Goal: Information Seeking & Learning: Learn about a topic

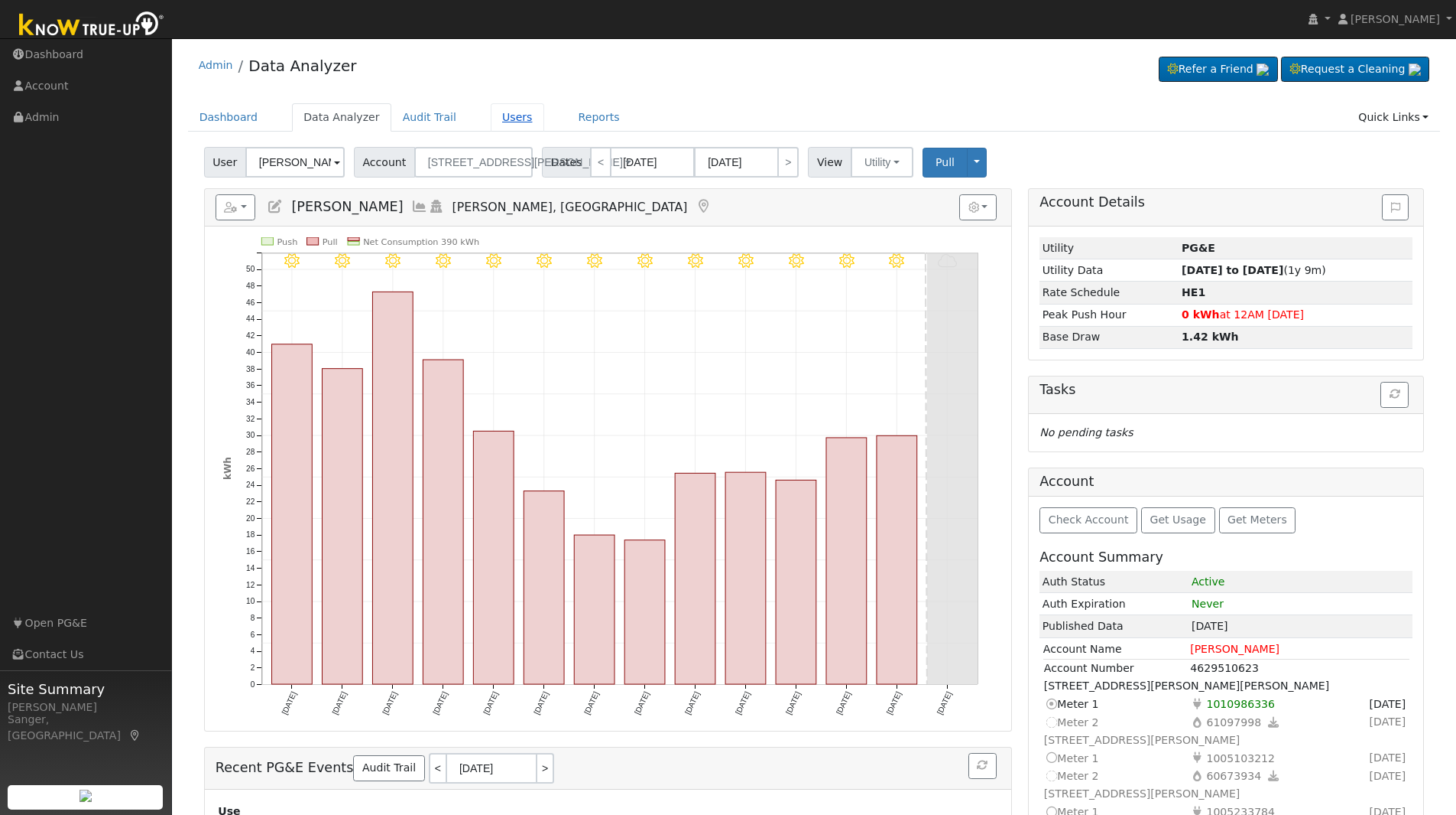
click at [498, 116] on link "Users" at bounding box center [517, 117] width 53 height 28
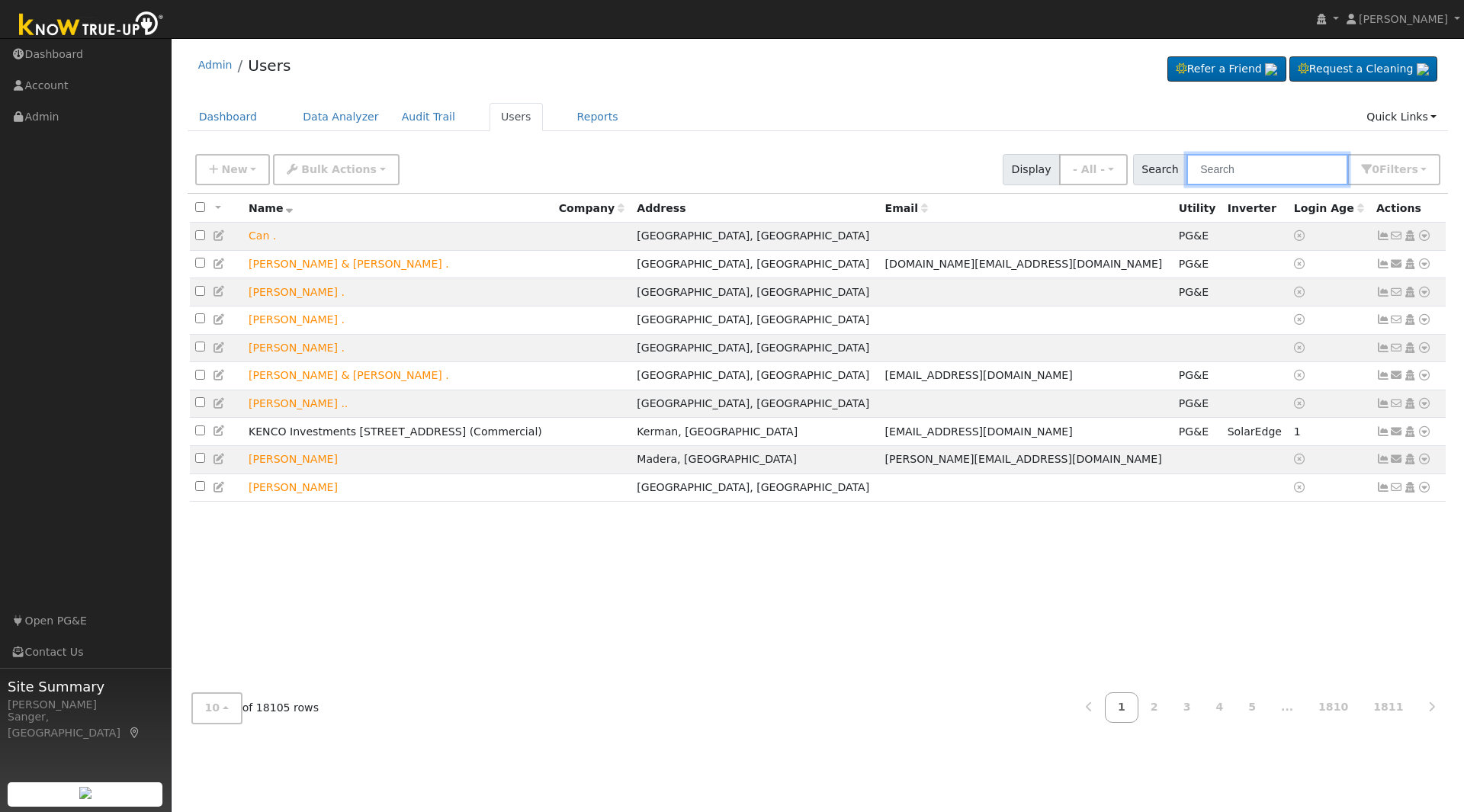
click at [1240, 173] on input "text" at bounding box center [1267, 170] width 162 height 32
paste input "Reno Arzate"
type input "Reno Arzate"
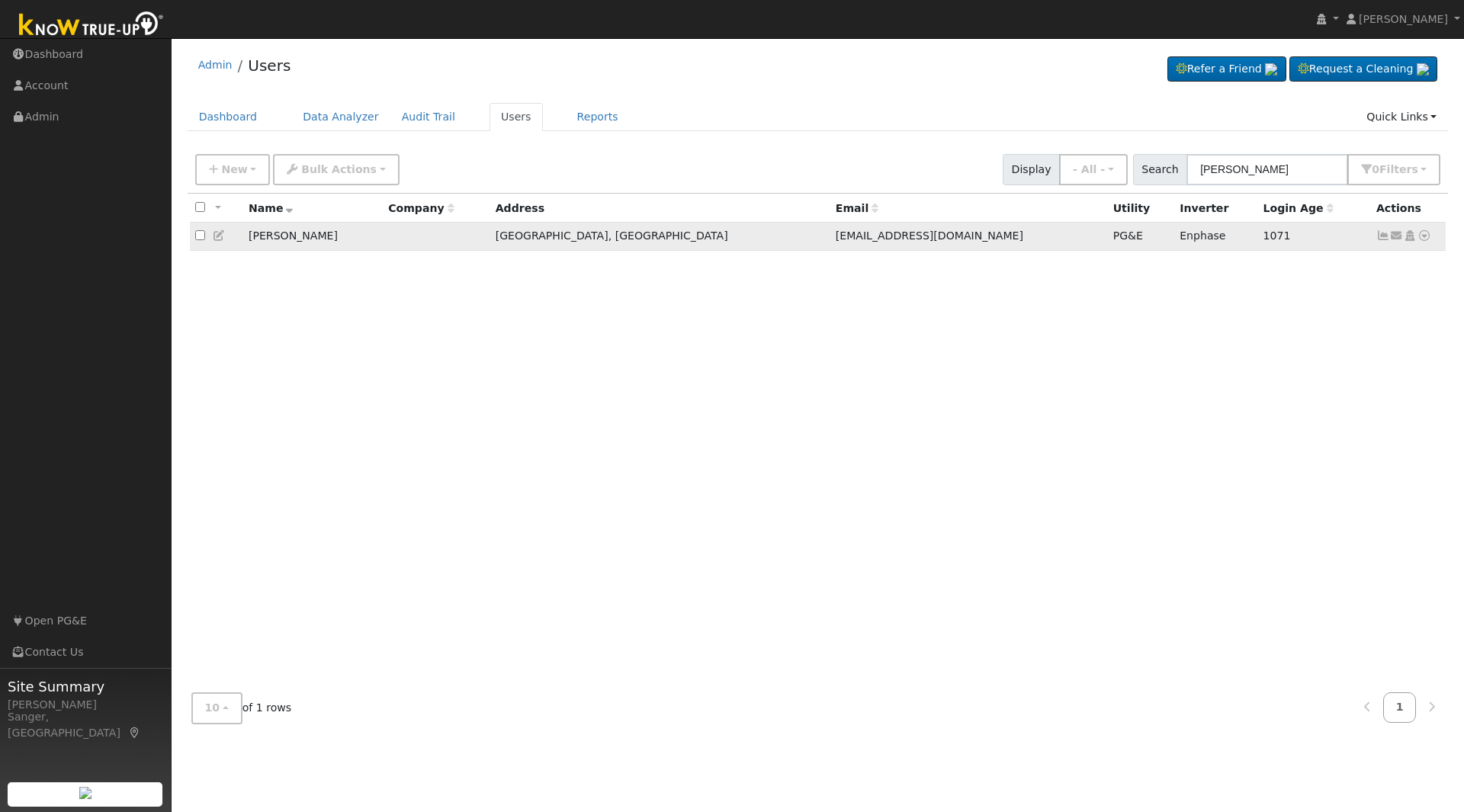
click at [1380, 237] on icon at bounding box center [1382, 235] width 14 height 10
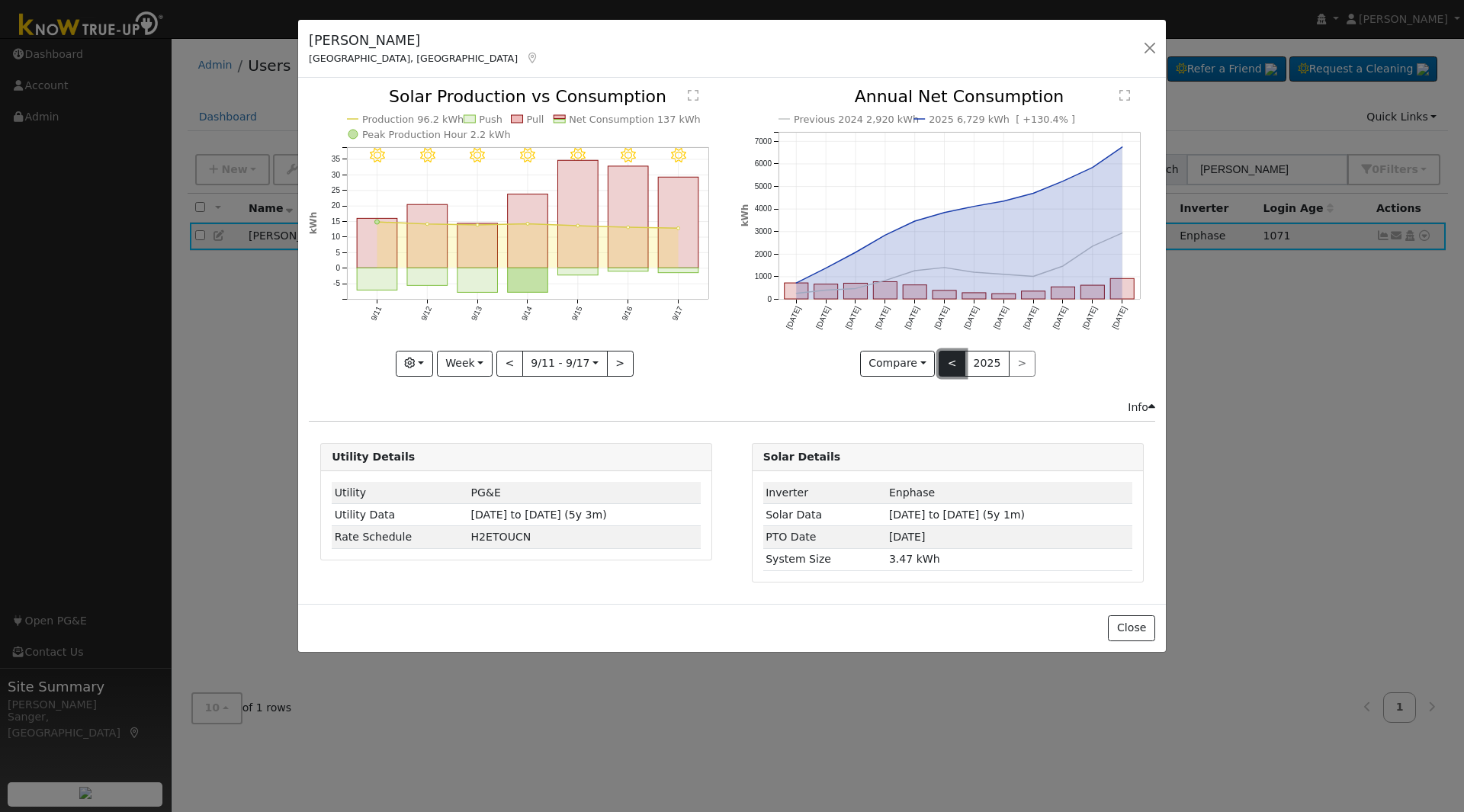
click at [941, 363] on button "<" at bounding box center [952, 364] width 27 height 26
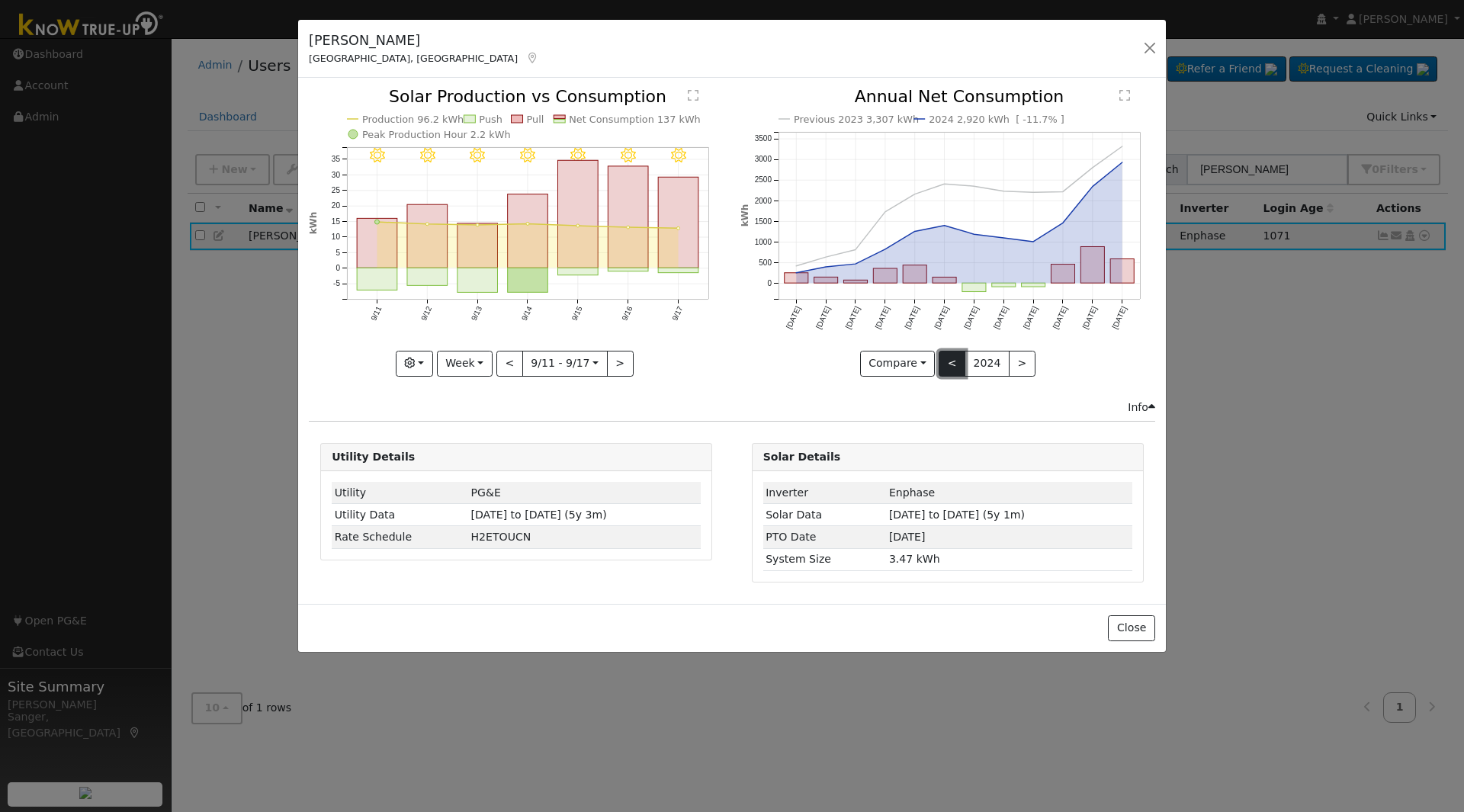
click at [942, 365] on button "<" at bounding box center [952, 364] width 27 height 26
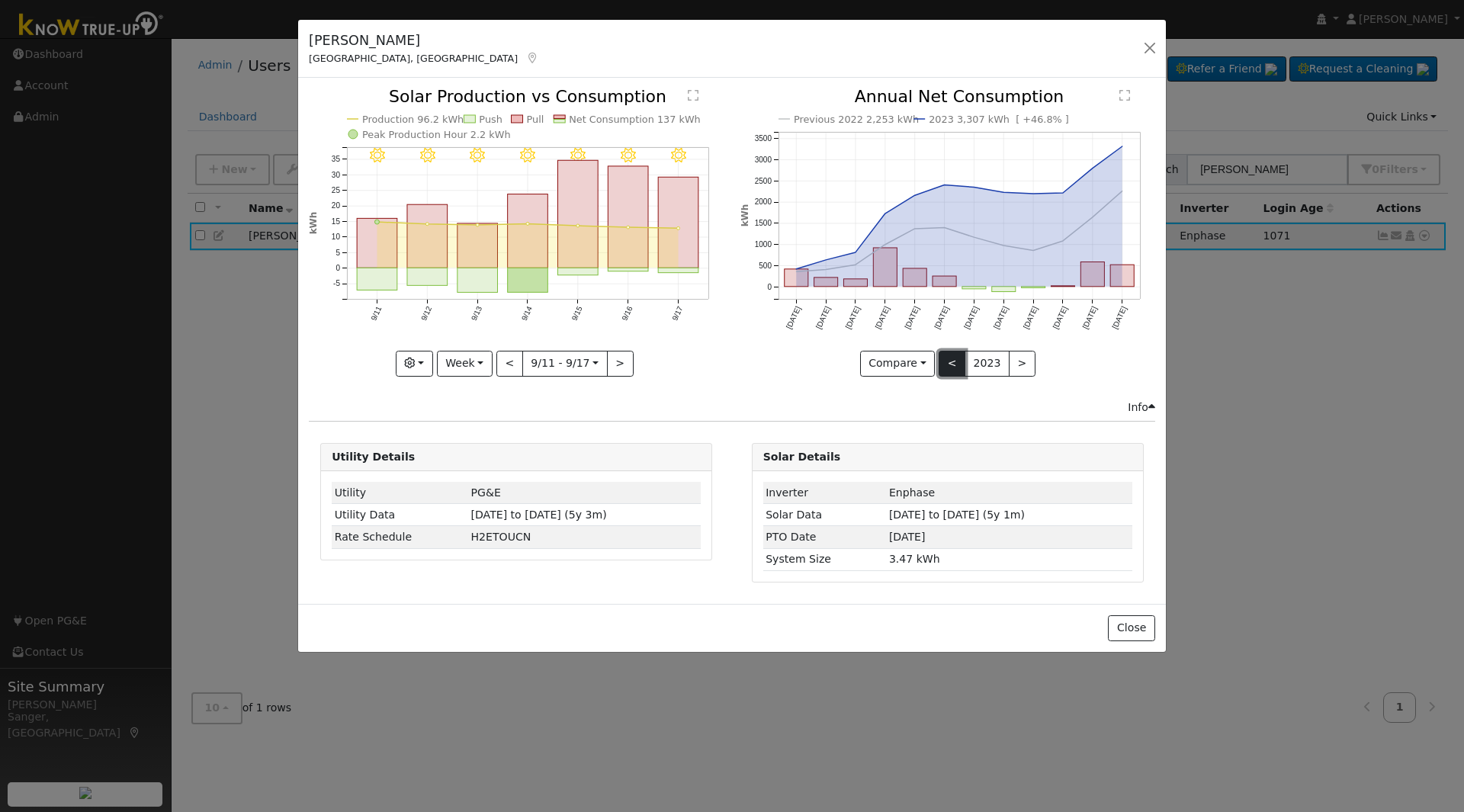
click at [942, 365] on button "<" at bounding box center [952, 364] width 27 height 26
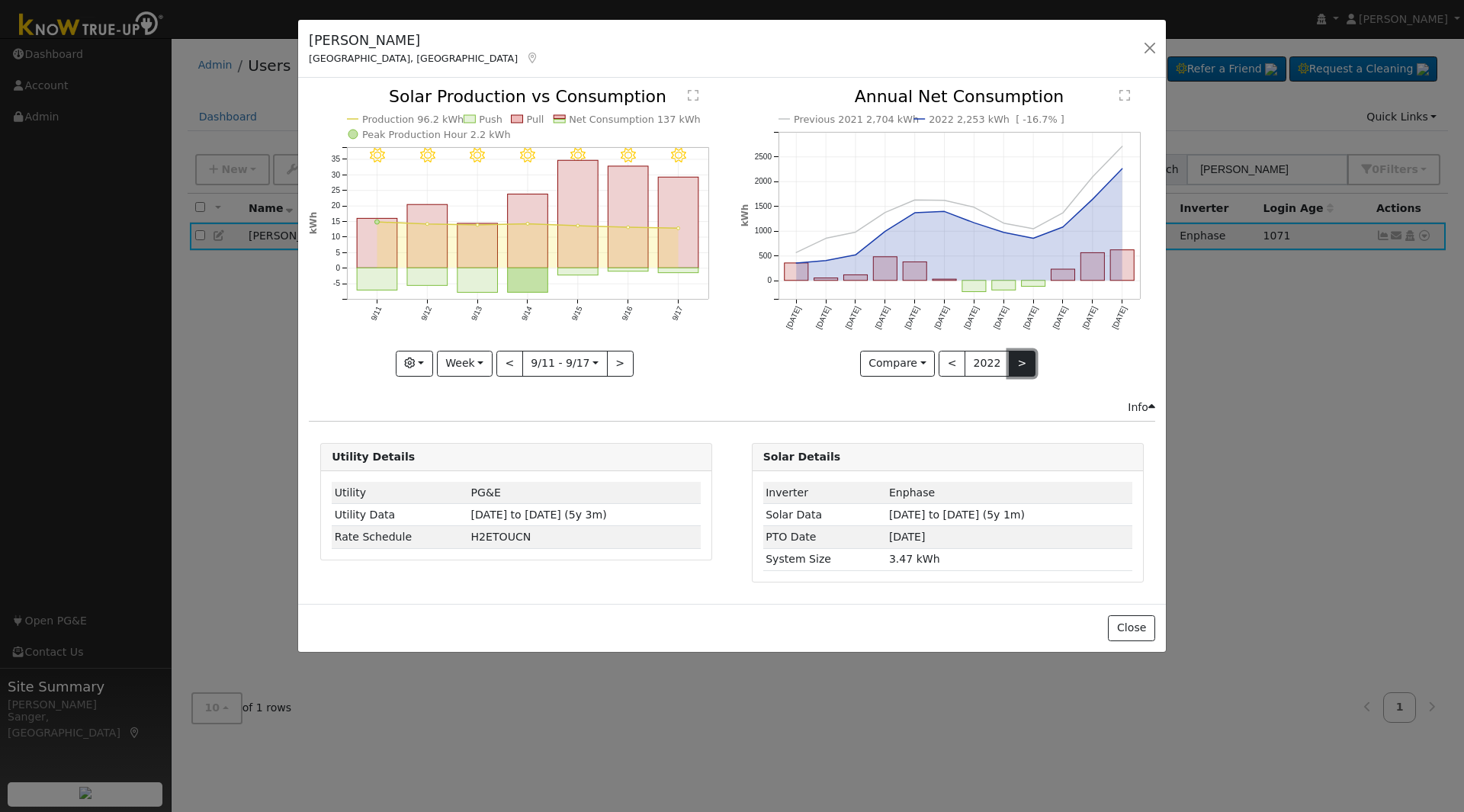
click at [1012, 354] on button ">" at bounding box center [1021, 364] width 27 height 26
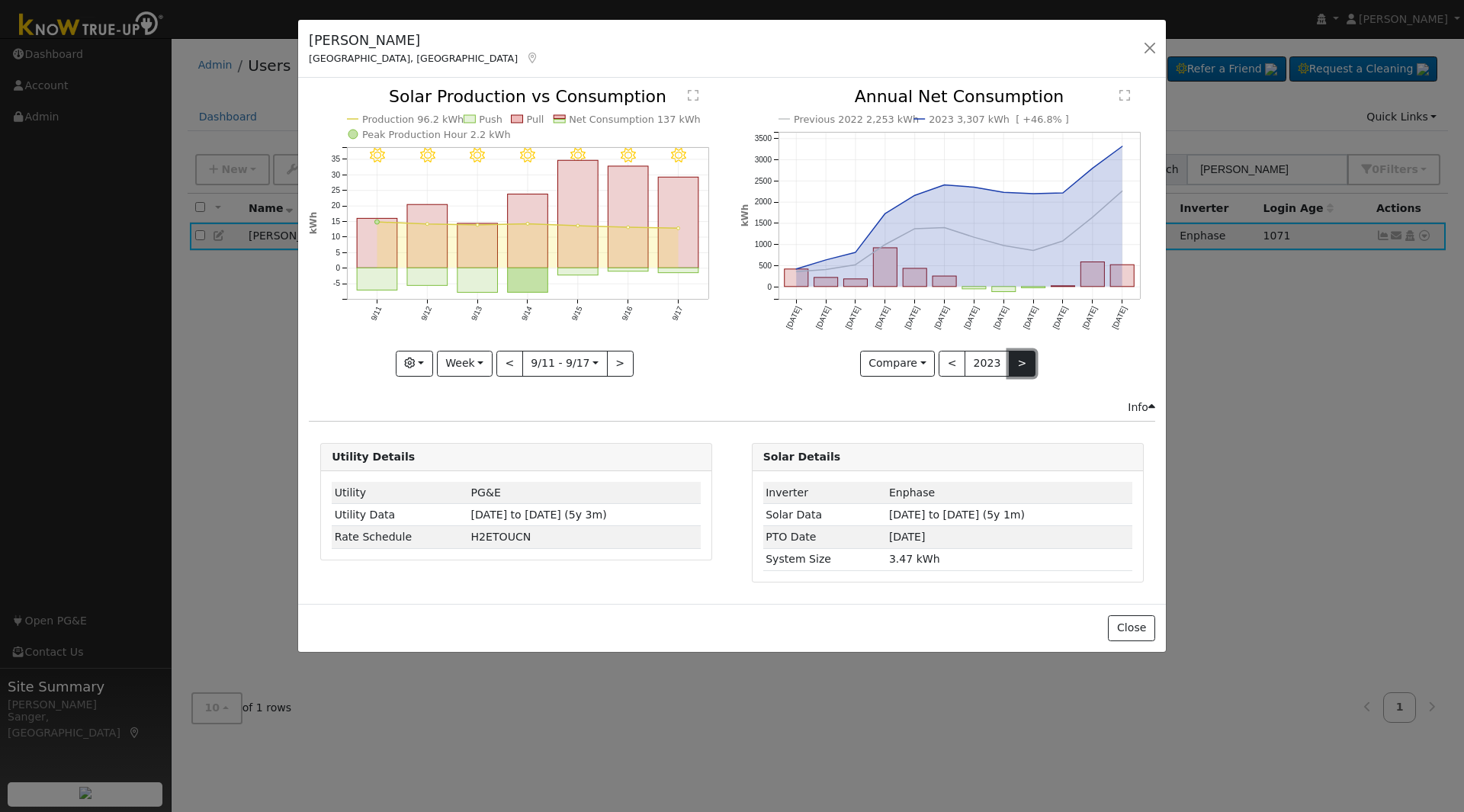
click at [1012, 354] on button ">" at bounding box center [1021, 364] width 27 height 26
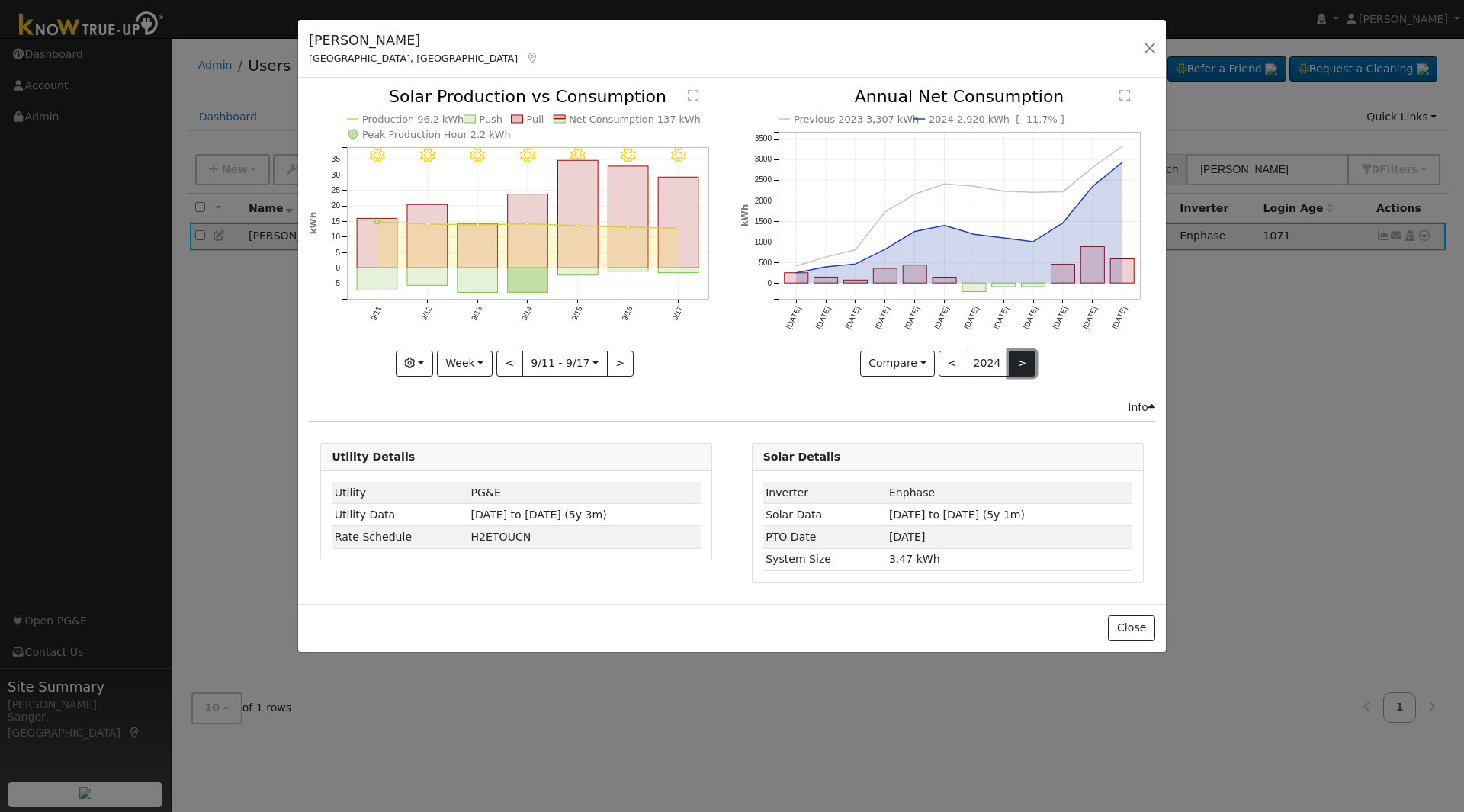
click at [1012, 354] on button ">" at bounding box center [1021, 364] width 27 height 26
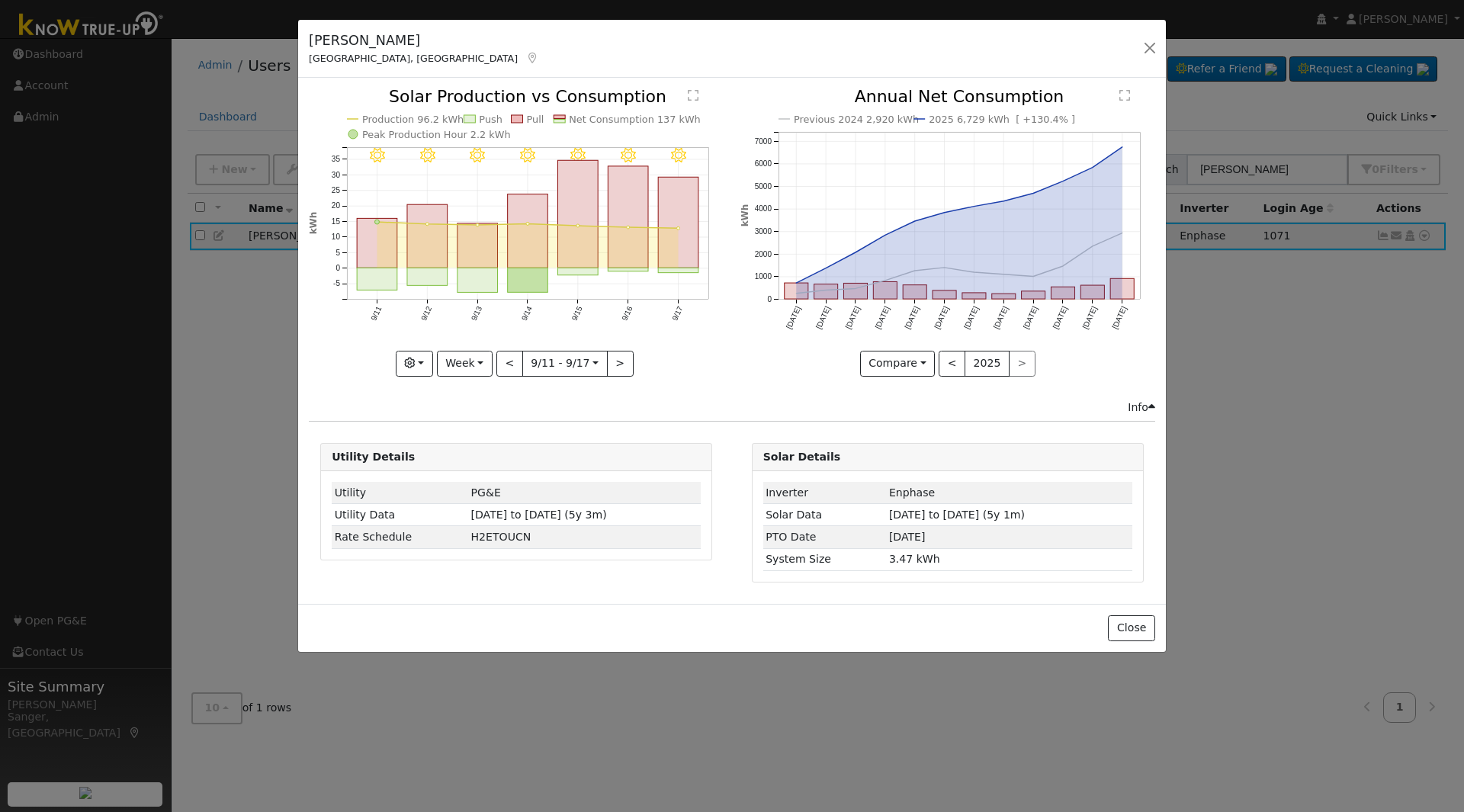
click at [1013, 360] on div "< 2025 >" at bounding box center [987, 364] width 97 height 26
click at [506, 364] on button "<" at bounding box center [510, 364] width 27 height 26
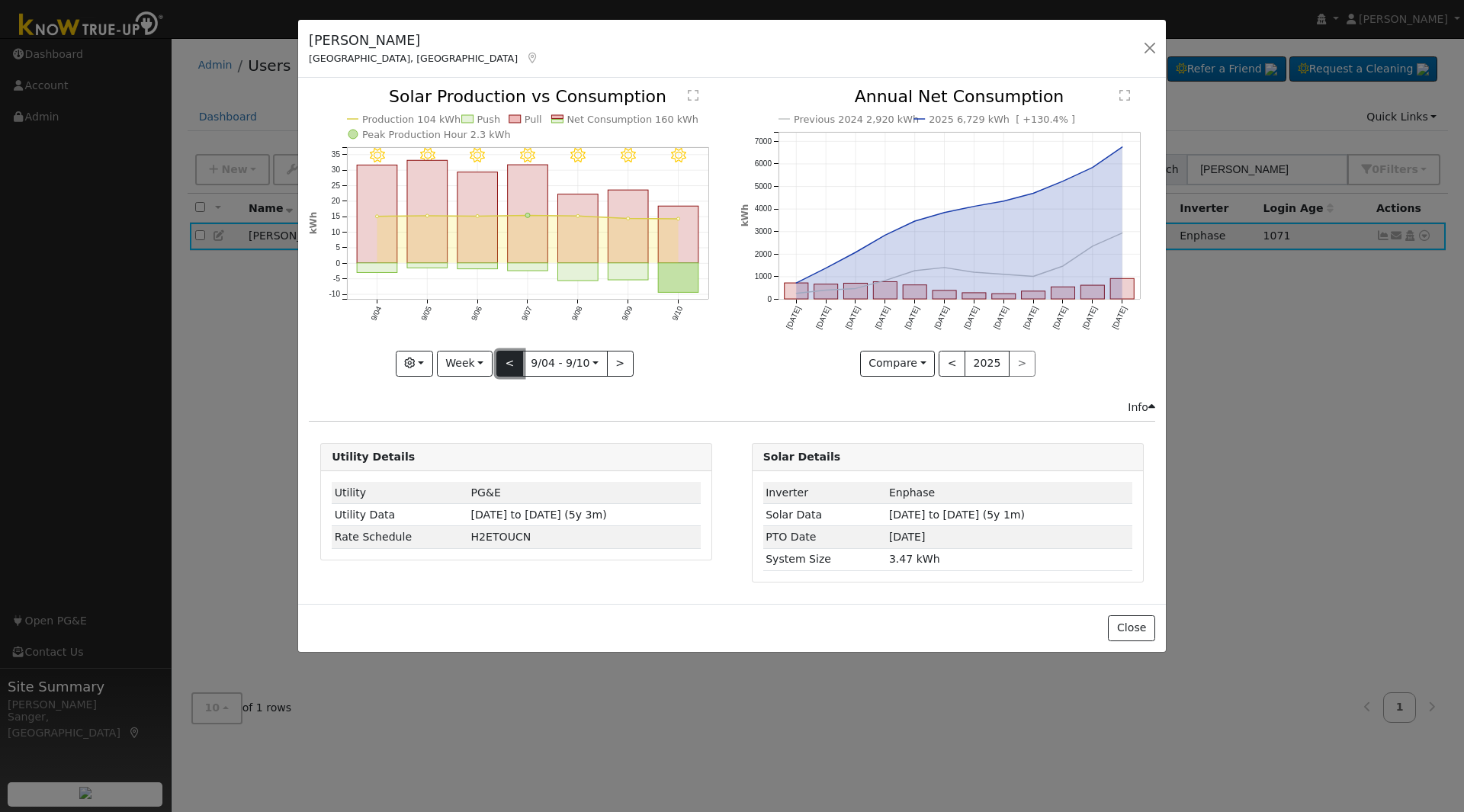
click at [505, 363] on button "<" at bounding box center [510, 364] width 27 height 26
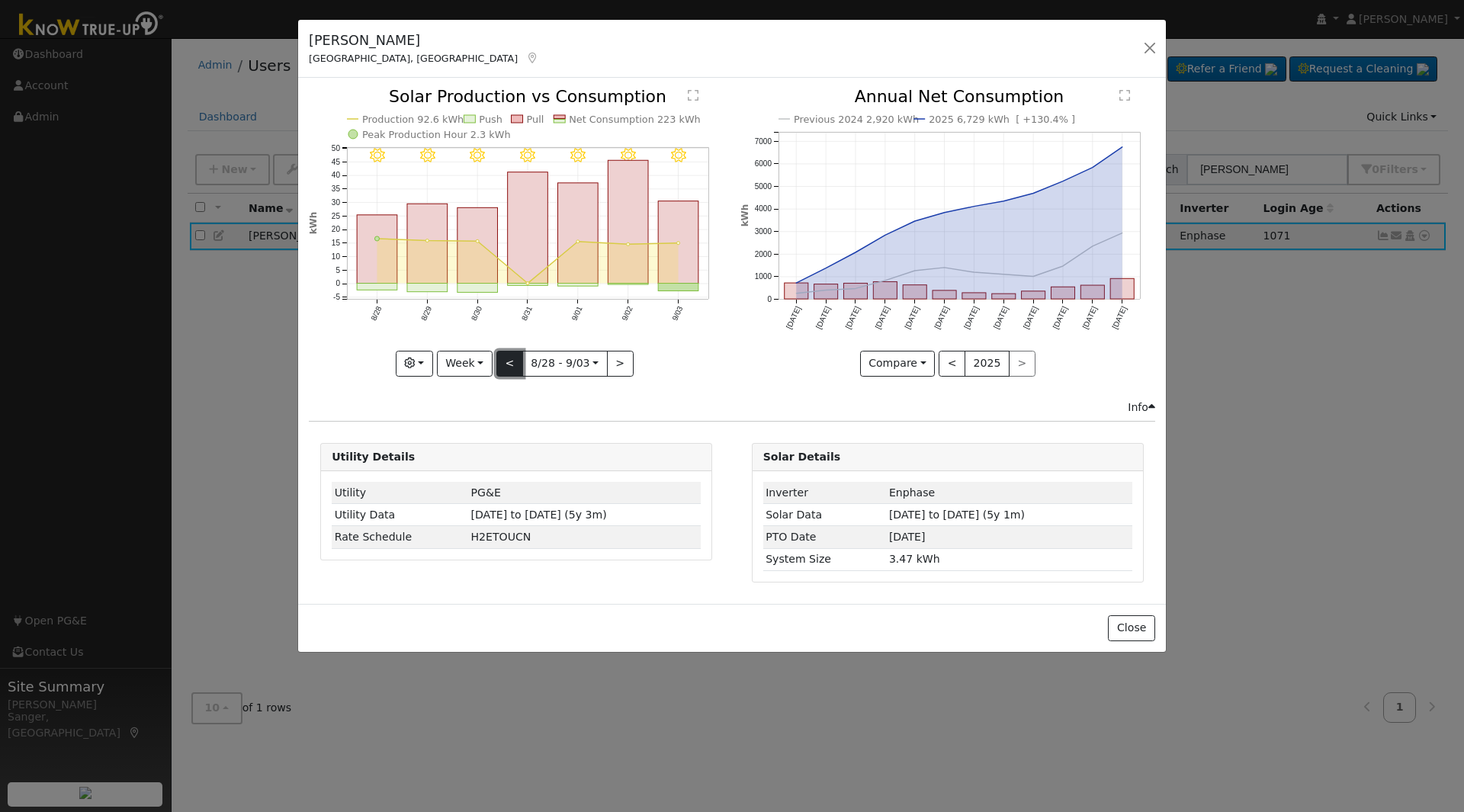
click at [505, 363] on button "<" at bounding box center [510, 364] width 27 height 26
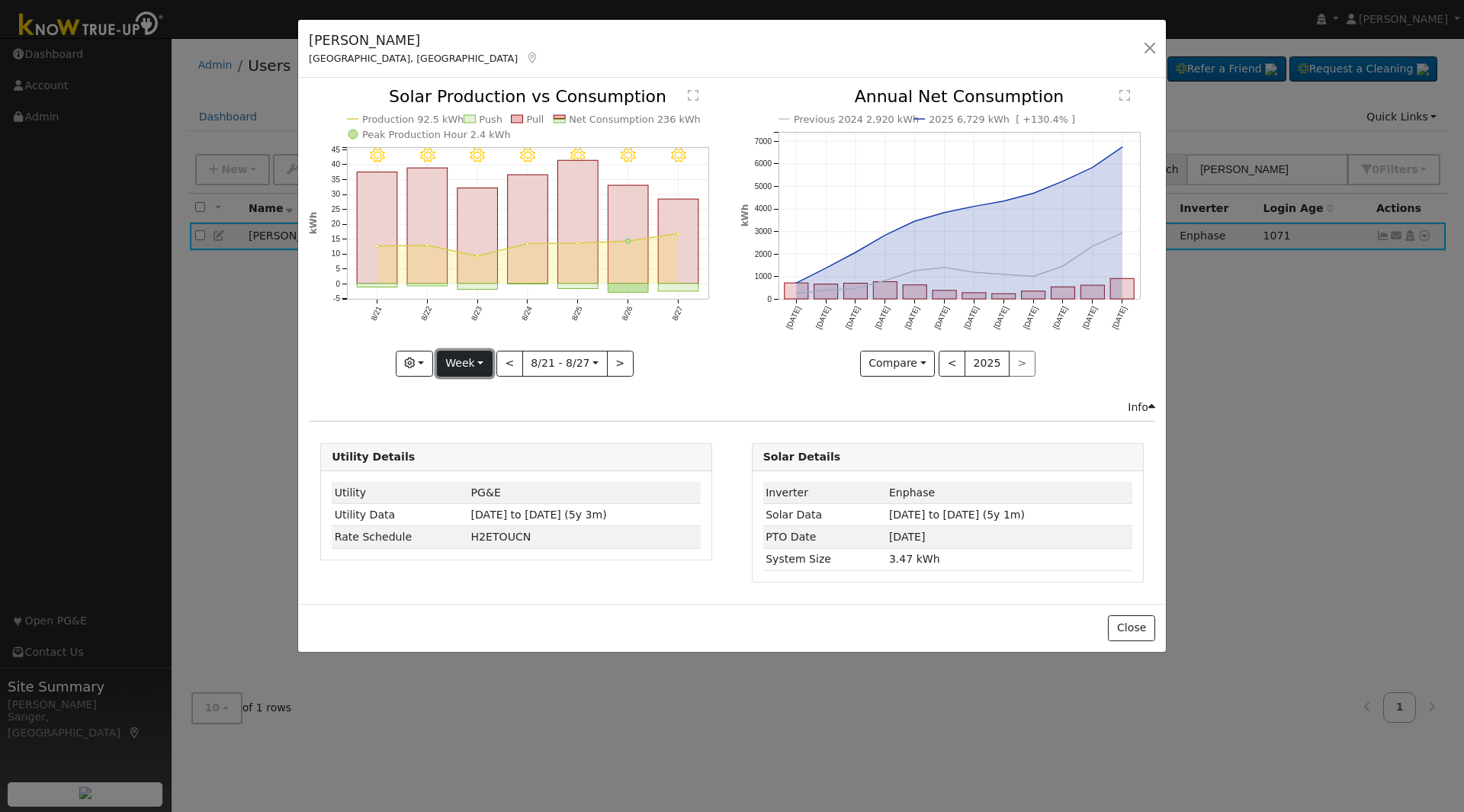
click at [462, 360] on button "Week" at bounding box center [465, 364] width 56 height 26
click at [481, 454] on link "Year" at bounding box center [490, 458] width 106 height 21
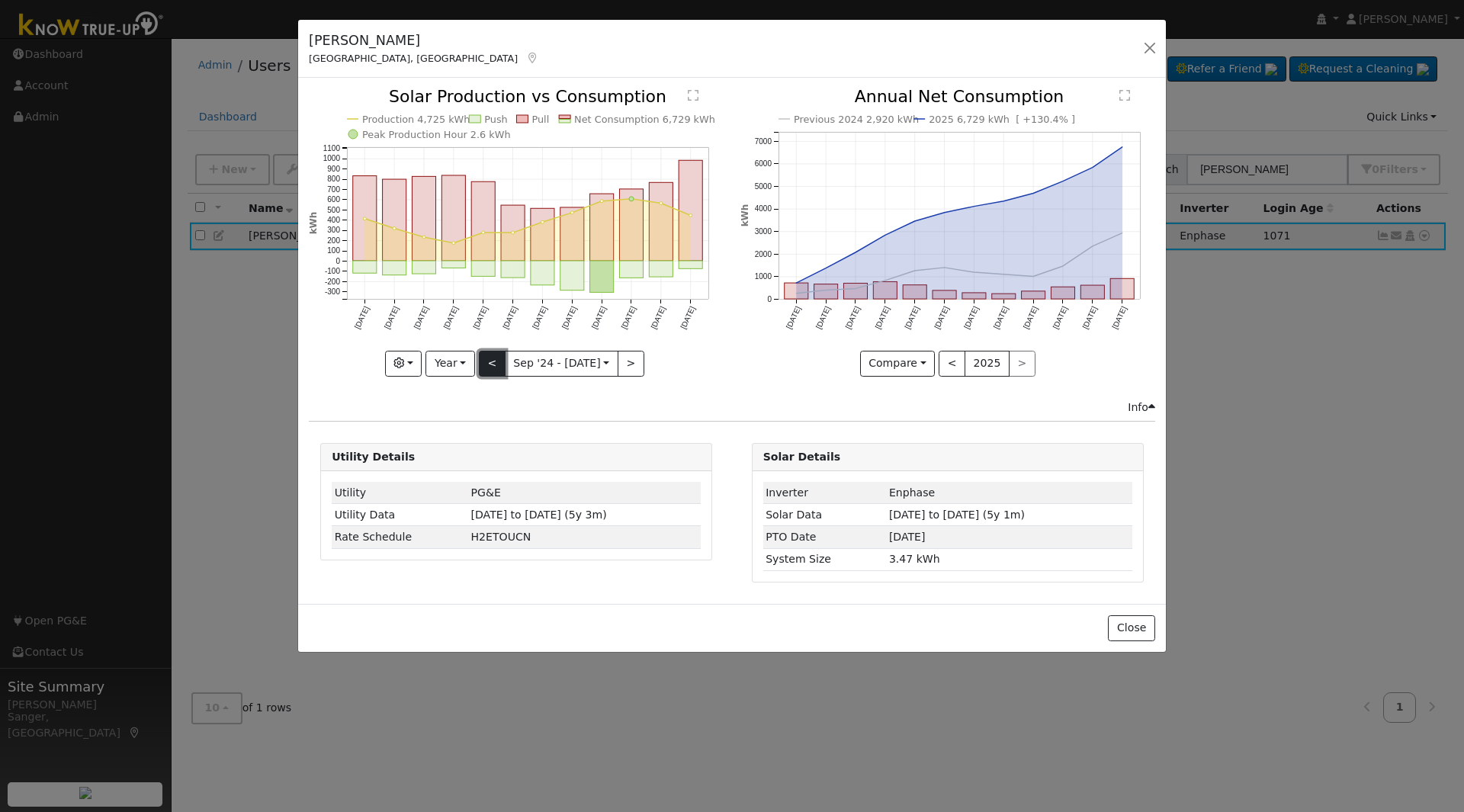
click at [487, 357] on button "<" at bounding box center [492, 364] width 27 height 26
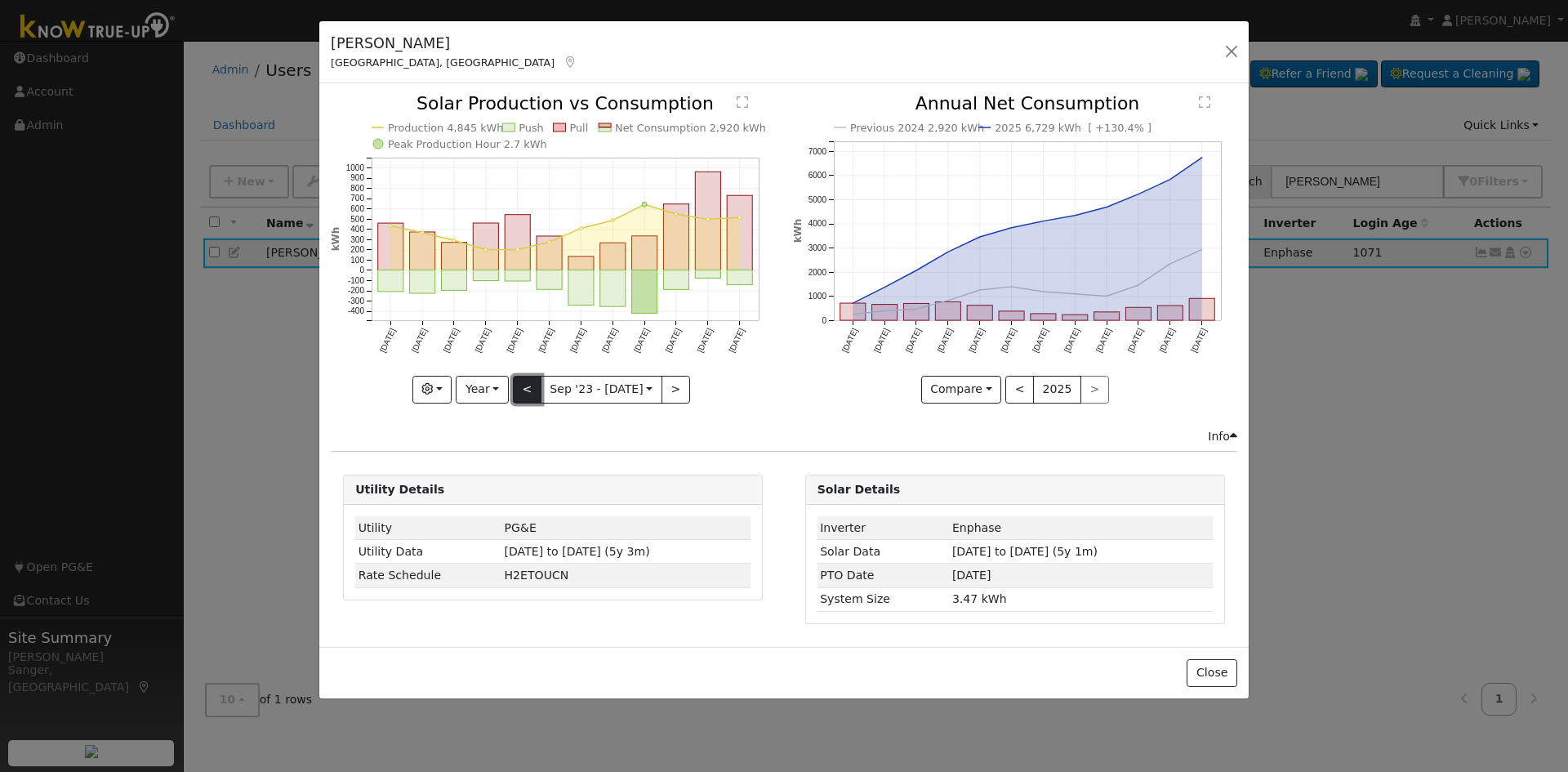
click at [531, 387] on button "<" at bounding box center [527, 390] width 29 height 28
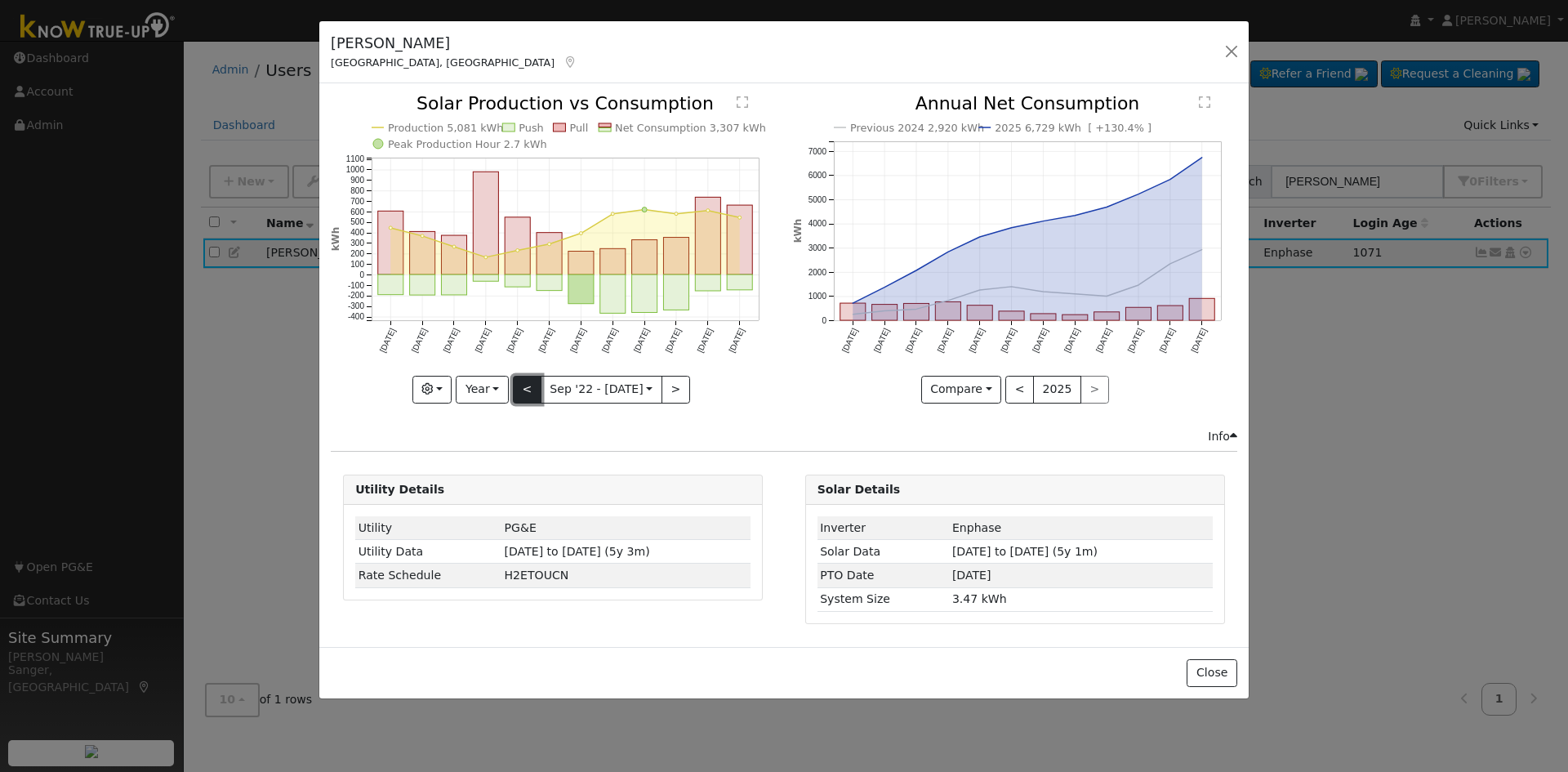
click at [535, 383] on button "<" at bounding box center [527, 390] width 29 height 28
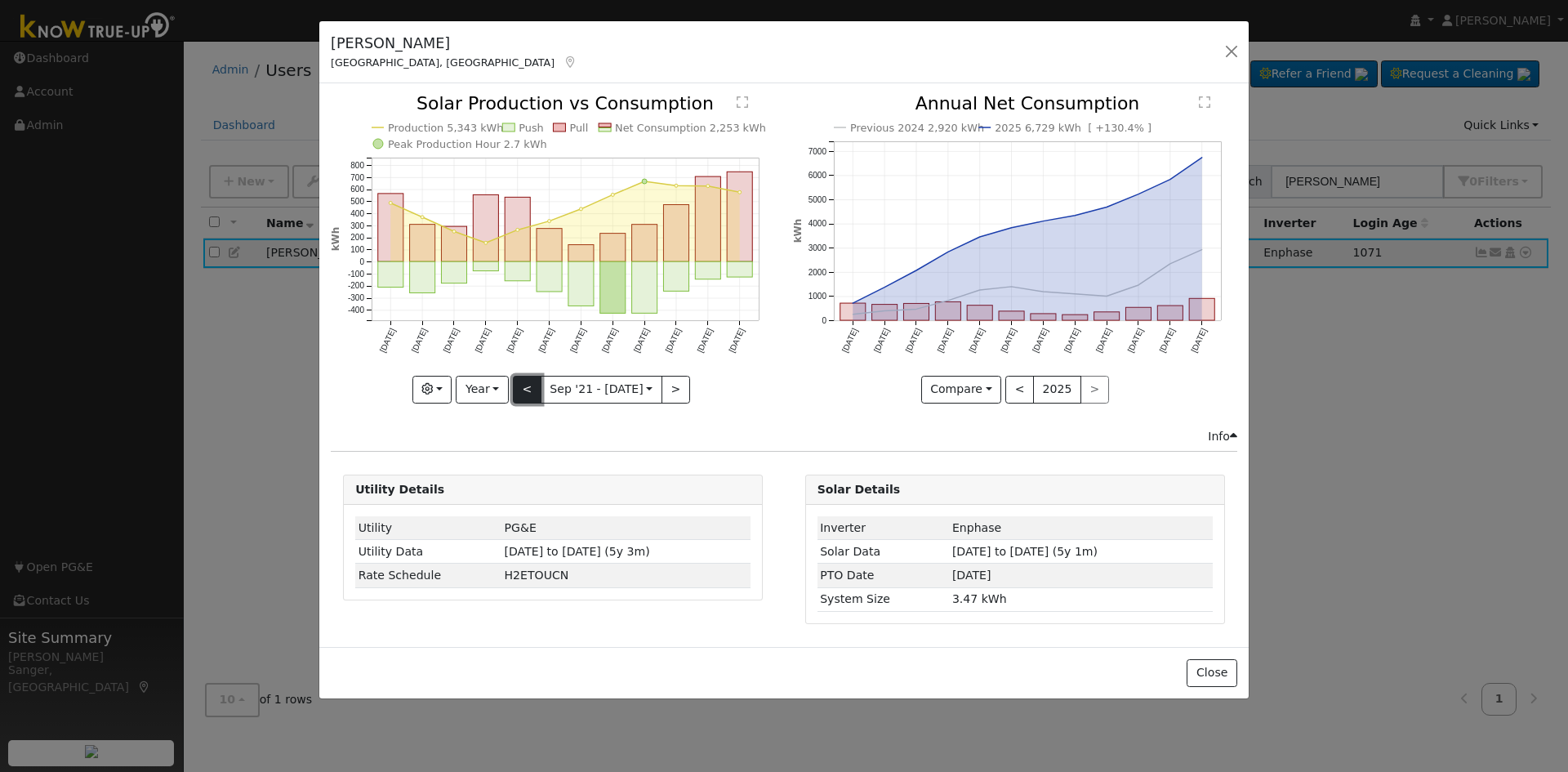
click at [535, 383] on button "<" at bounding box center [527, 390] width 29 height 28
click at [525, 387] on button "<" at bounding box center [527, 390] width 29 height 28
type input "2019-09-01"
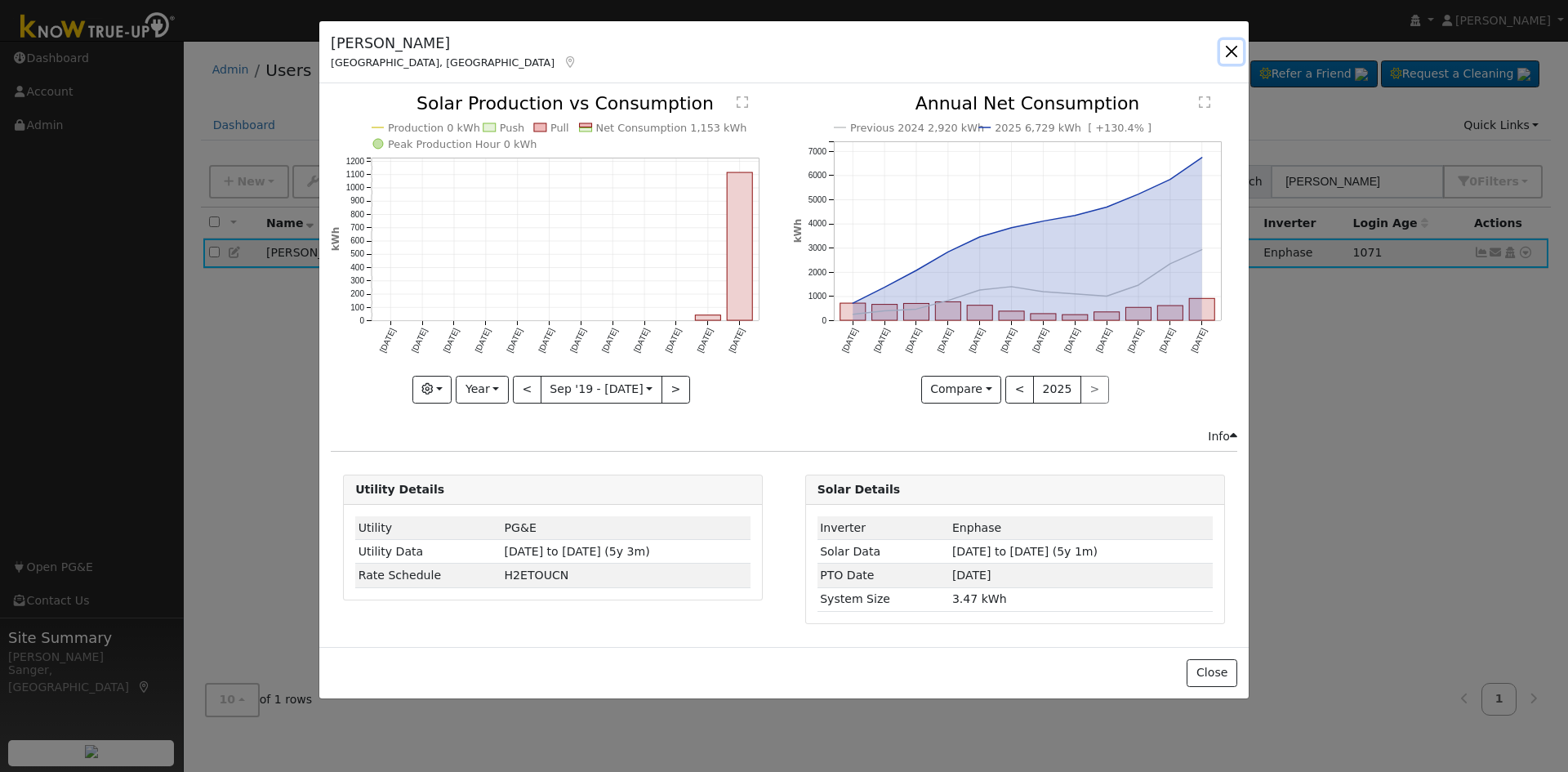
click at [1231, 49] on button "button" at bounding box center [1231, 51] width 23 height 23
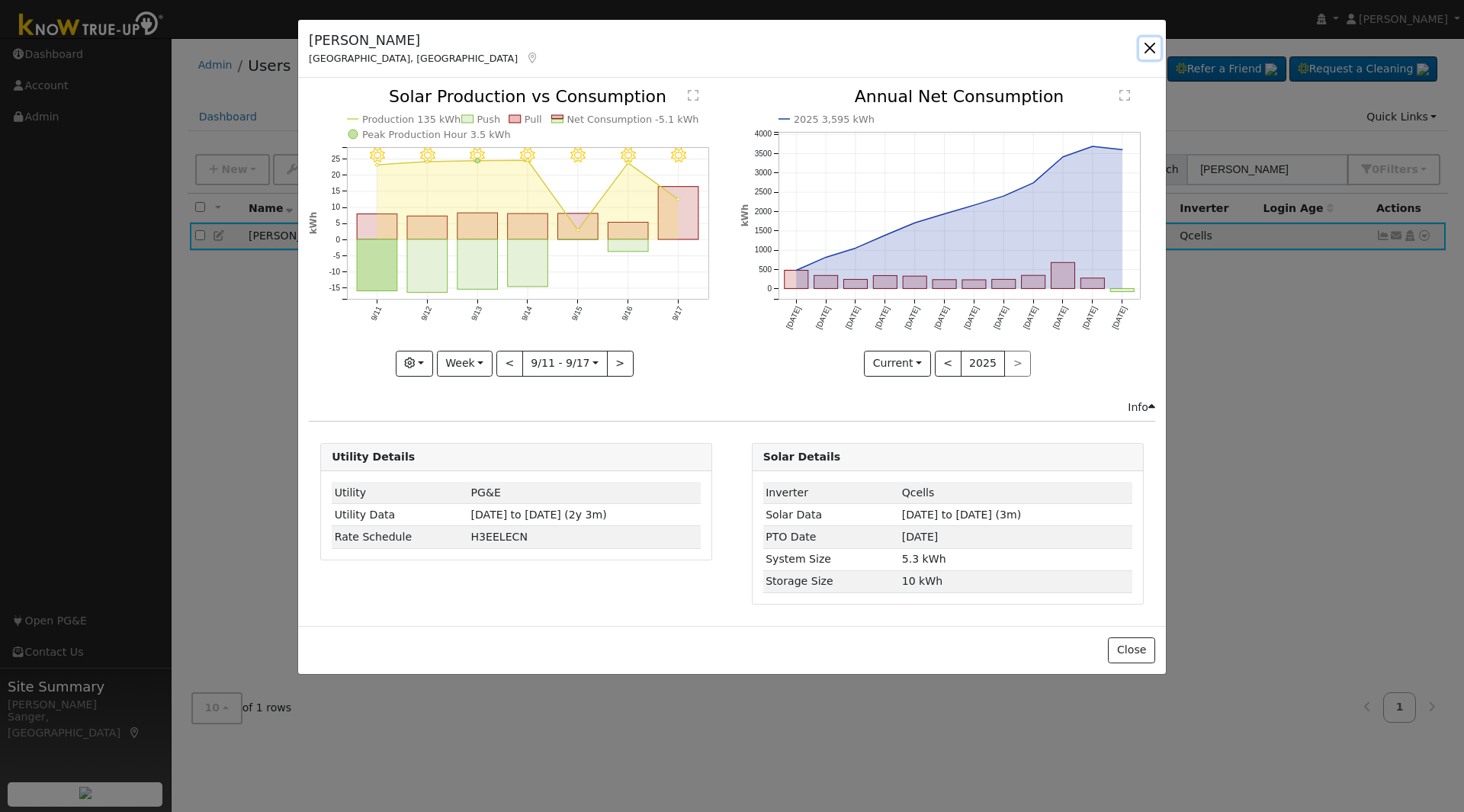
click at [1146, 42] on button "button" at bounding box center [1149, 47] width 21 height 21
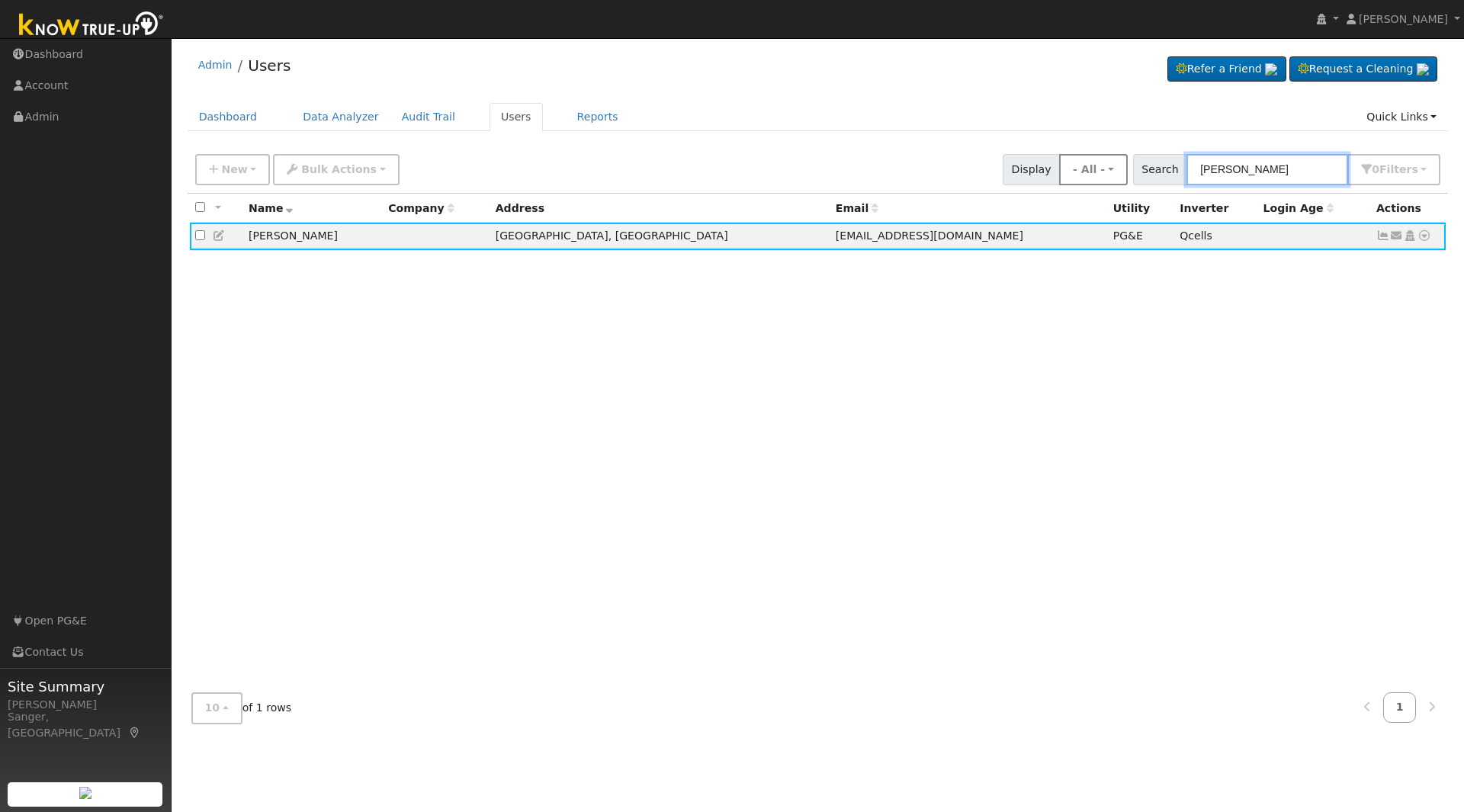
drag, startPoint x: 1288, startPoint y: 168, endPoint x: 1126, endPoint y: 163, distance: 162.1
click at [1127, 165] on div "New Add User Quick Add Quick Connect Quick Convert Lead Bulk Actions Send Email…" at bounding box center [818, 166] width 1251 height 36
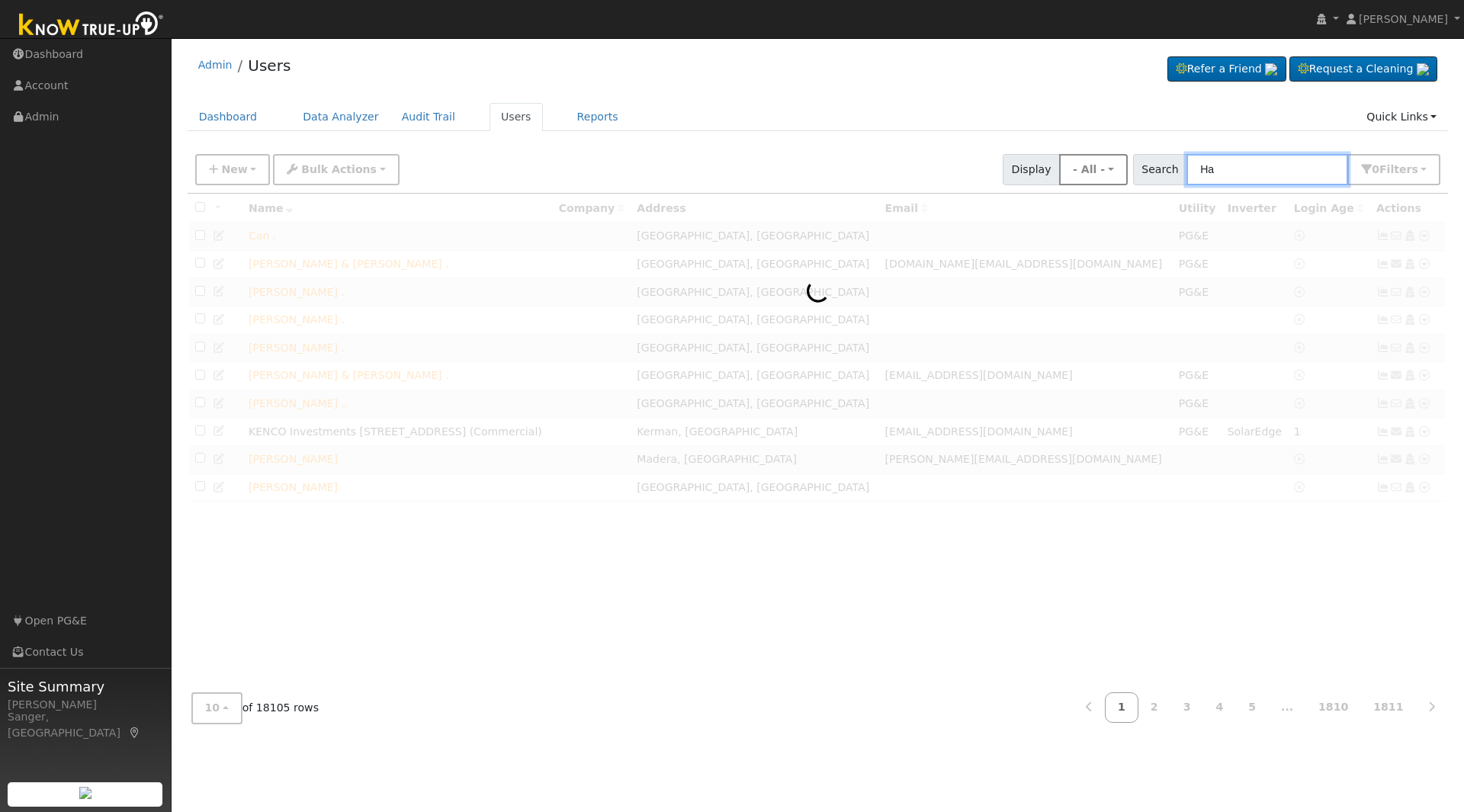
type input "H"
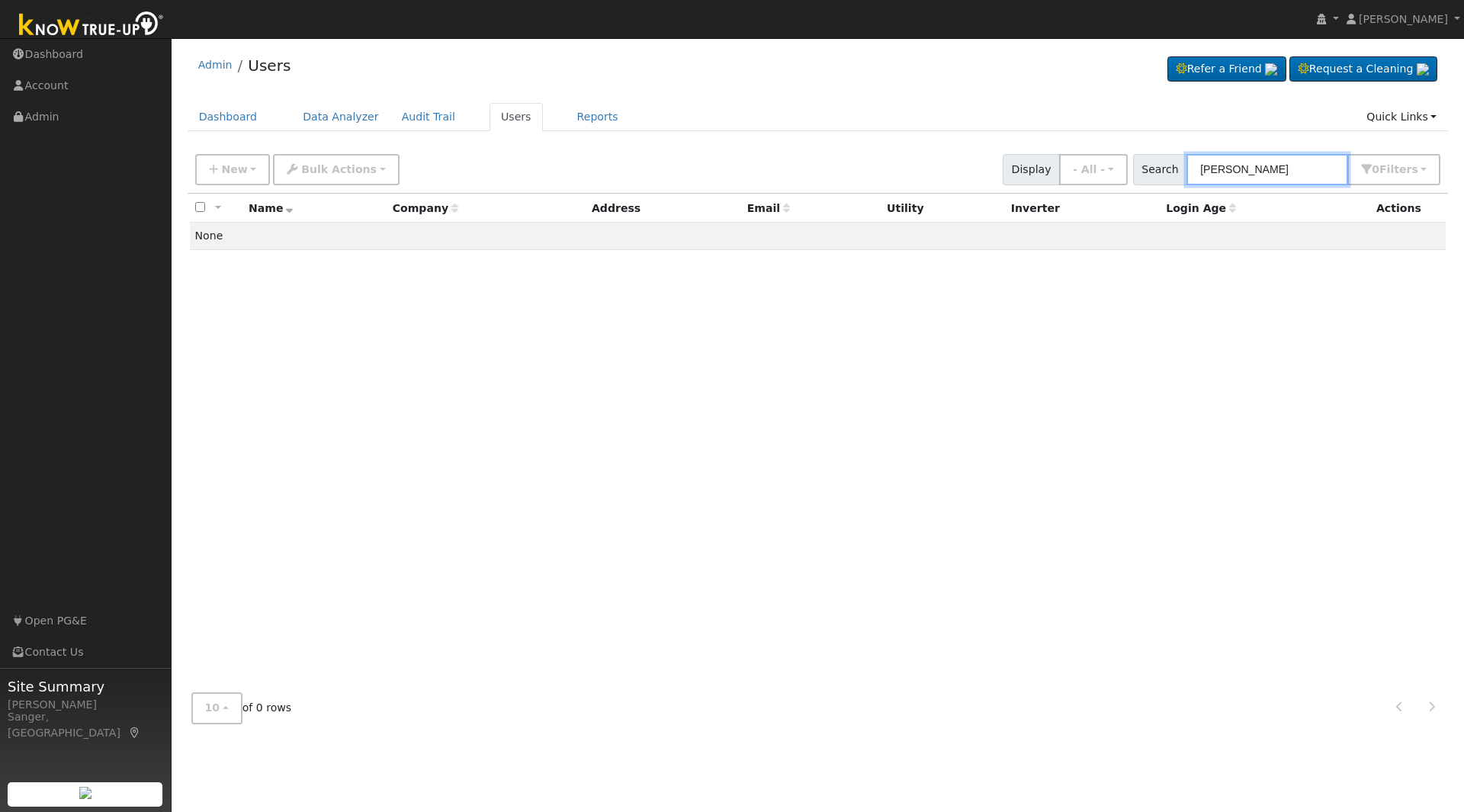
click at [1302, 170] on input "Mathew howard" at bounding box center [1267, 170] width 162 height 32
click at [1226, 171] on input "Mathew Howard" at bounding box center [1267, 170] width 162 height 32
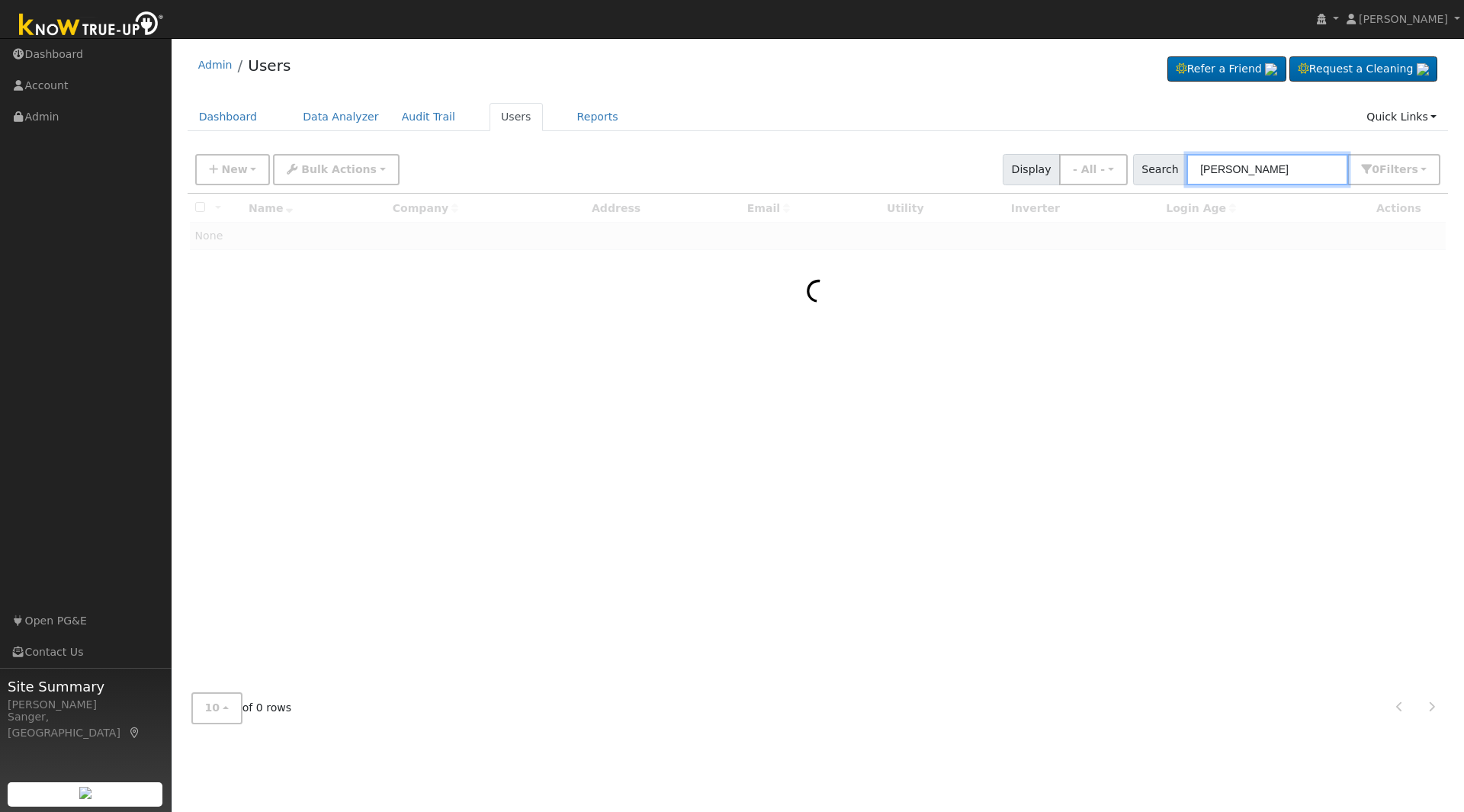
type input "Matthew Howard"
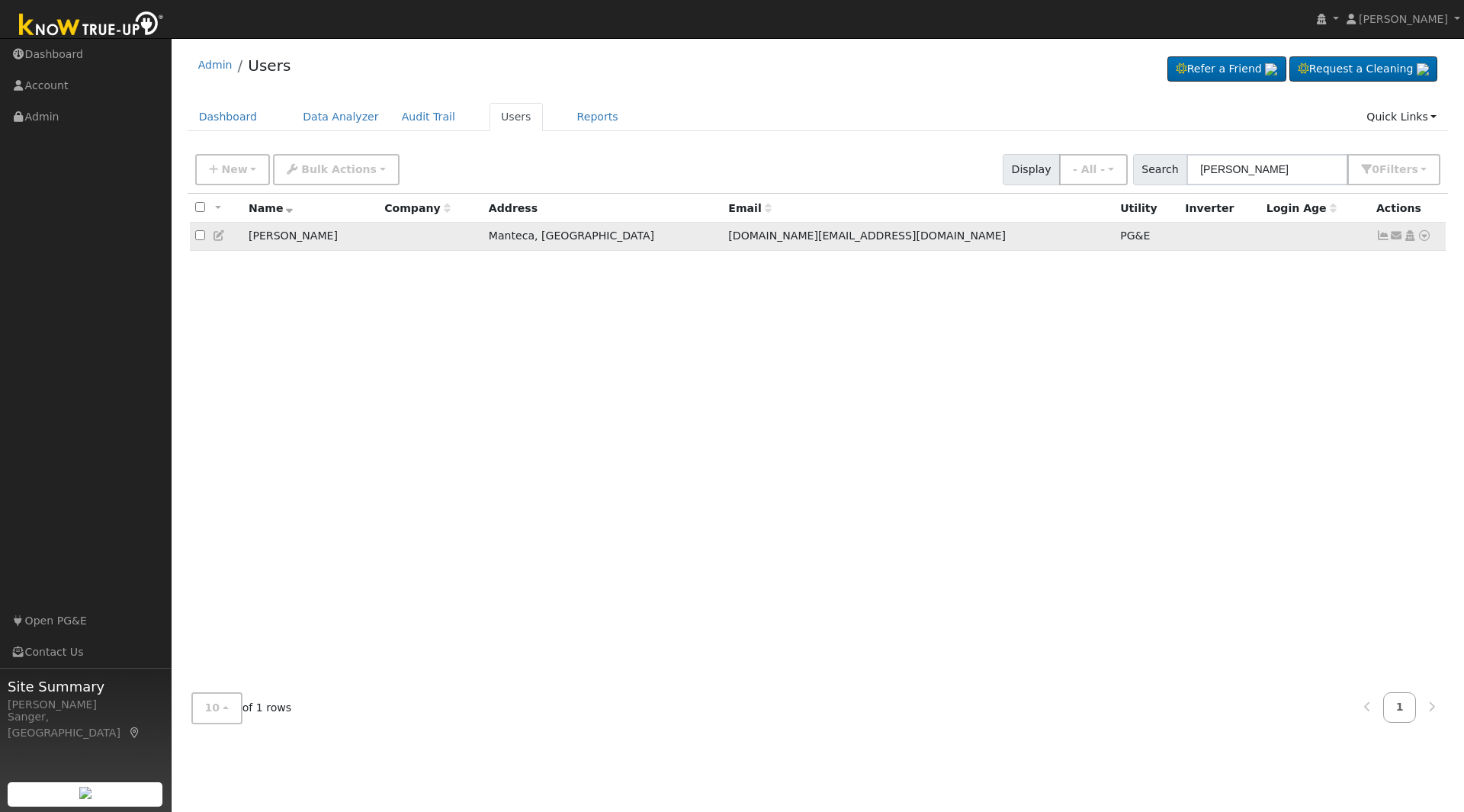
click at [1423, 237] on icon at bounding box center [1424, 235] width 14 height 10
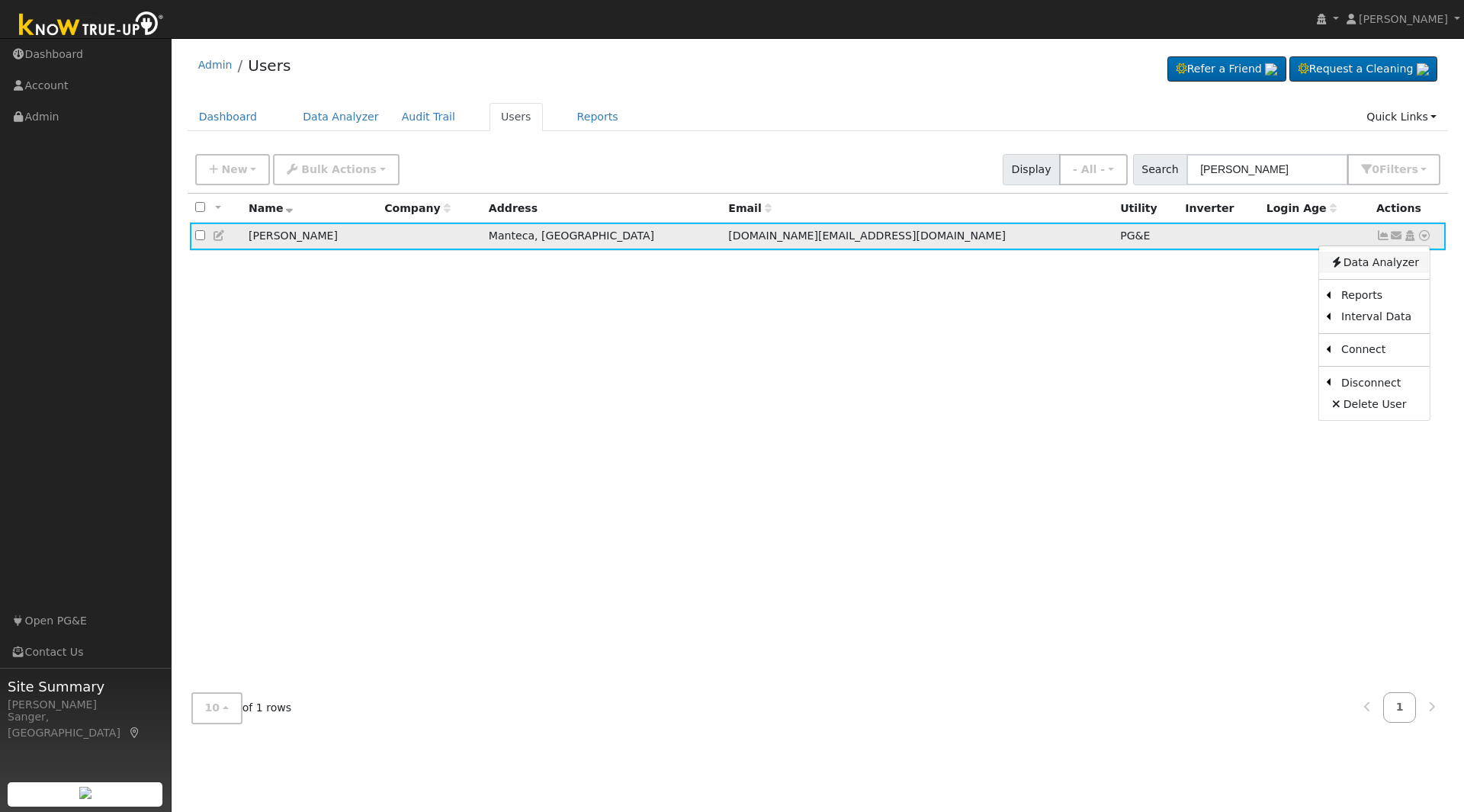
click at [1384, 258] on link "Data Analyzer" at bounding box center [1374, 262] width 110 height 21
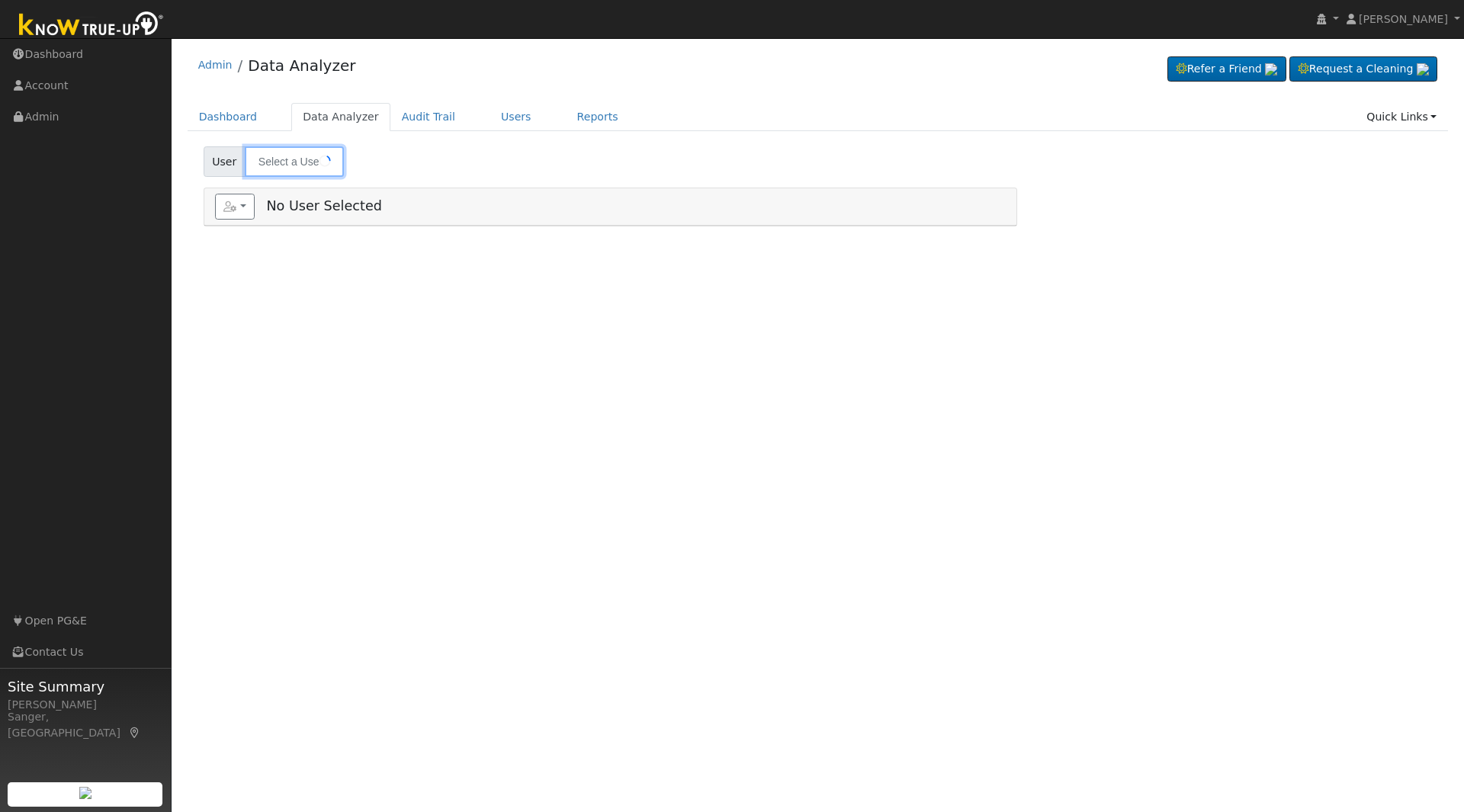
type input "[PERSON_NAME]"
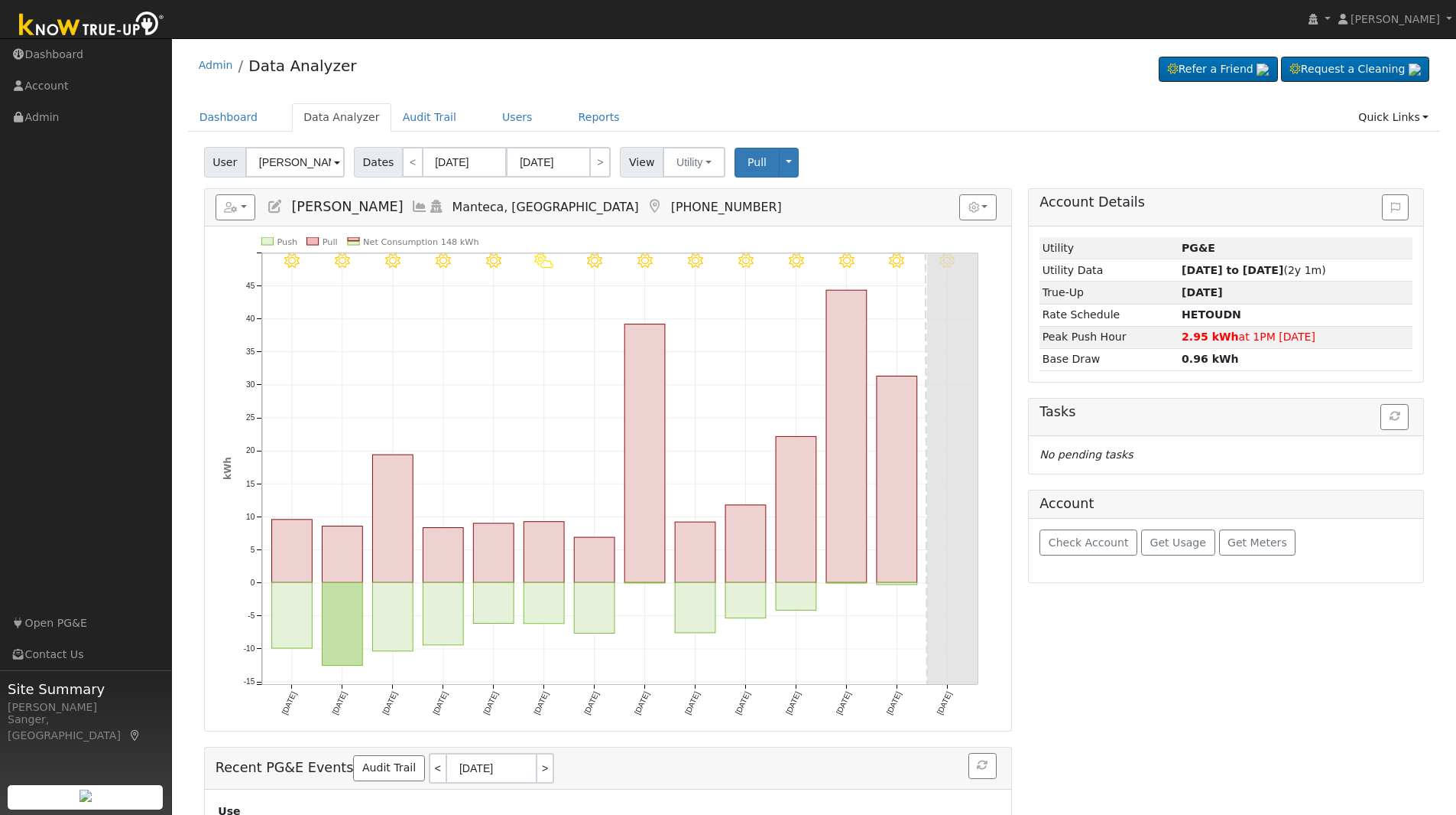
click at [411, 207] on icon at bounding box center [420, 206] width 17 height 14
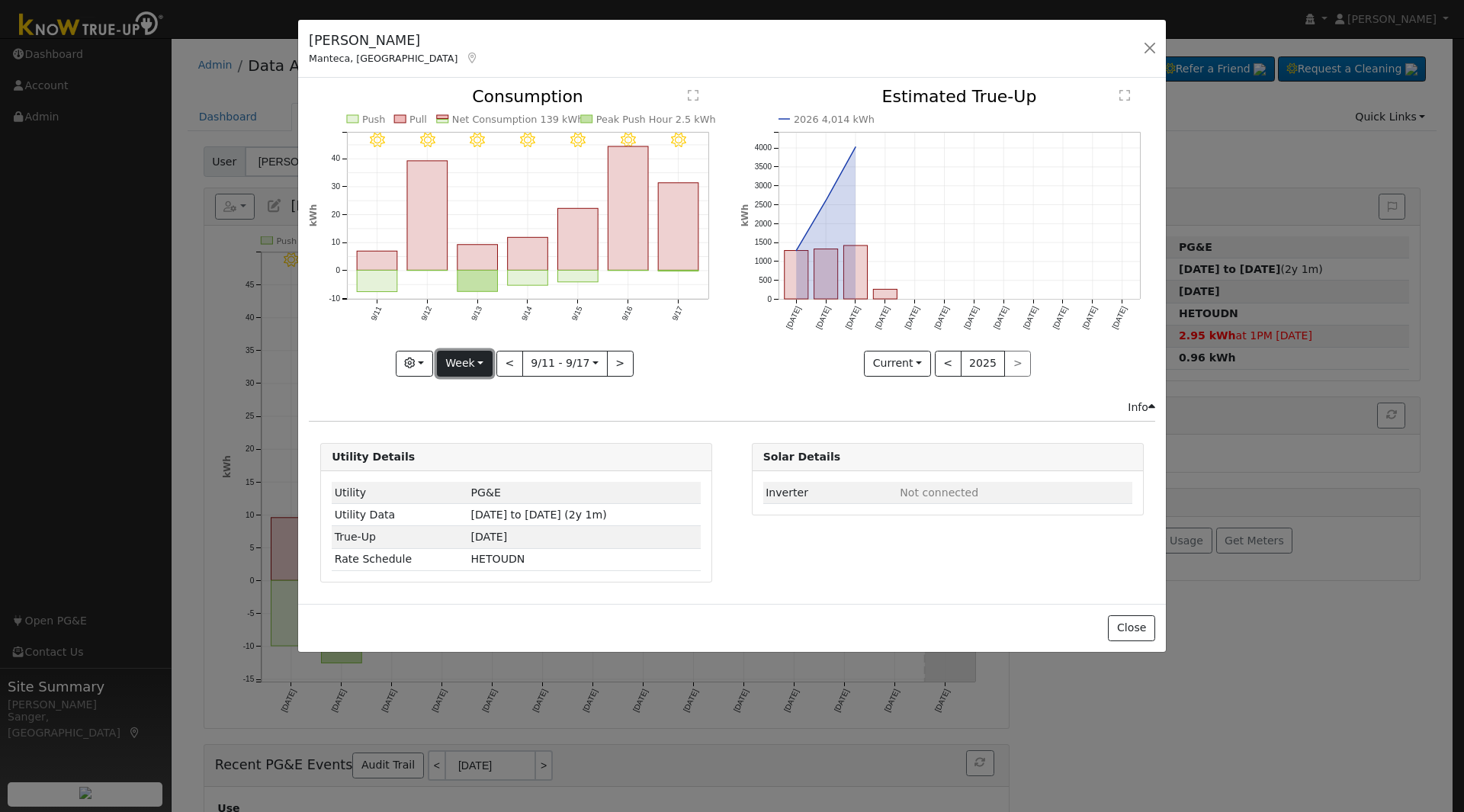
click at [458, 361] on button "Week" at bounding box center [465, 364] width 56 height 26
click at [471, 440] on link "Month" at bounding box center [490, 437] width 106 height 21
type input "2025-08-01"
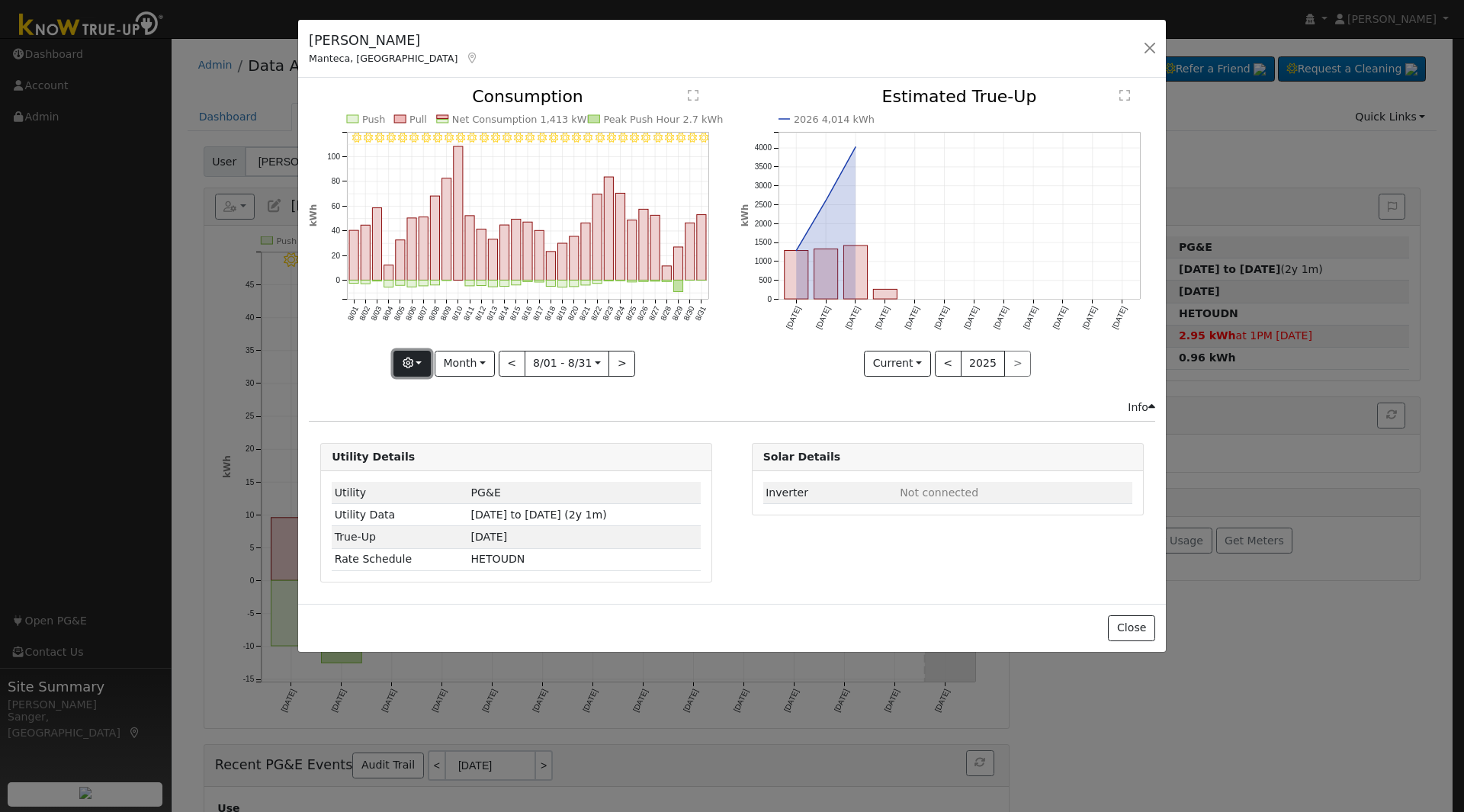
click at [408, 357] on icon "button" at bounding box center [408, 362] width 10 height 10
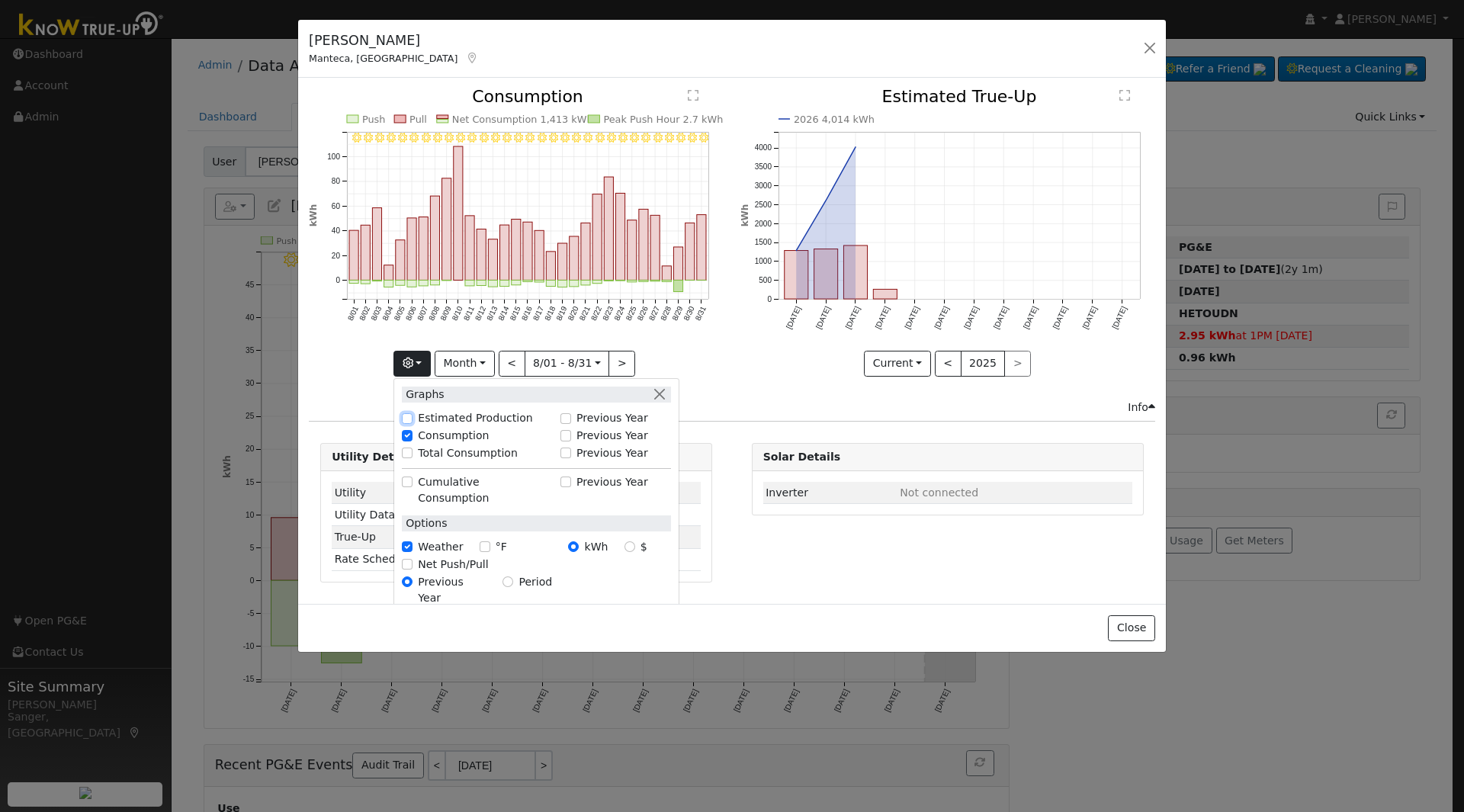
click at [411, 415] on input "Estimated Production" at bounding box center [407, 418] width 10 height 10
checkbox input "true"
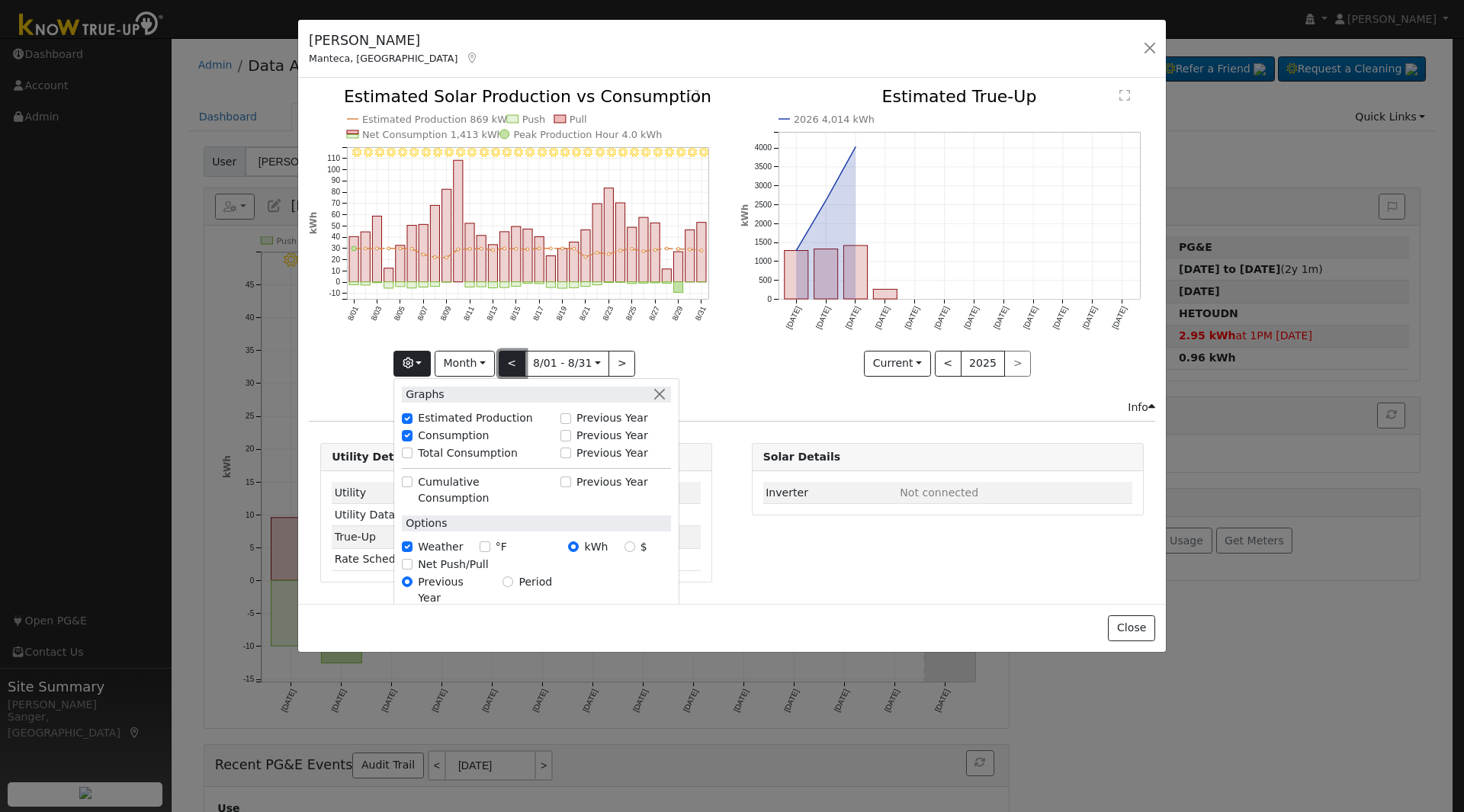
click at [513, 355] on button "<" at bounding box center [512, 364] width 27 height 26
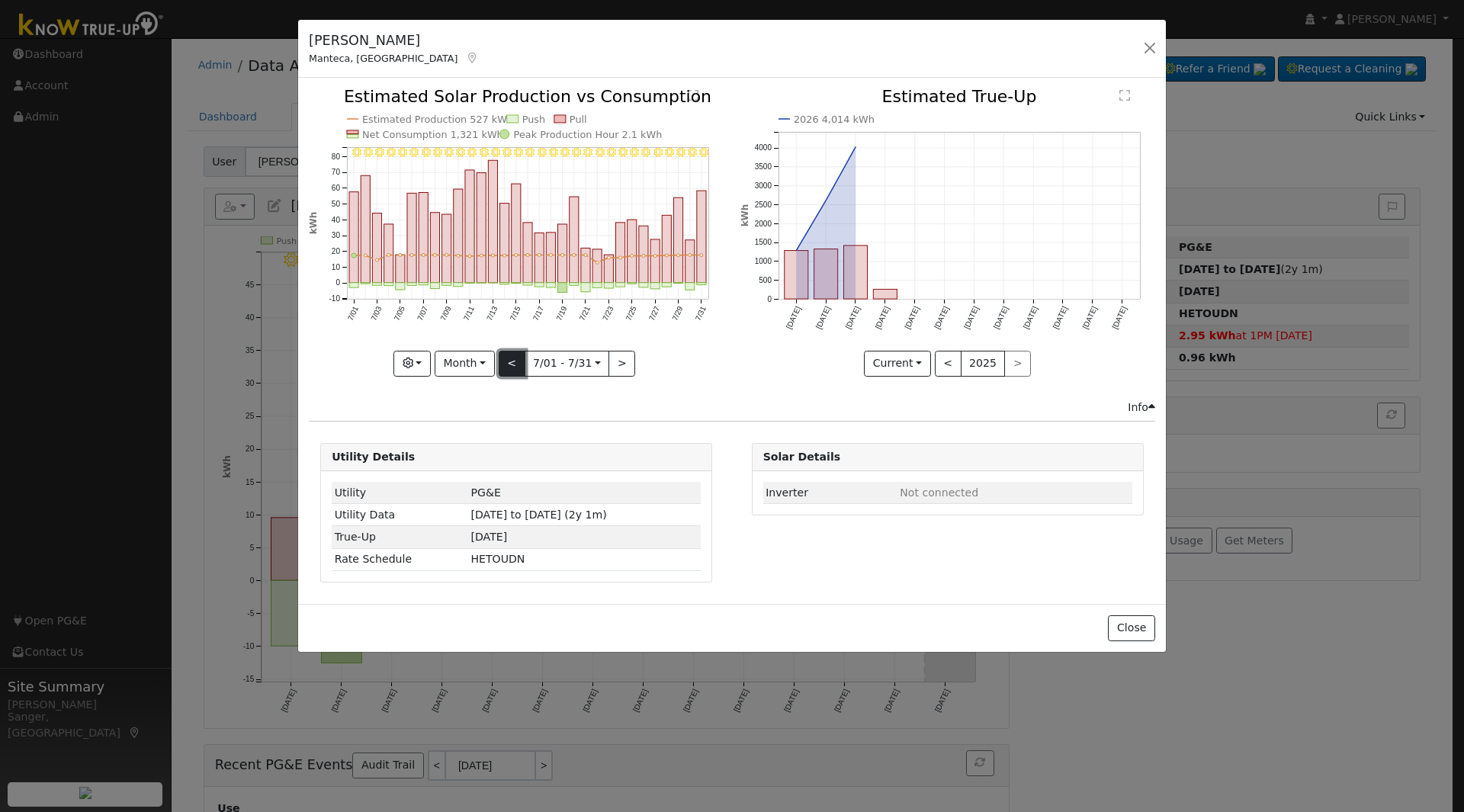
click at [513, 355] on button "<" at bounding box center [512, 364] width 27 height 26
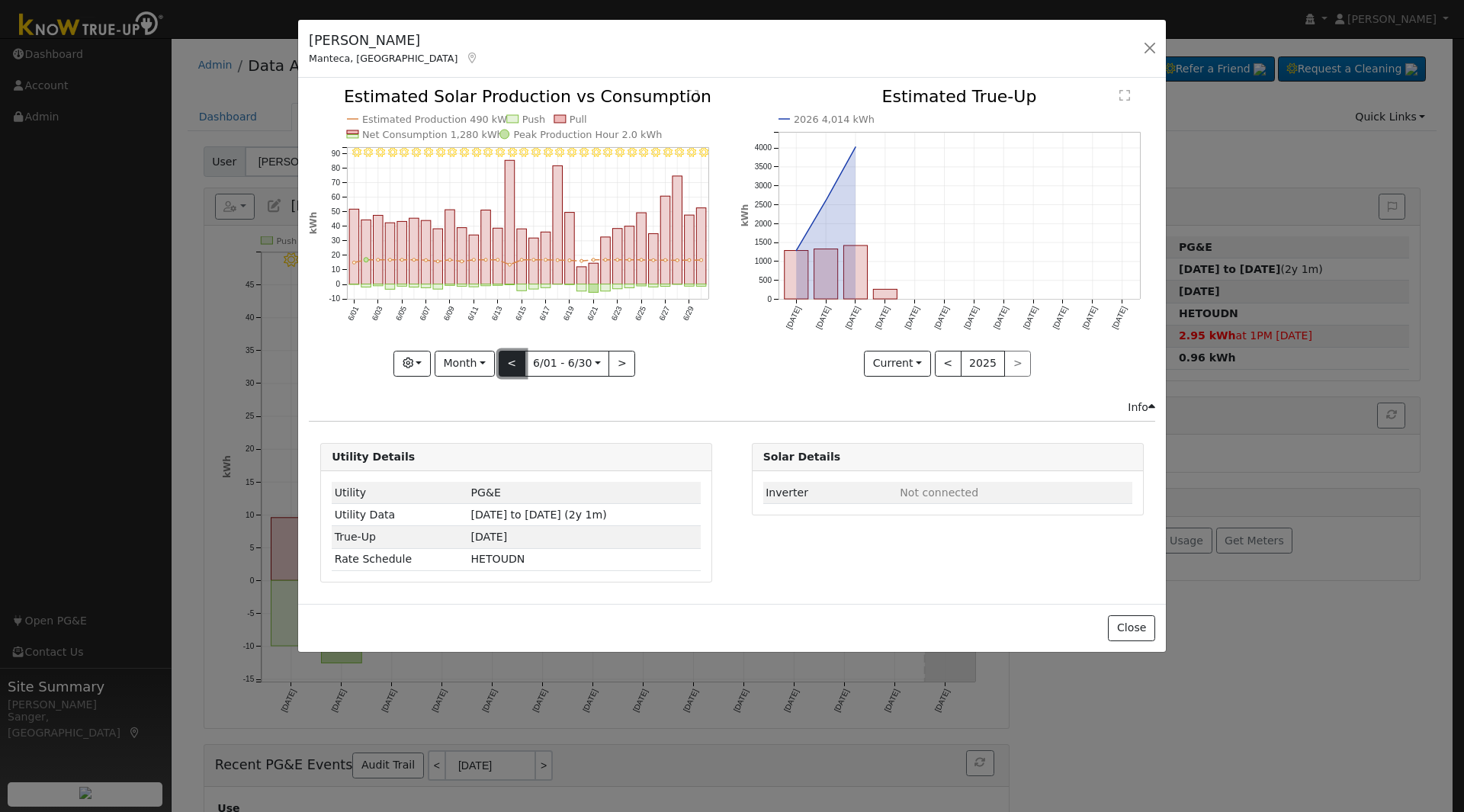
click at [513, 355] on button "<" at bounding box center [512, 364] width 27 height 26
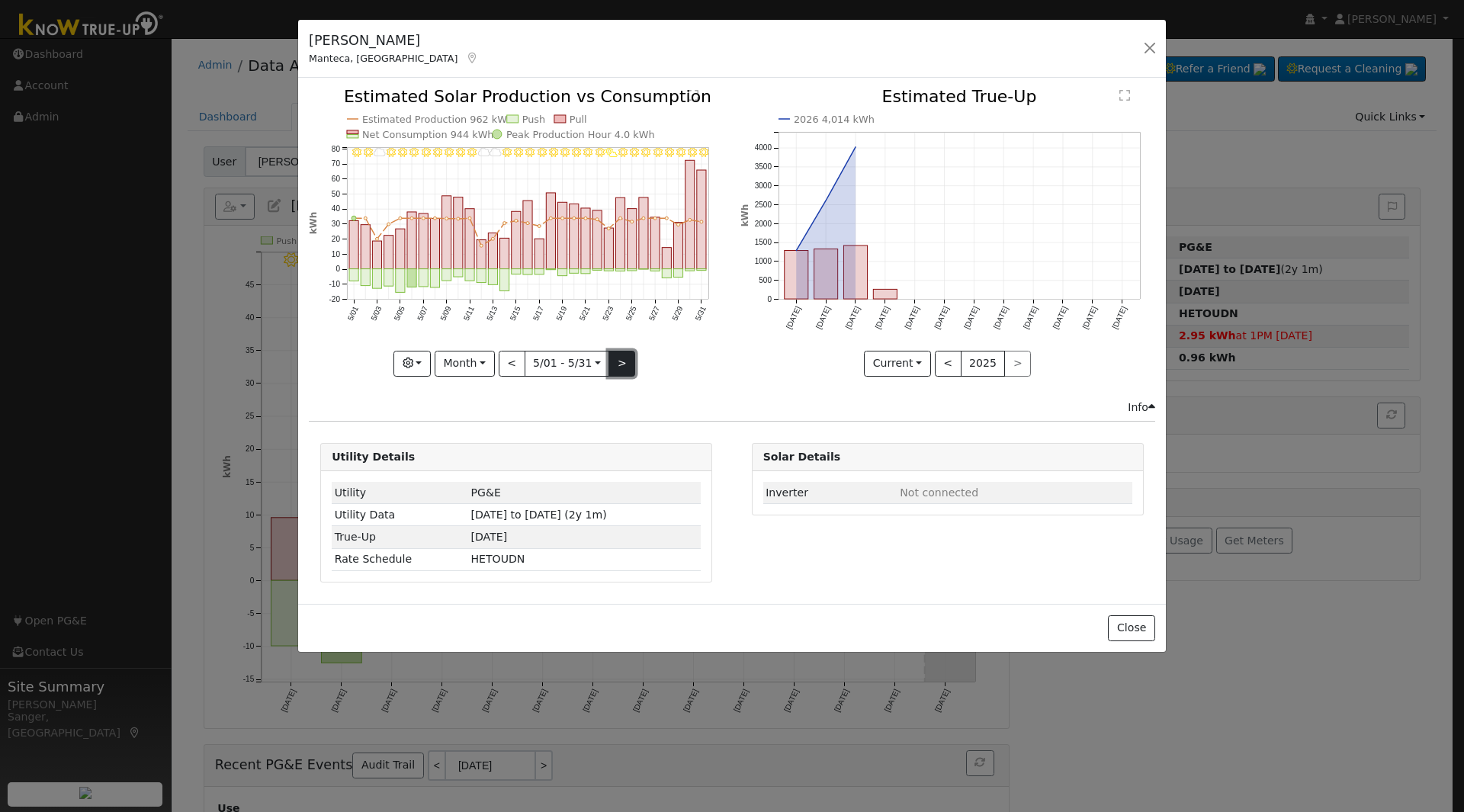
click at [616, 359] on button ">" at bounding box center [621, 364] width 27 height 26
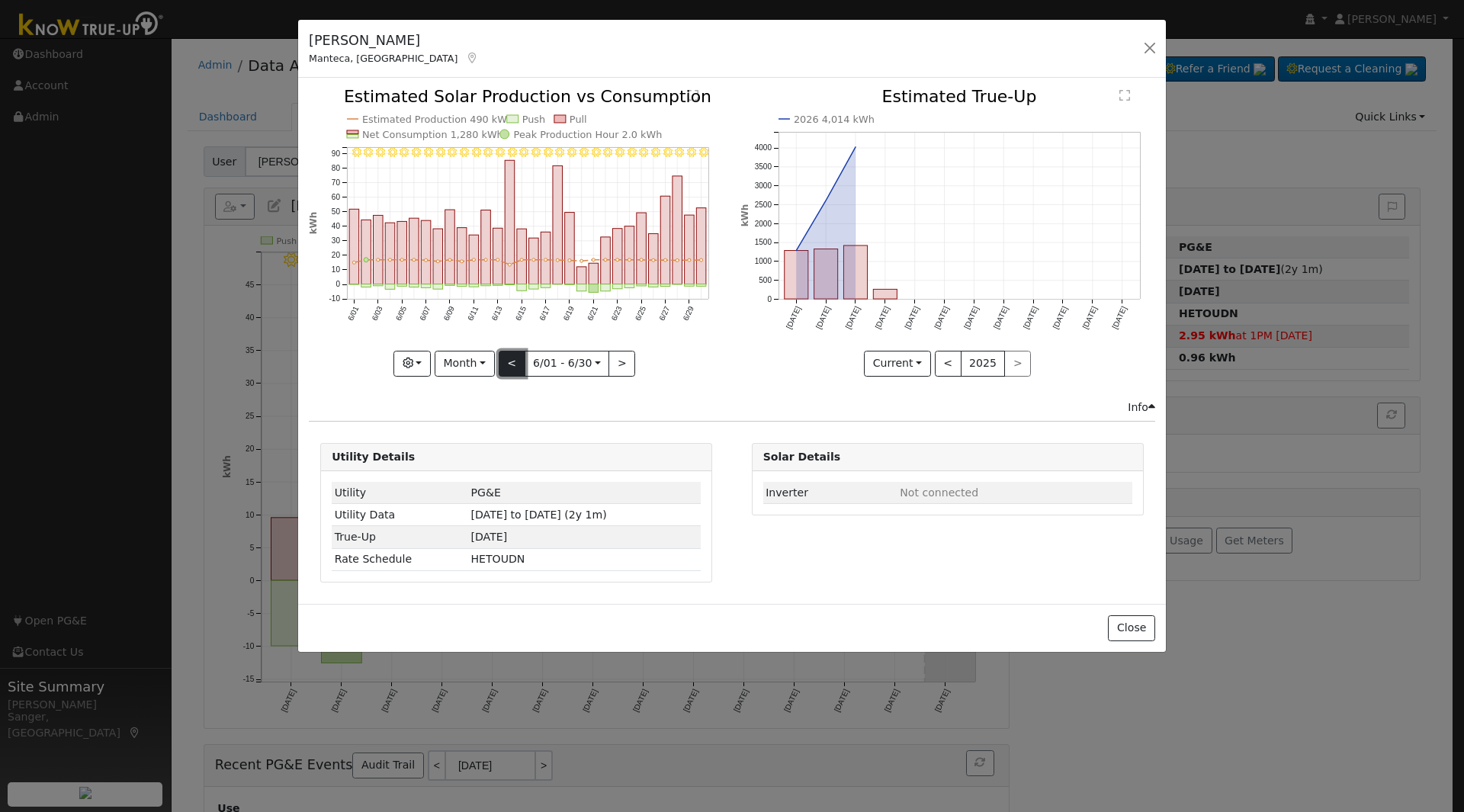
click at [513, 363] on button "<" at bounding box center [512, 364] width 27 height 26
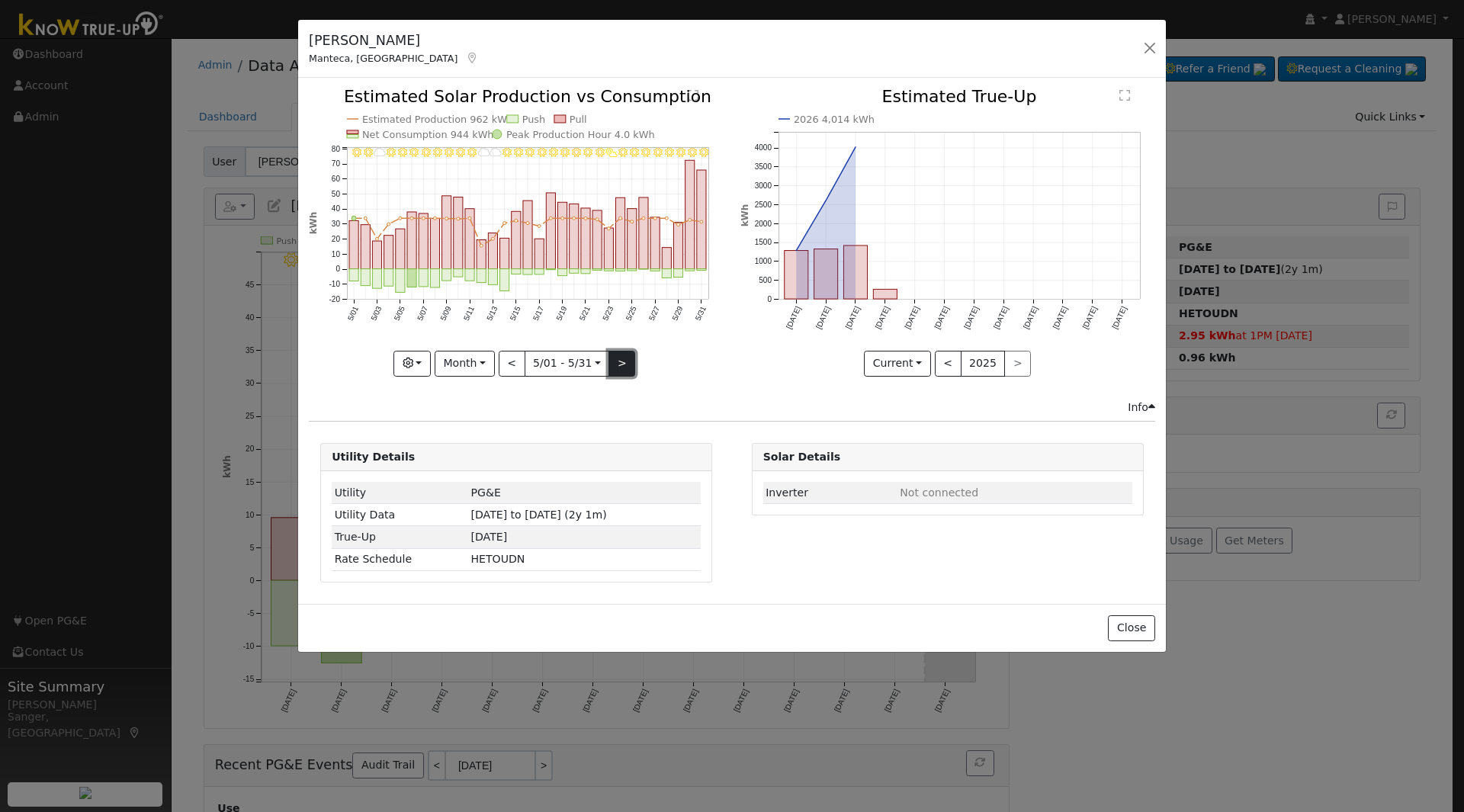
click at [616, 364] on button ">" at bounding box center [621, 364] width 27 height 26
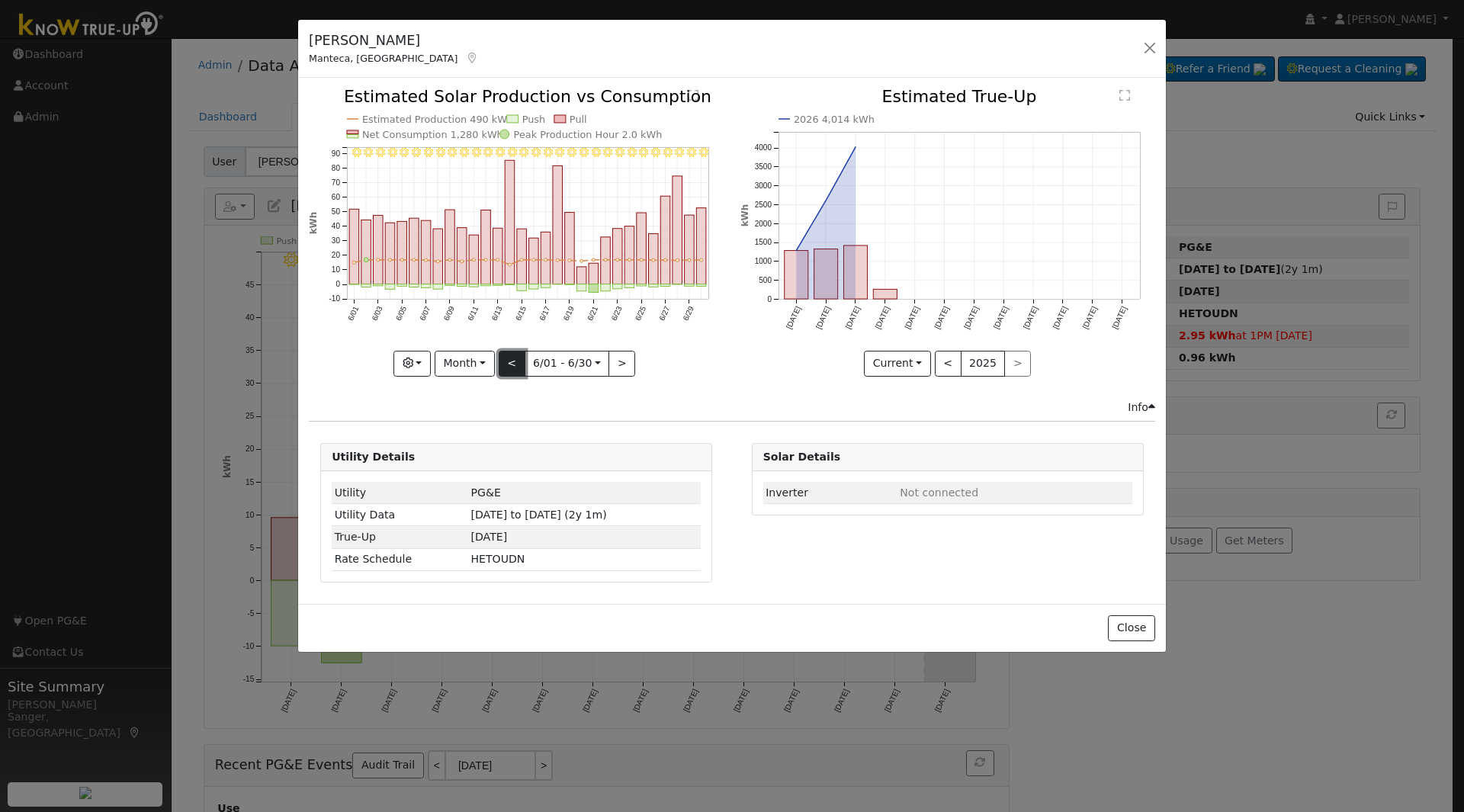
click at [510, 363] on button "<" at bounding box center [512, 364] width 27 height 26
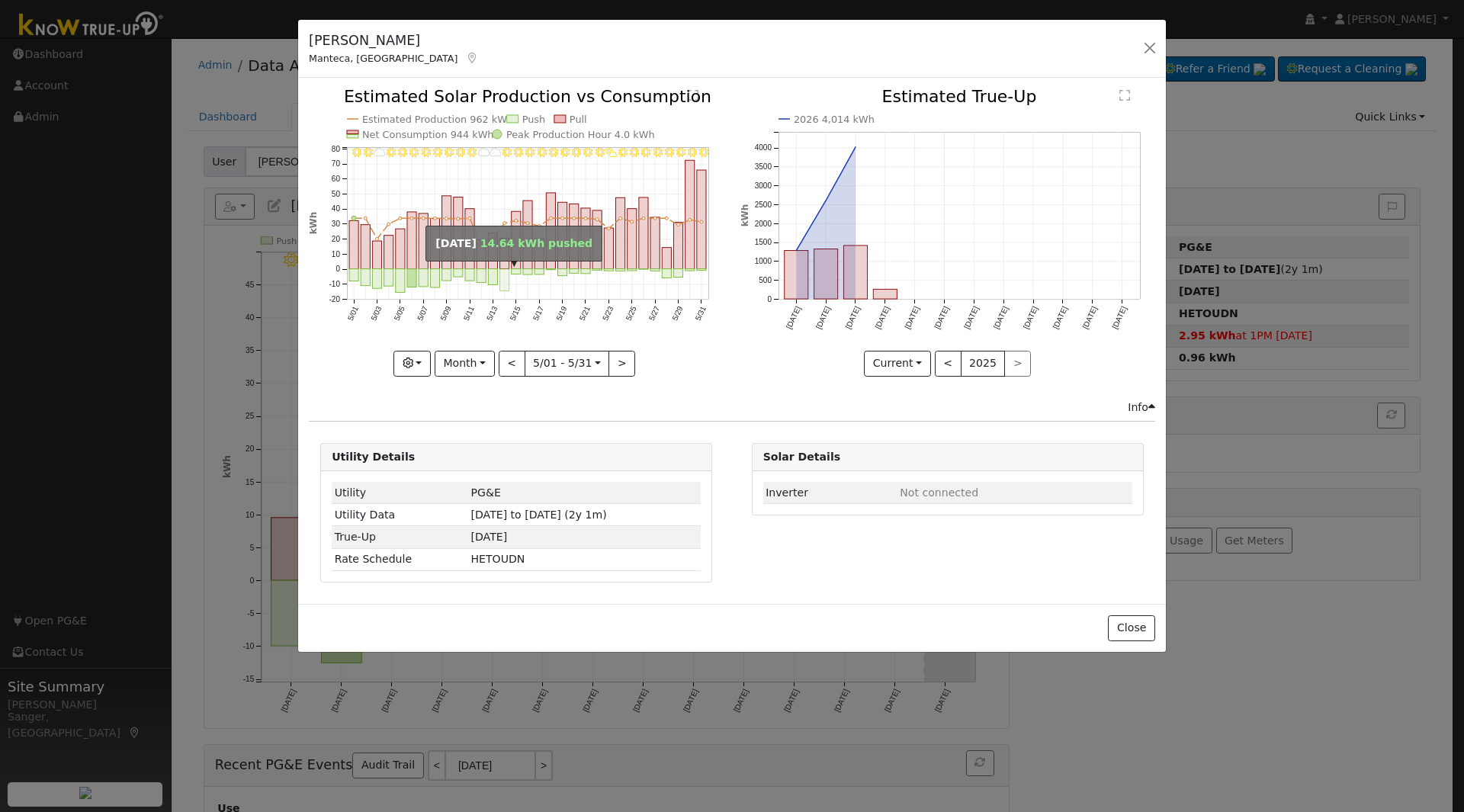
click at [504, 277] on rect "onclick=""" at bounding box center [505, 280] width 9 height 22
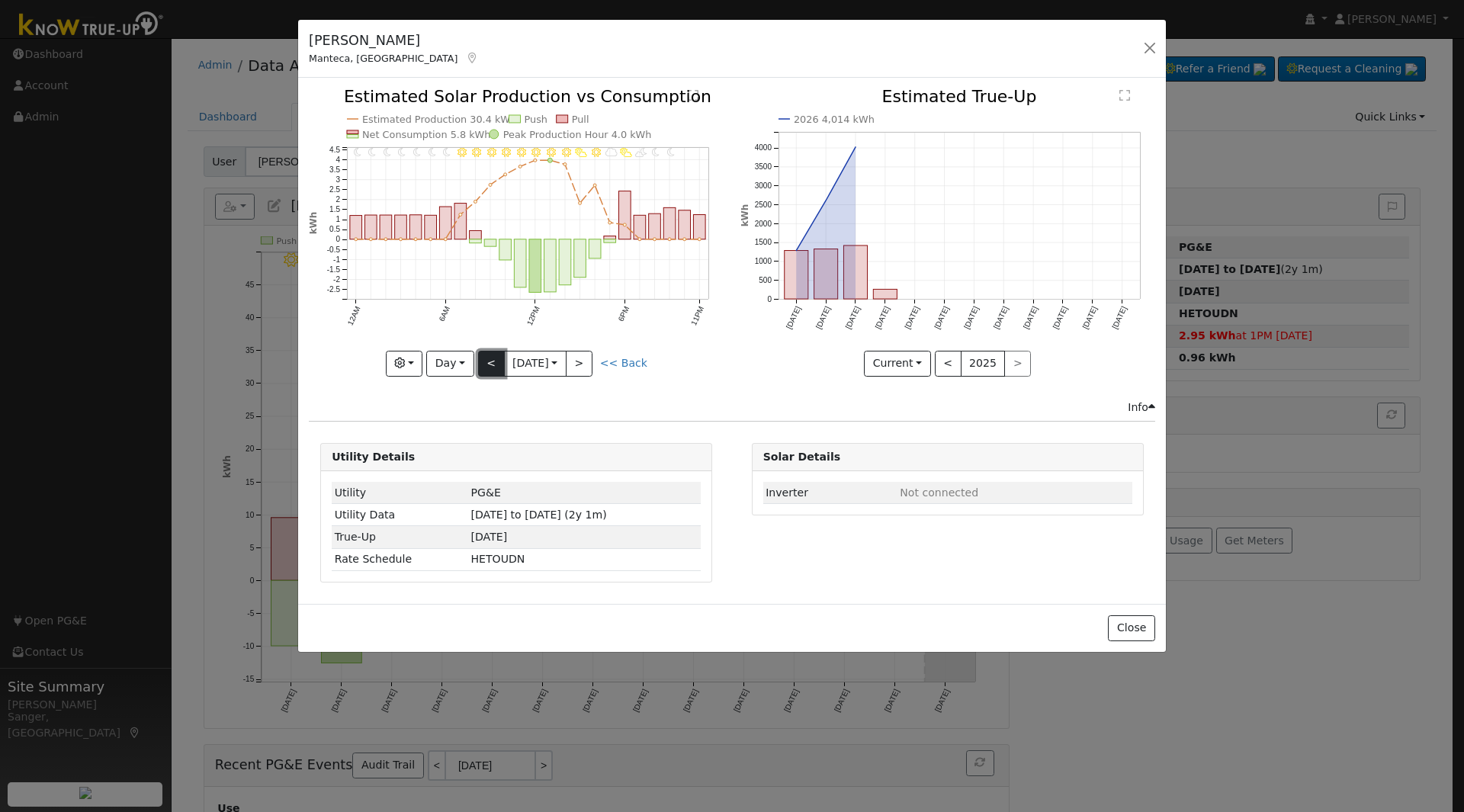
click at [482, 364] on button "<" at bounding box center [491, 364] width 27 height 26
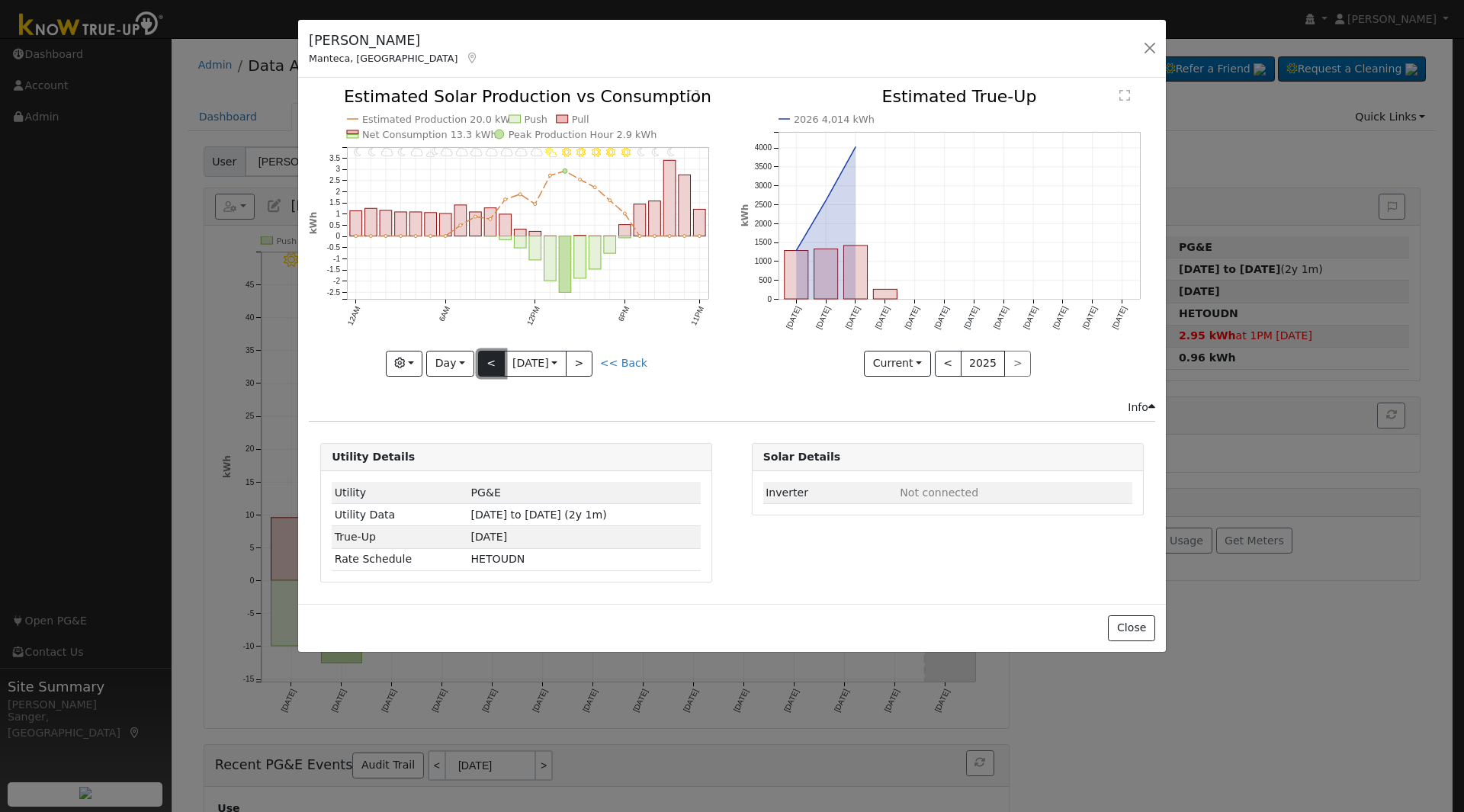
click at [482, 364] on button "<" at bounding box center [491, 364] width 27 height 26
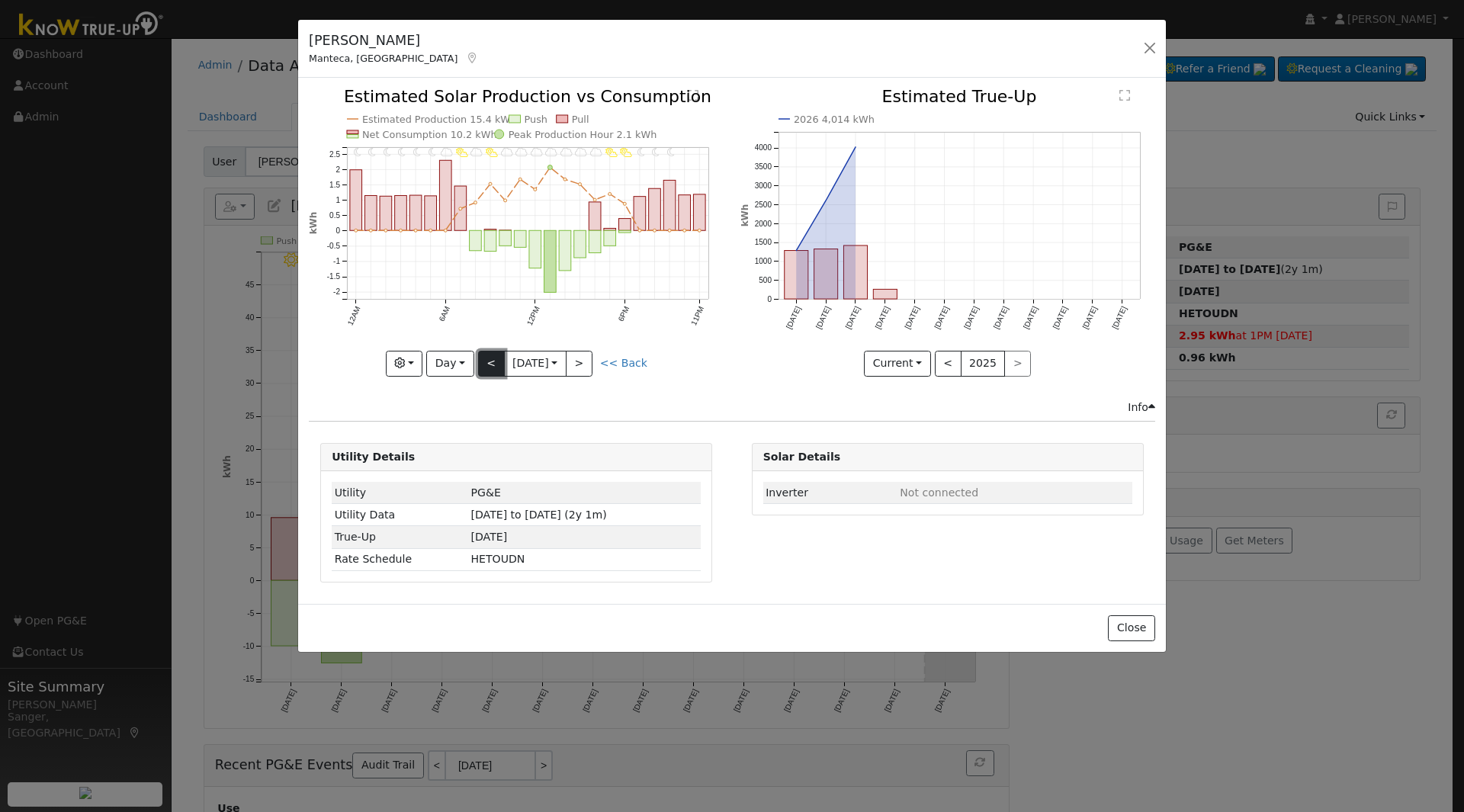
click at [488, 361] on button "<" at bounding box center [491, 364] width 27 height 26
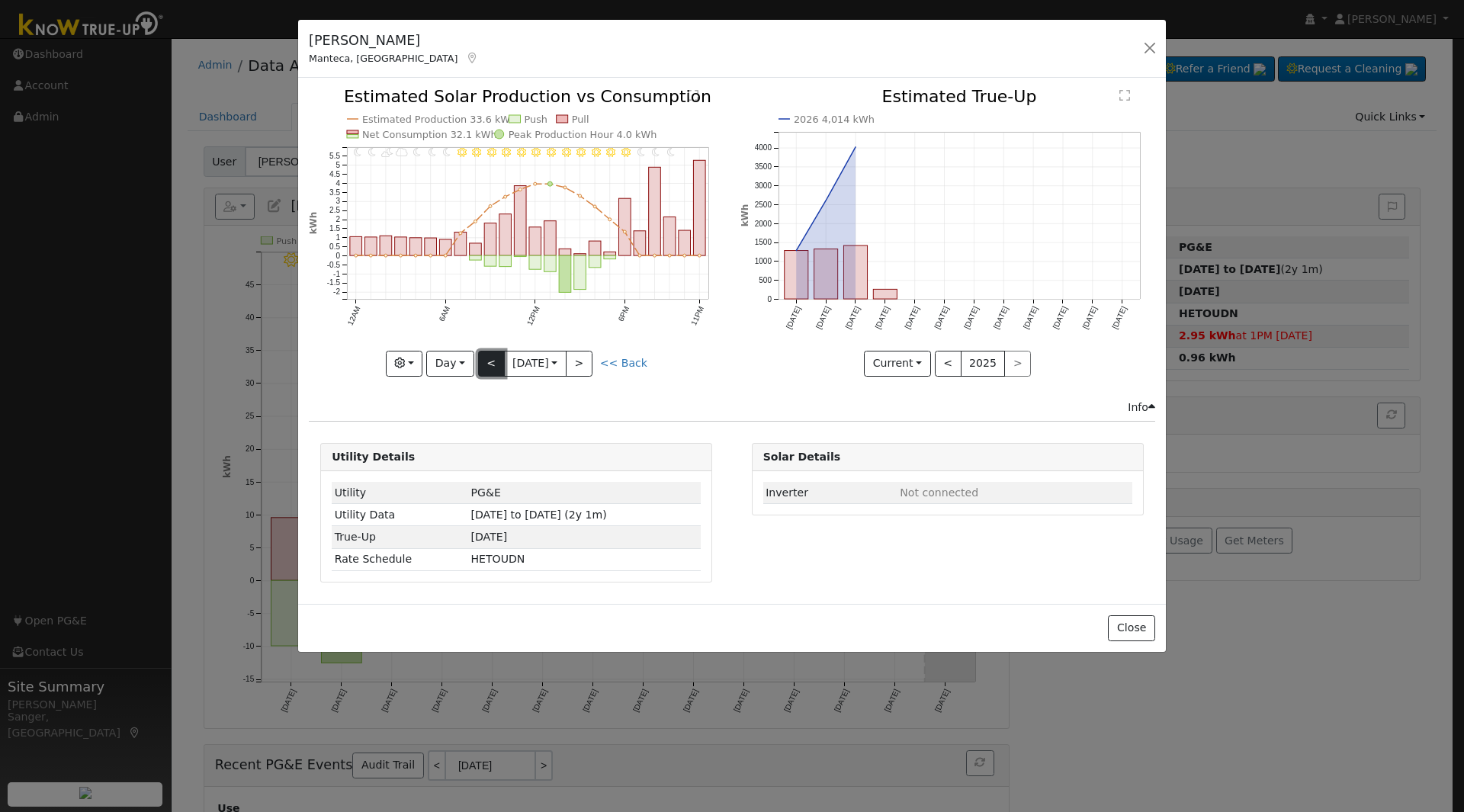
click at [488, 361] on button "<" at bounding box center [491, 364] width 27 height 26
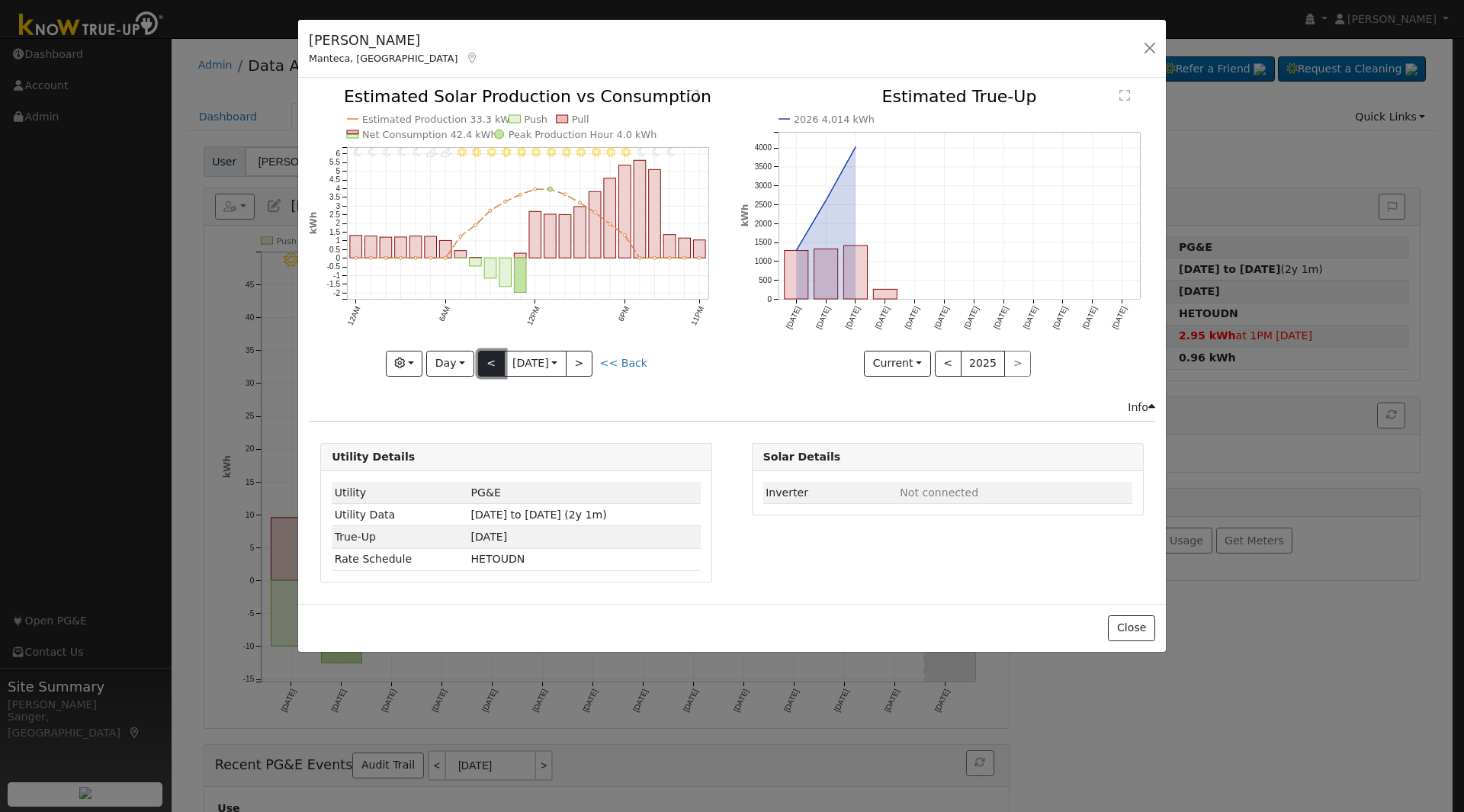
click at [488, 361] on button "<" at bounding box center [491, 364] width 27 height 26
click at [496, 357] on button "<" at bounding box center [491, 364] width 27 height 26
click at [493, 367] on button "<" at bounding box center [491, 364] width 27 height 26
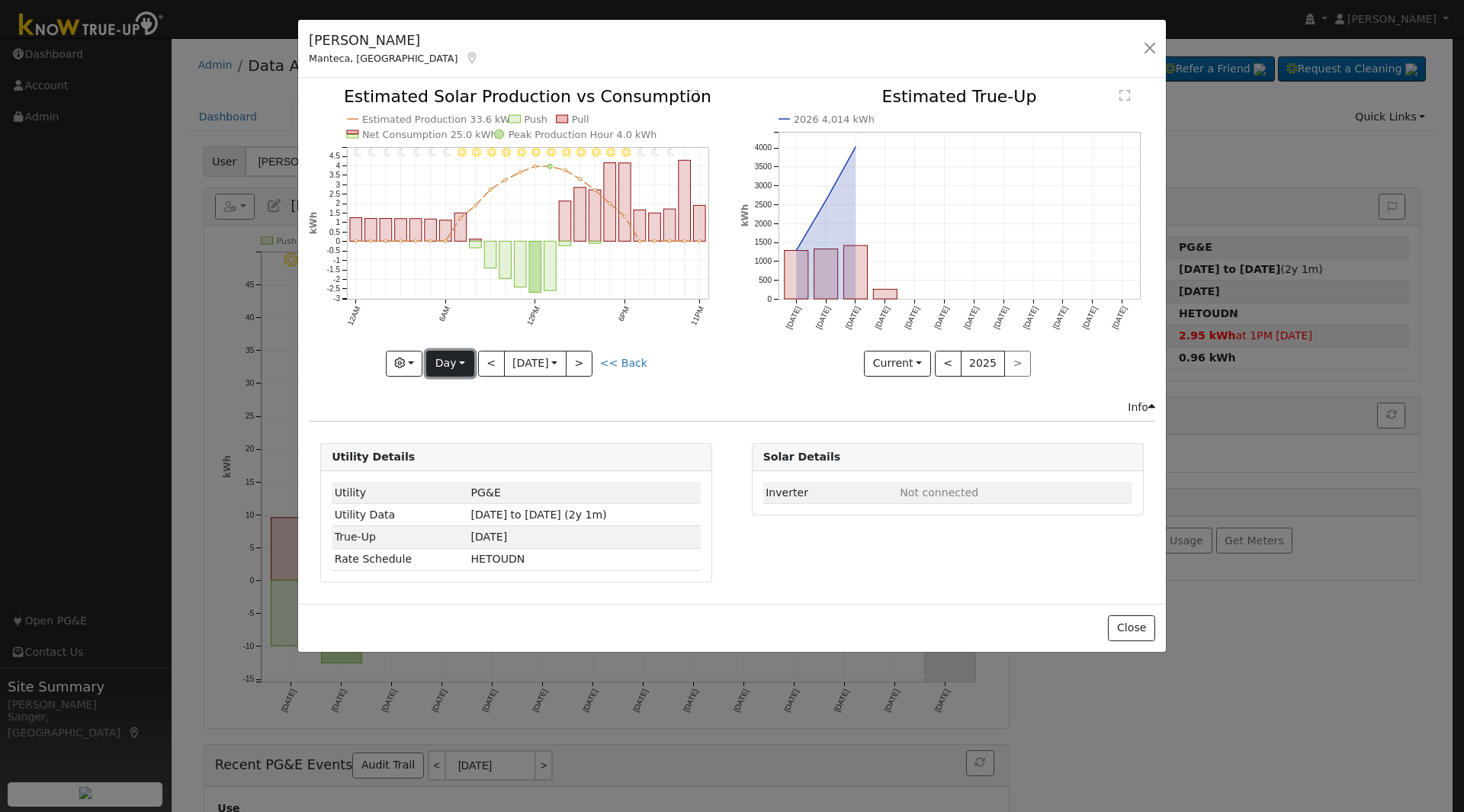
click at [447, 365] on button "Day" at bounding box center [449, 364] width 47 height 26
click at [462, 421] on link "Week" at bounding box center [480, 416] width 106 height 21
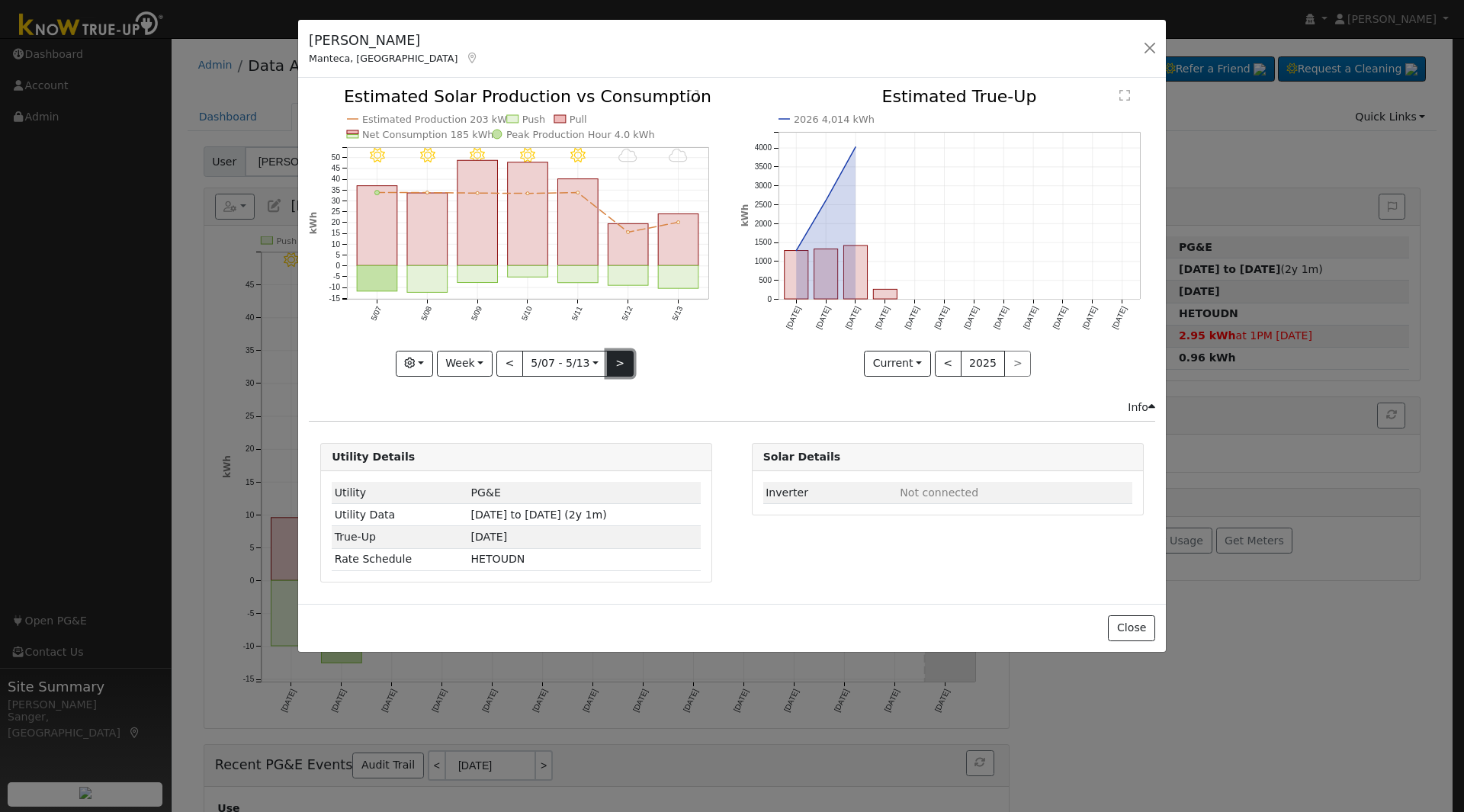
click at [615, 362] on button ">" at bounding box center [620, 364] width 27 height 26
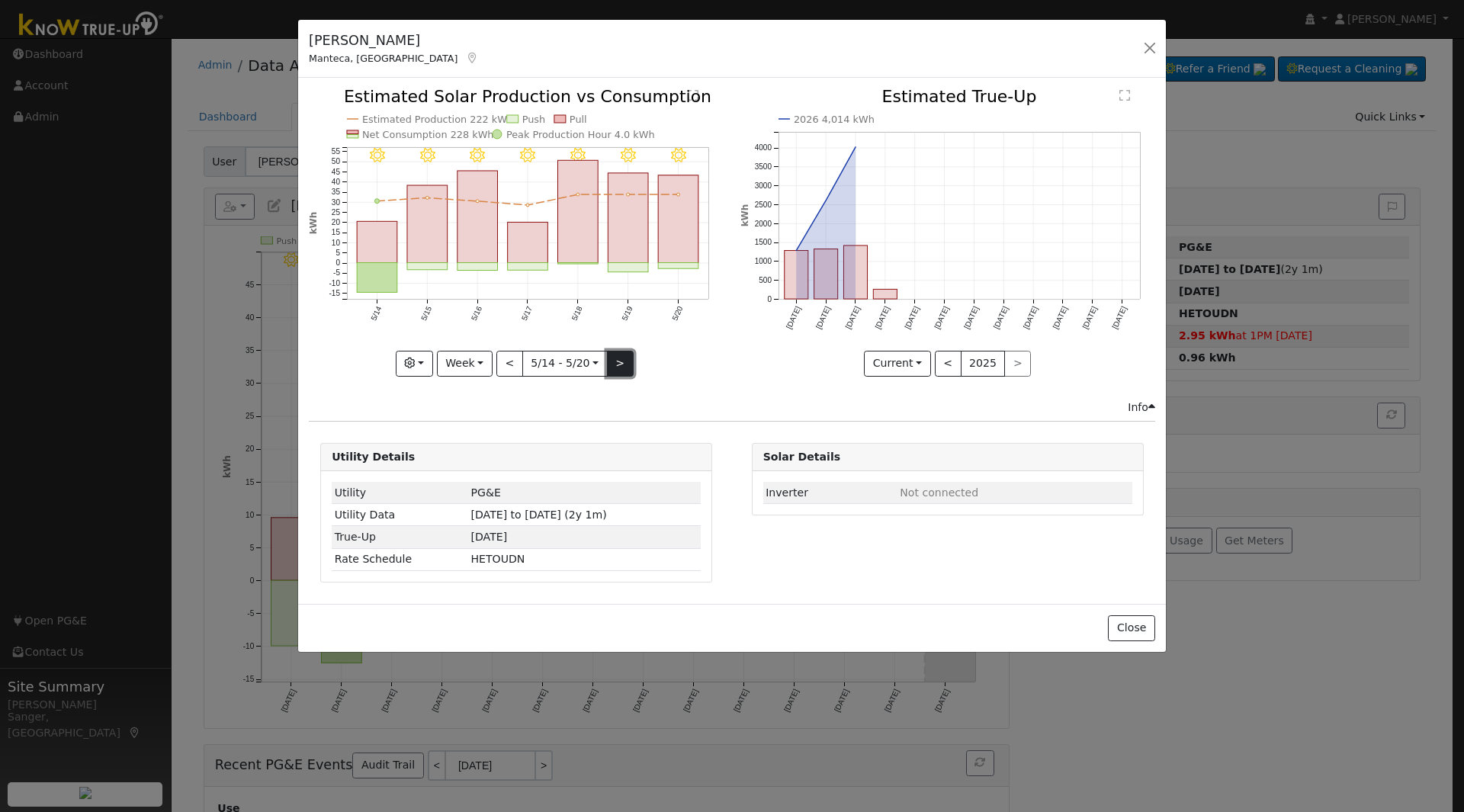
click at [618, 360] on button ">" at bounding box center [620, 364] width 27 height 26
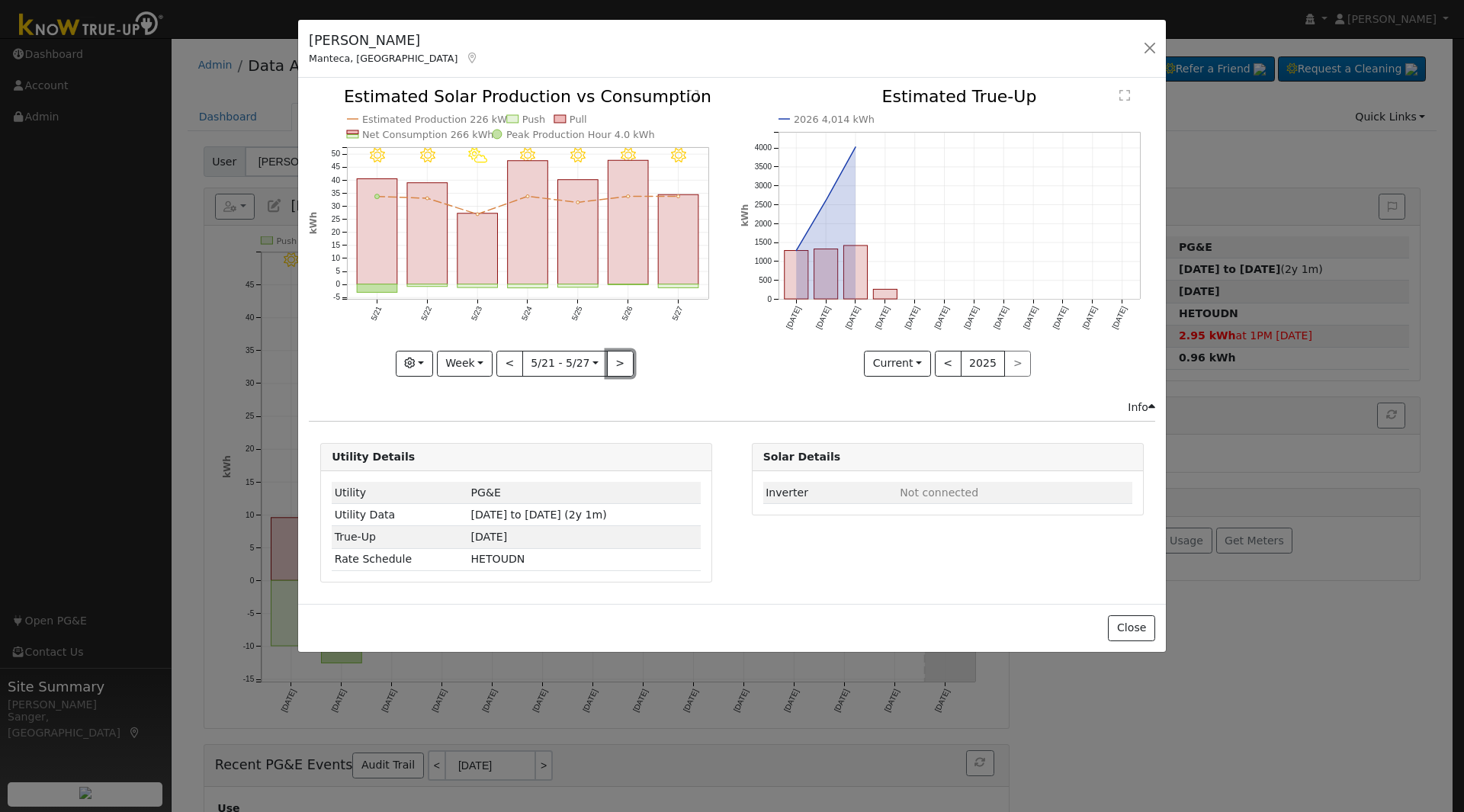
click at [616, 360] on button ">" at bounding box center [620, 364] width 27 height 26
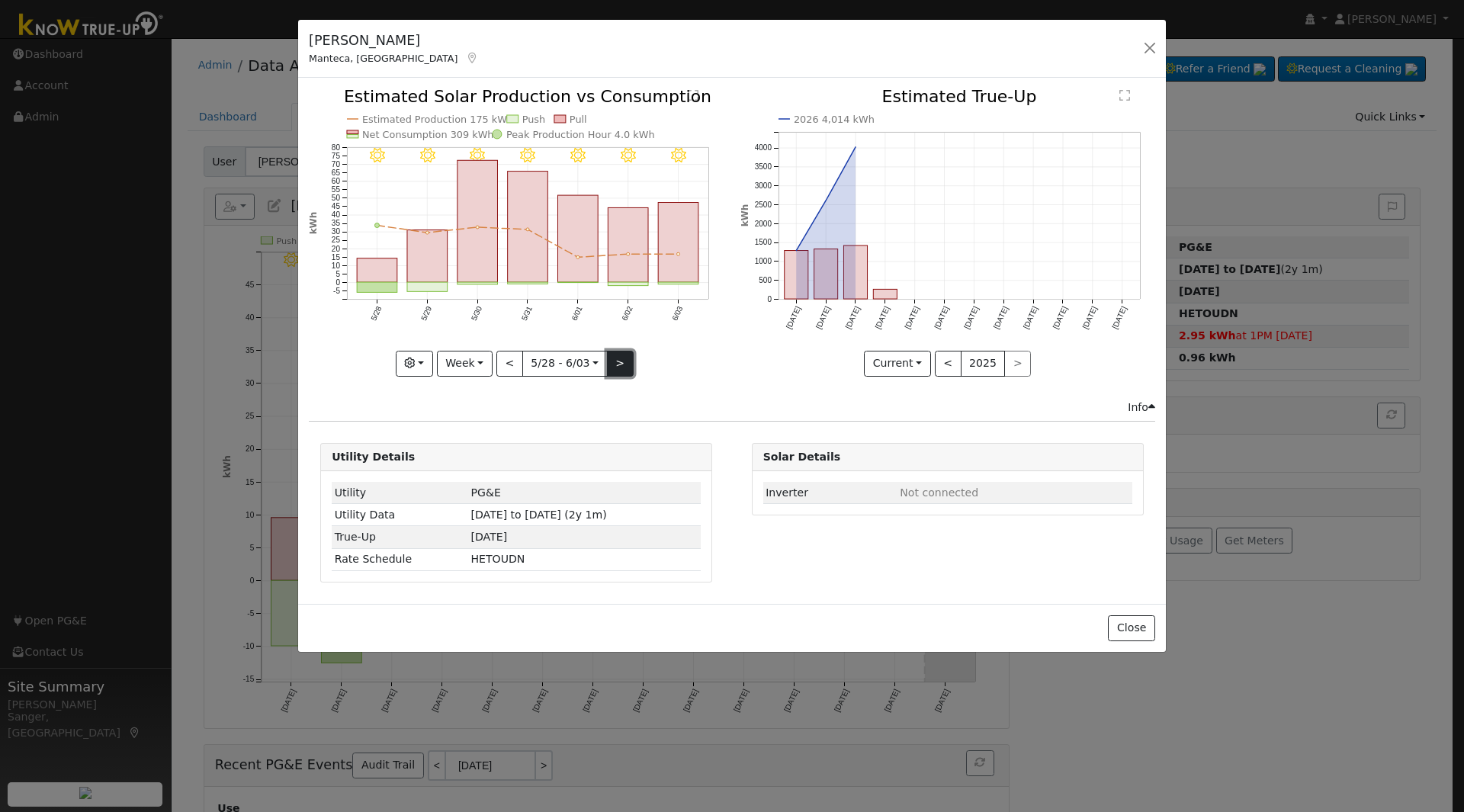
click at [619, 359] on button ">" at bounding box center [620, 364] width 27 height 26
click at [620, 365] on button ">" at bounding box center [620, 364] width 27 height 26
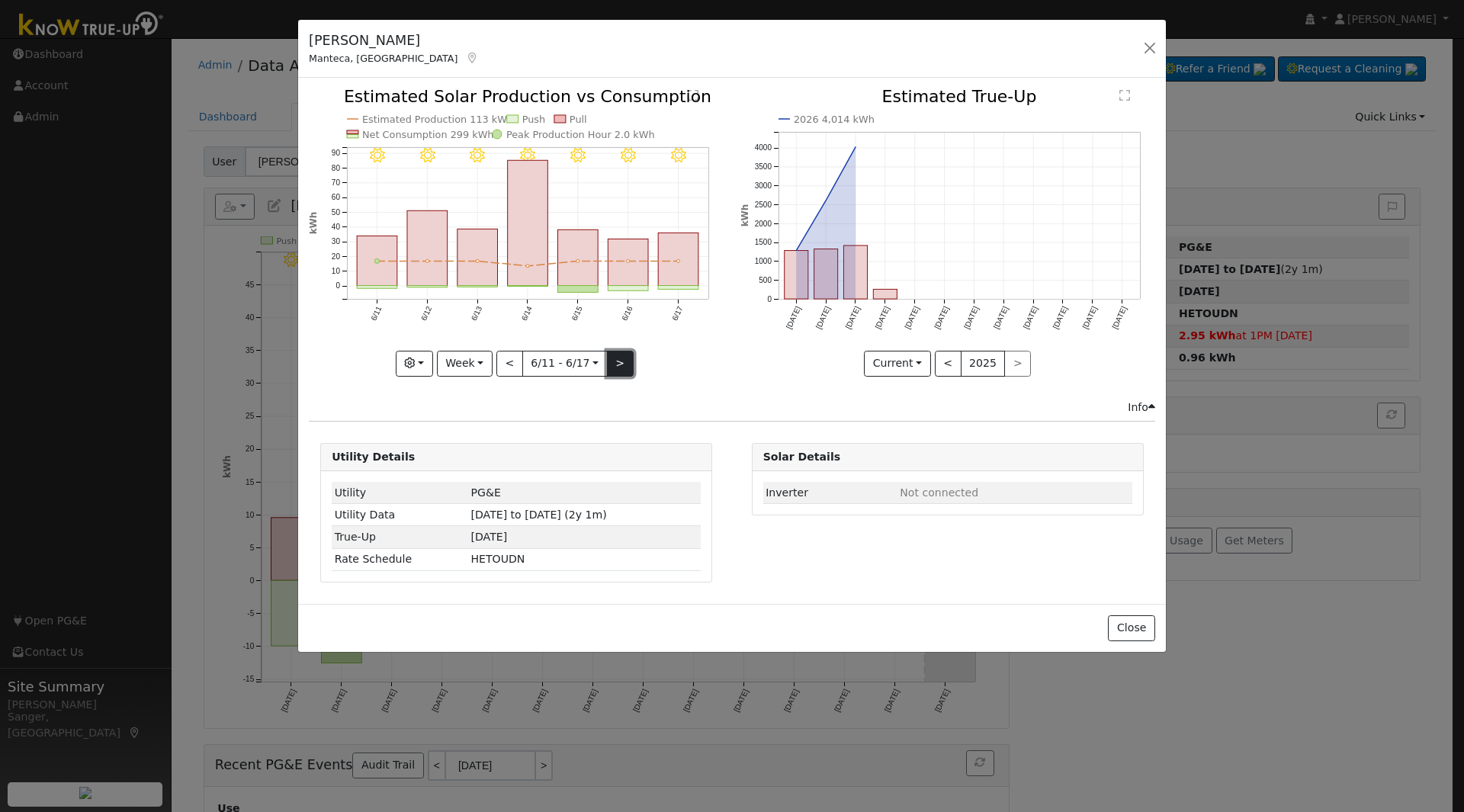
click at [616, 367] on button ">" at bounding box center [620, 364] width 27 height 26
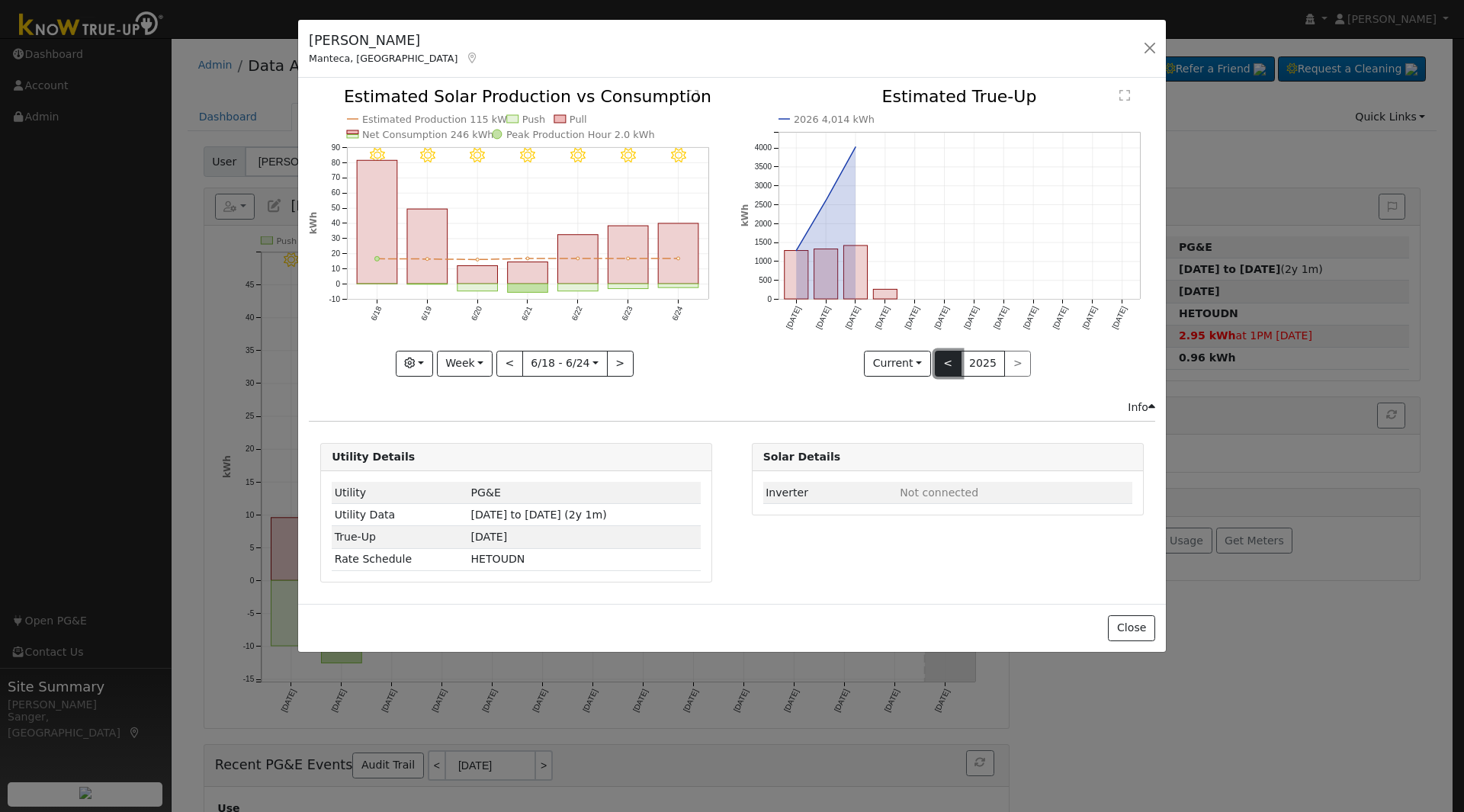
click at [942, 357] on button "<" at bounding box center [948, 364] width 27 height 26
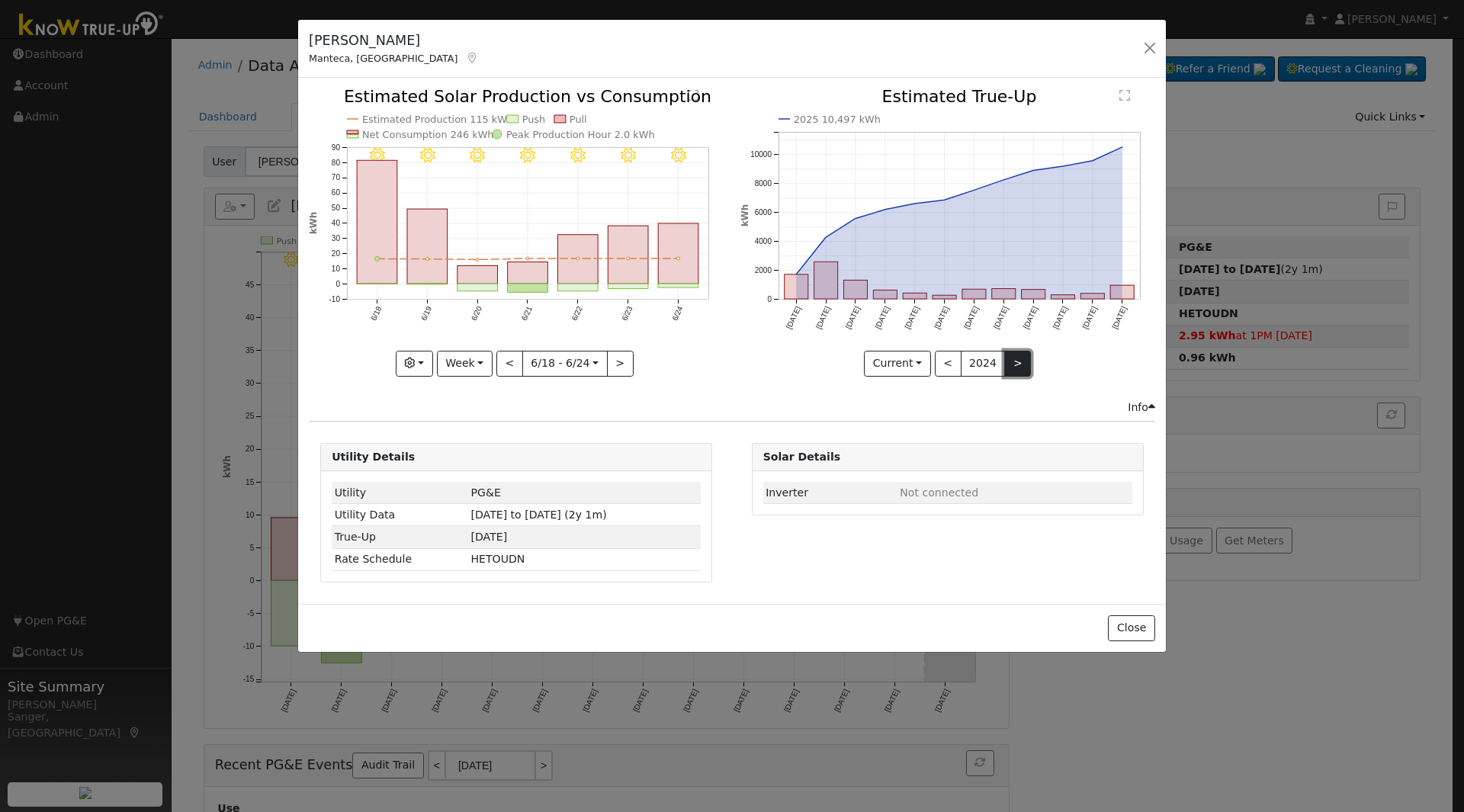
click at [1015, 359] on button ">" at bounding box center [1017, 364] width 27 height 26
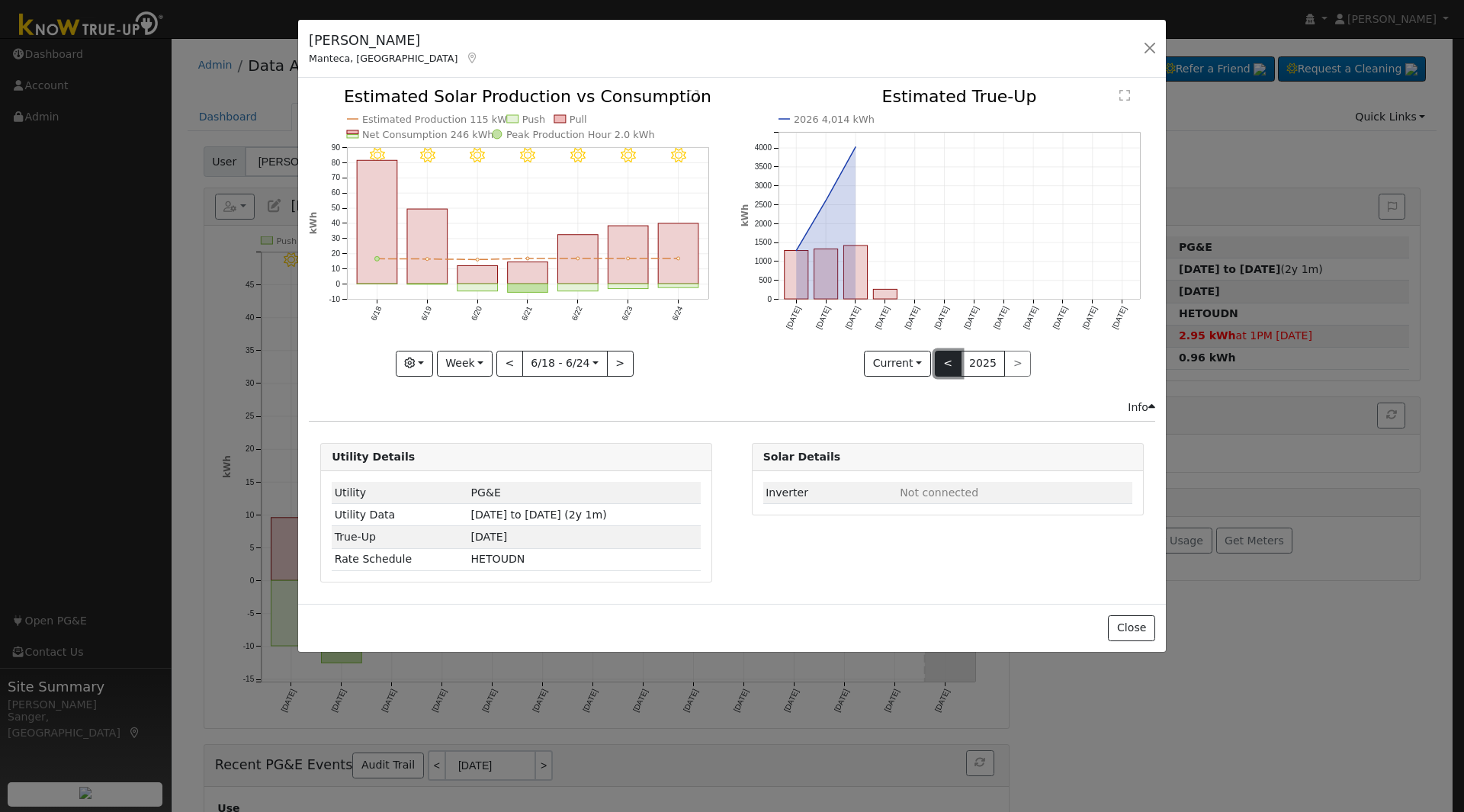
click at [947, 361] on button "<" at bounding box center [948, 364] width 27 height 26
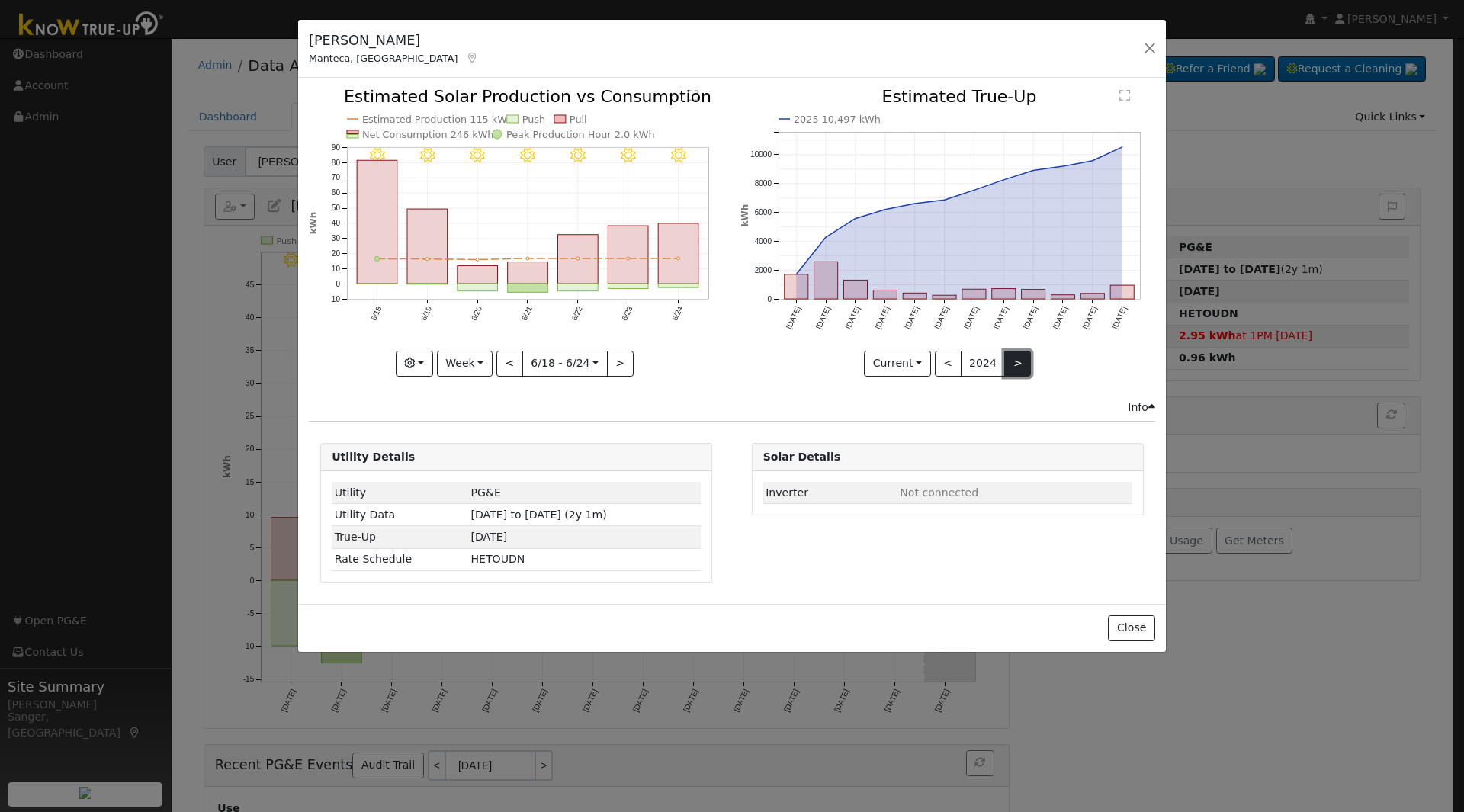
click at [1014, 360] on button ">" at bounding box center [1017, 364] width 27 height 26
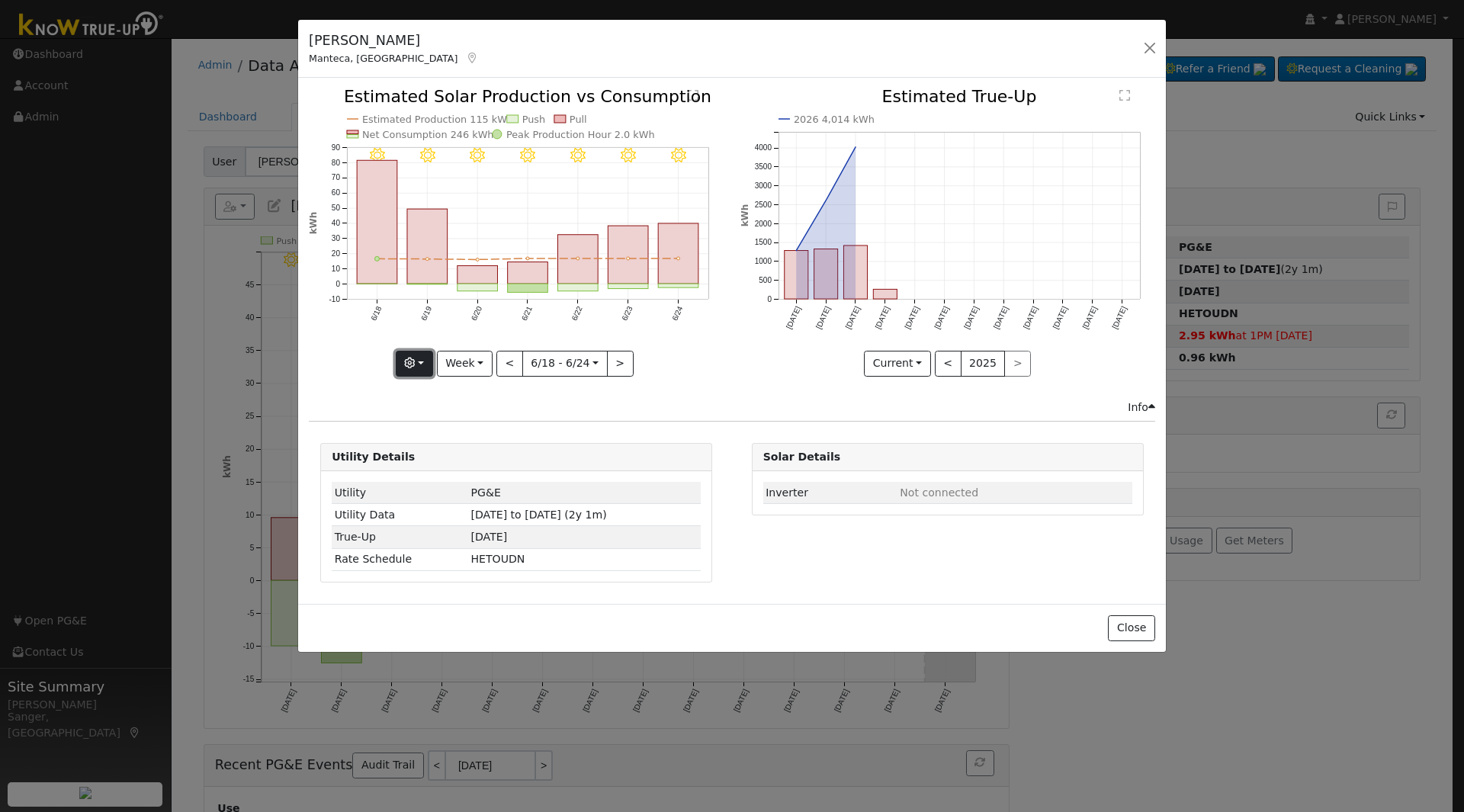
click at [415, 363] on icon "button" at bounding box center [408, 362] width 10 height 10
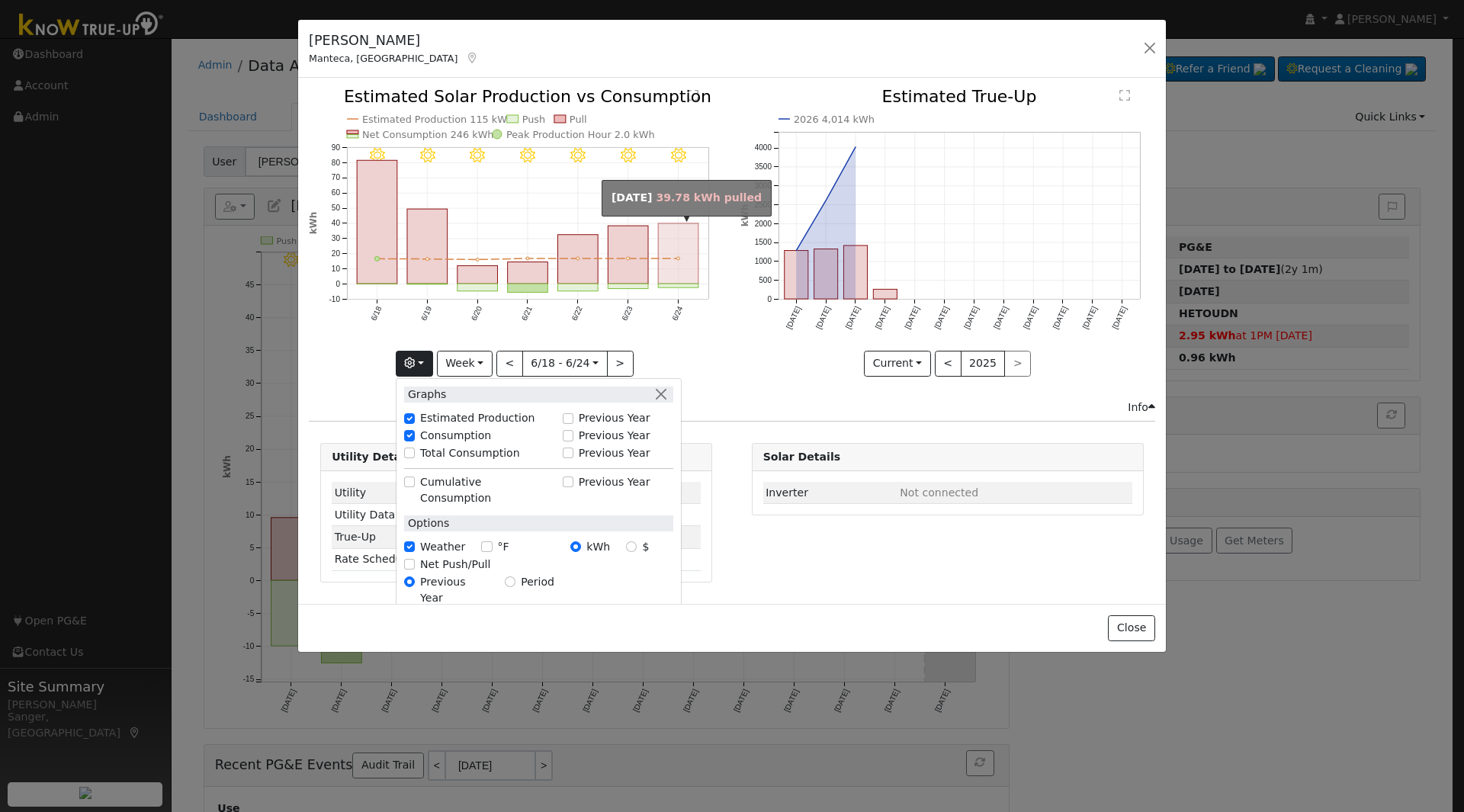
click at [691, 232] on rect "onclick=""" at bounding box center [679, 253] width 41 height 60
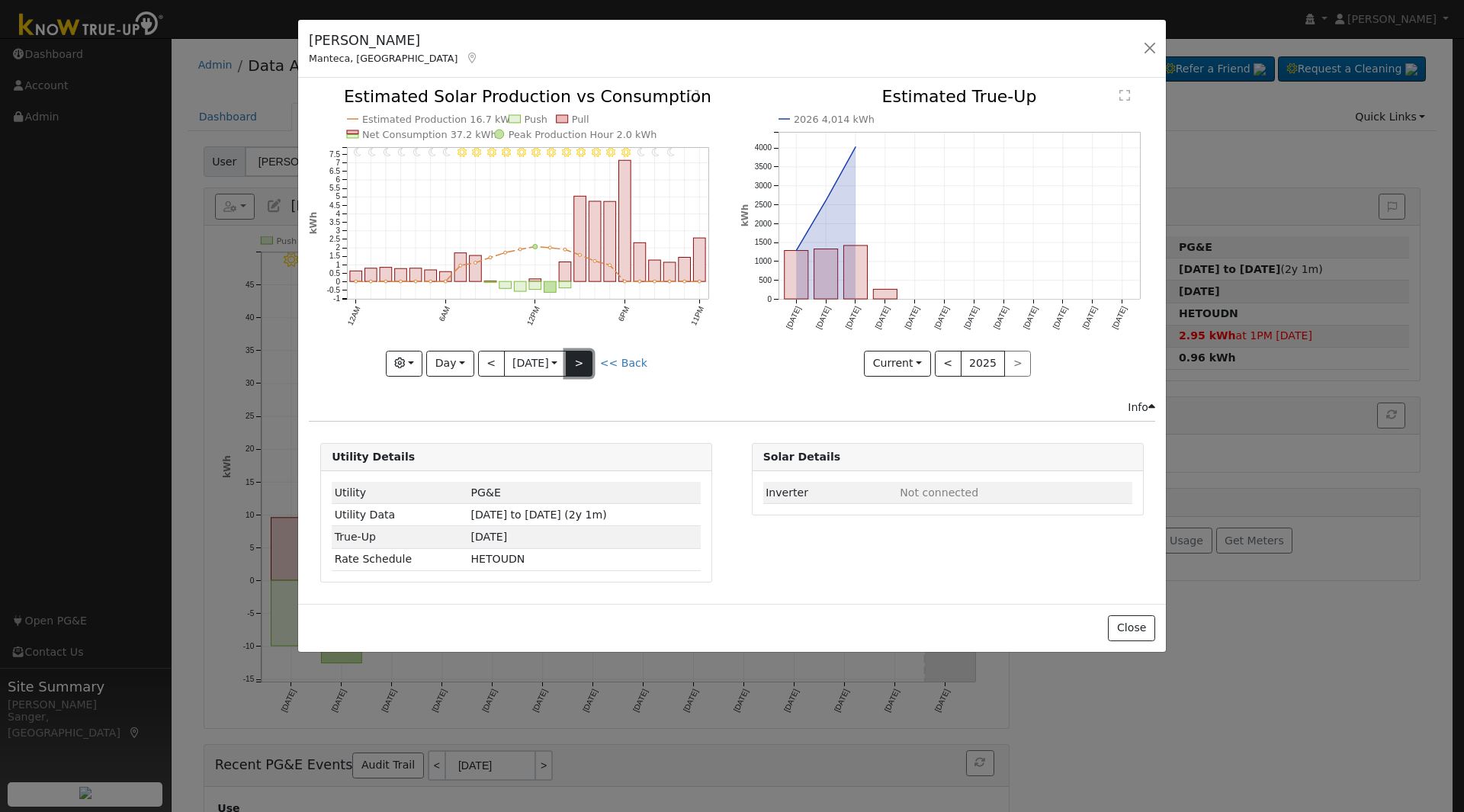
click at [583, 360] on button ">" at bounding box center [578, 364] width 27 height 26
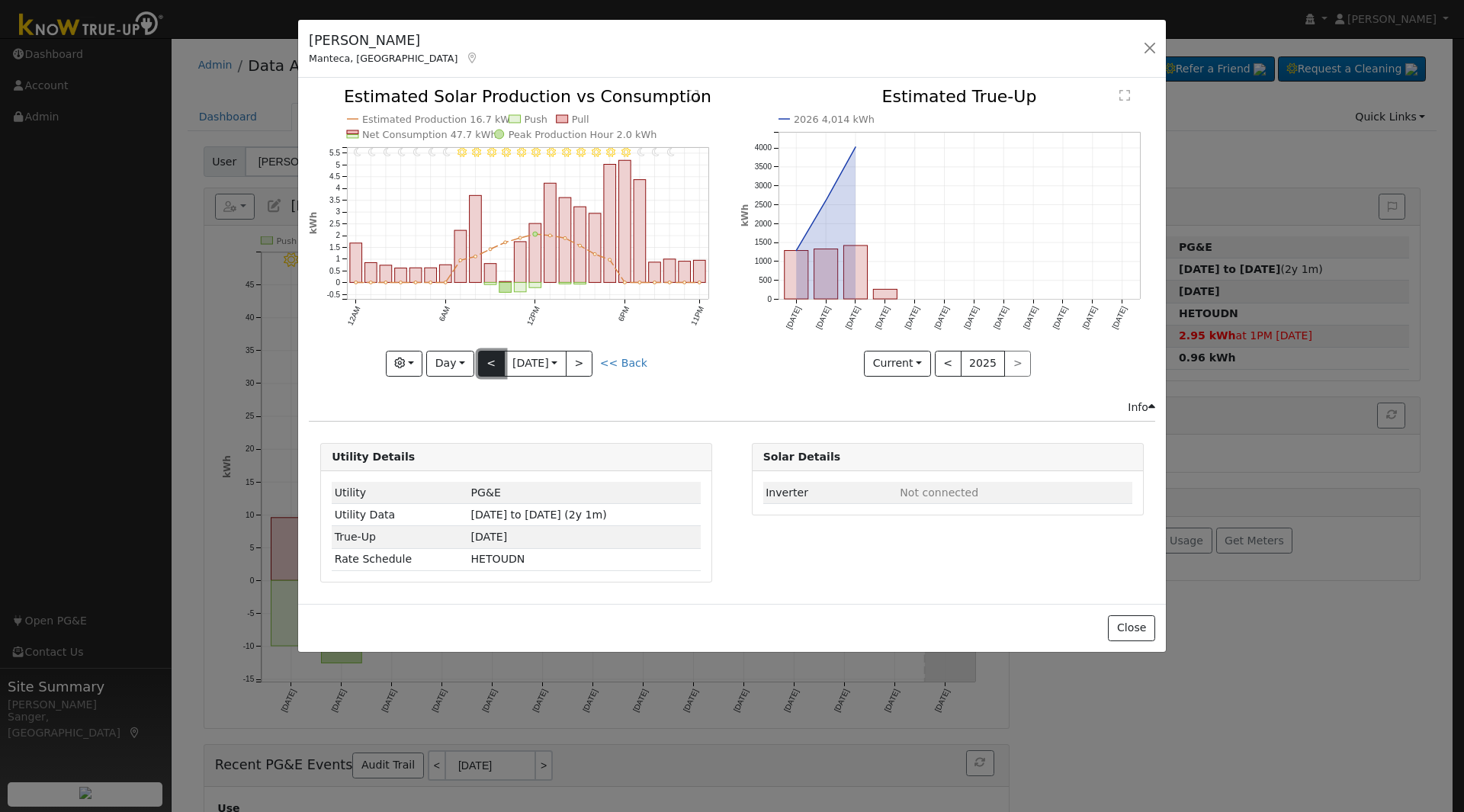
click at [491, 361] on button "<" at bounding box center [491, 364] width 27 height 26
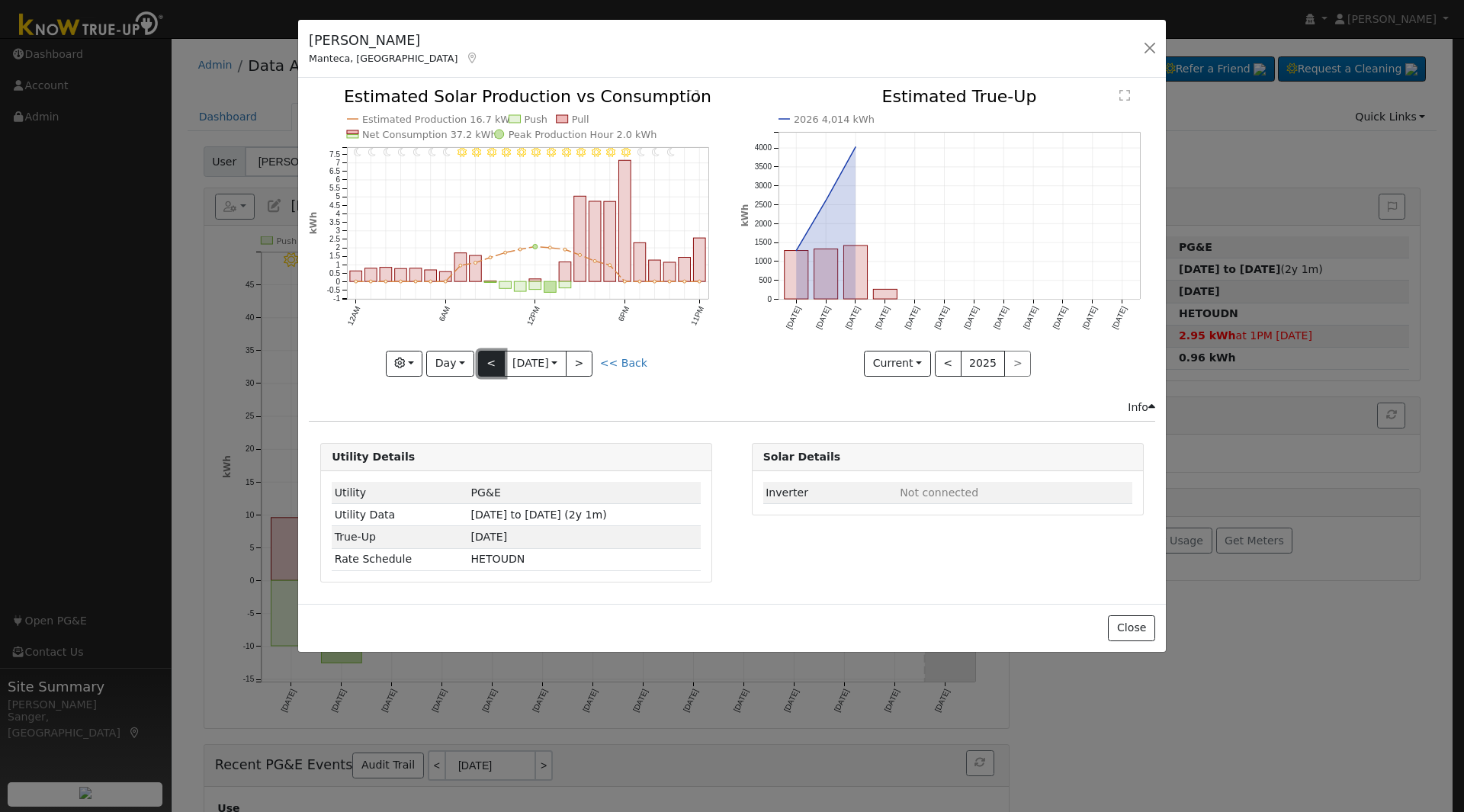
click at [491, 361] on button "<" at bounding box center [491, 364] width 27 height 26
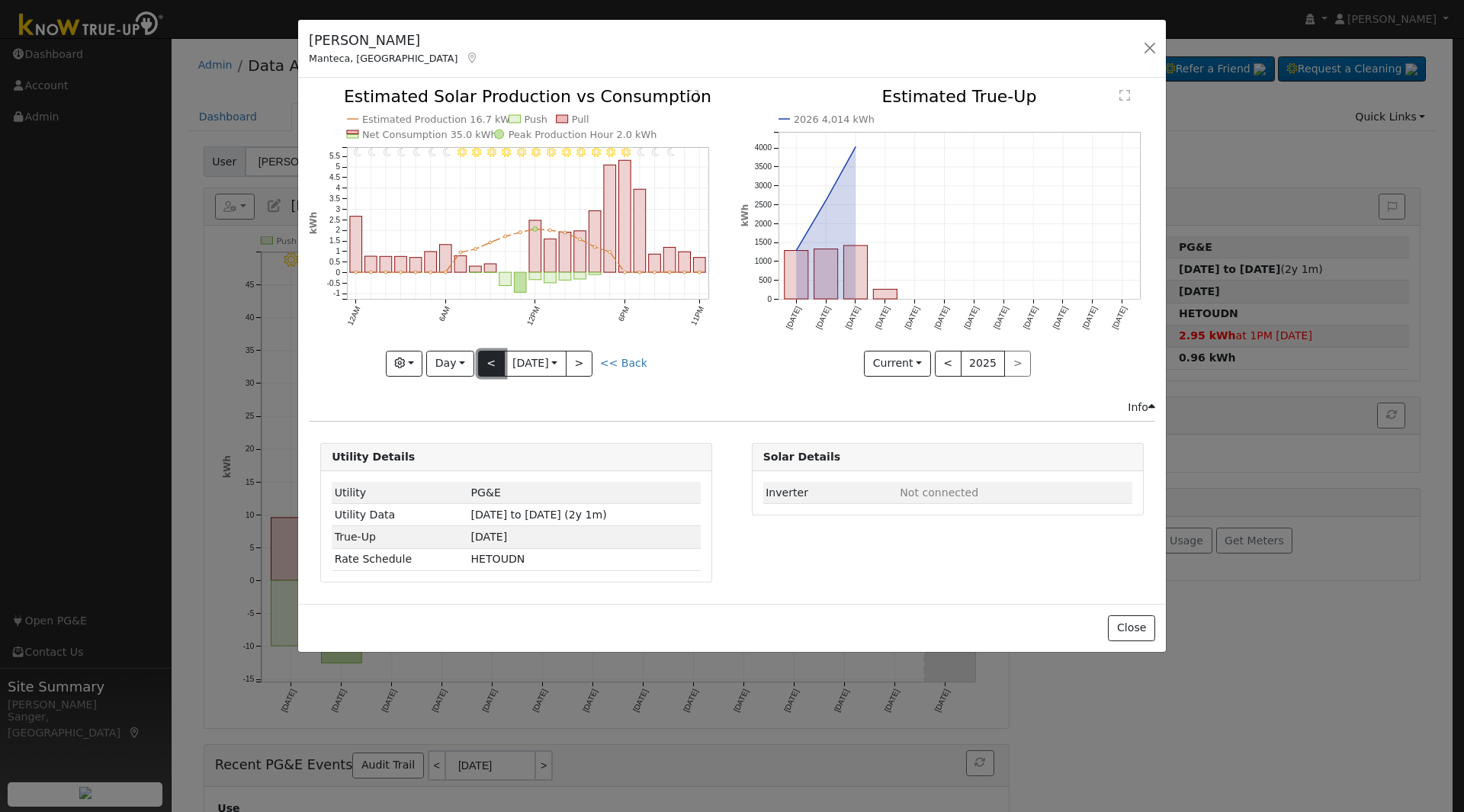
click at [491, 361] on button "<" at bounding box center [491, 364] width 27 height 26
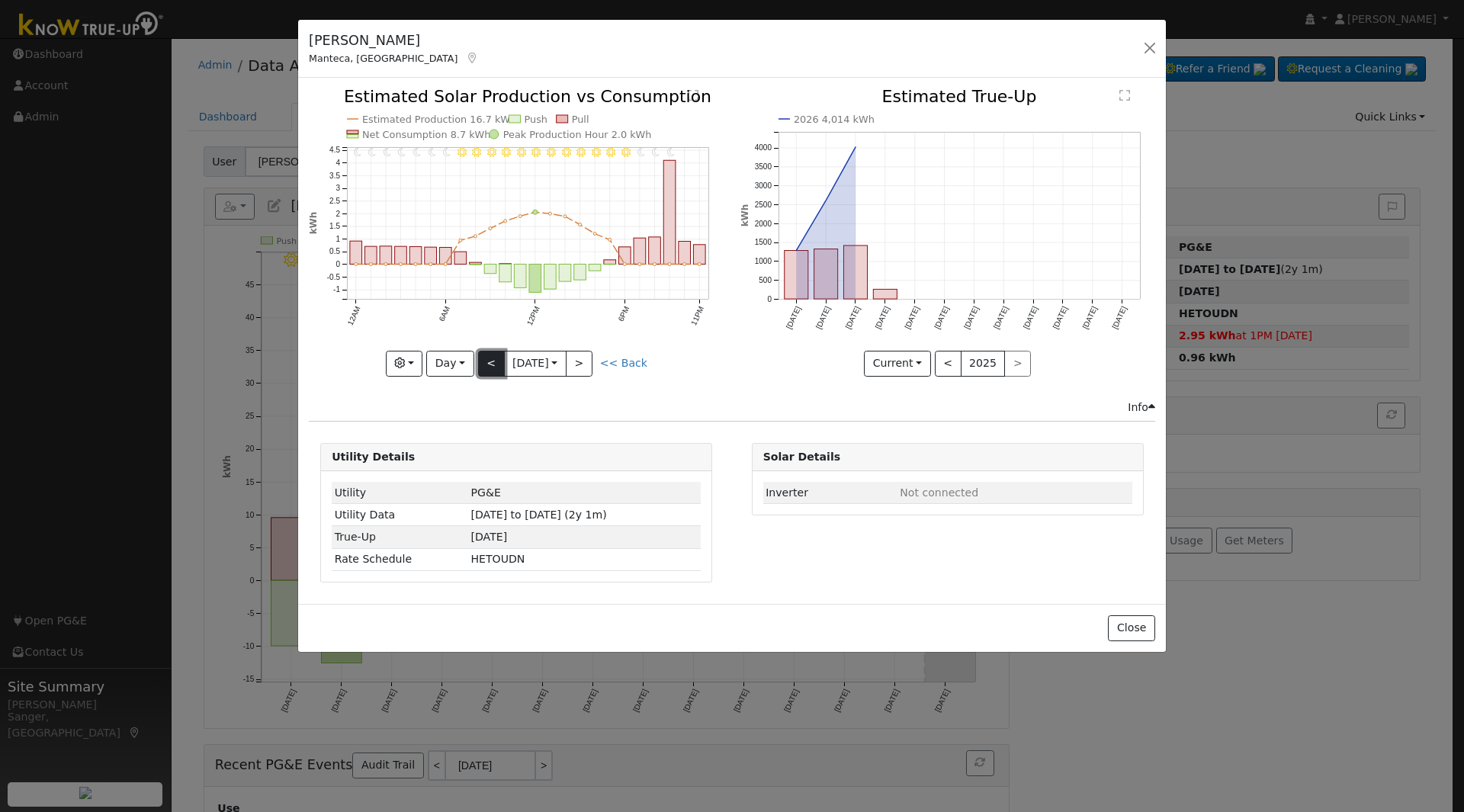
click at [489, 357] on button "<" at bounding box center [491, 364] width 27 height 26
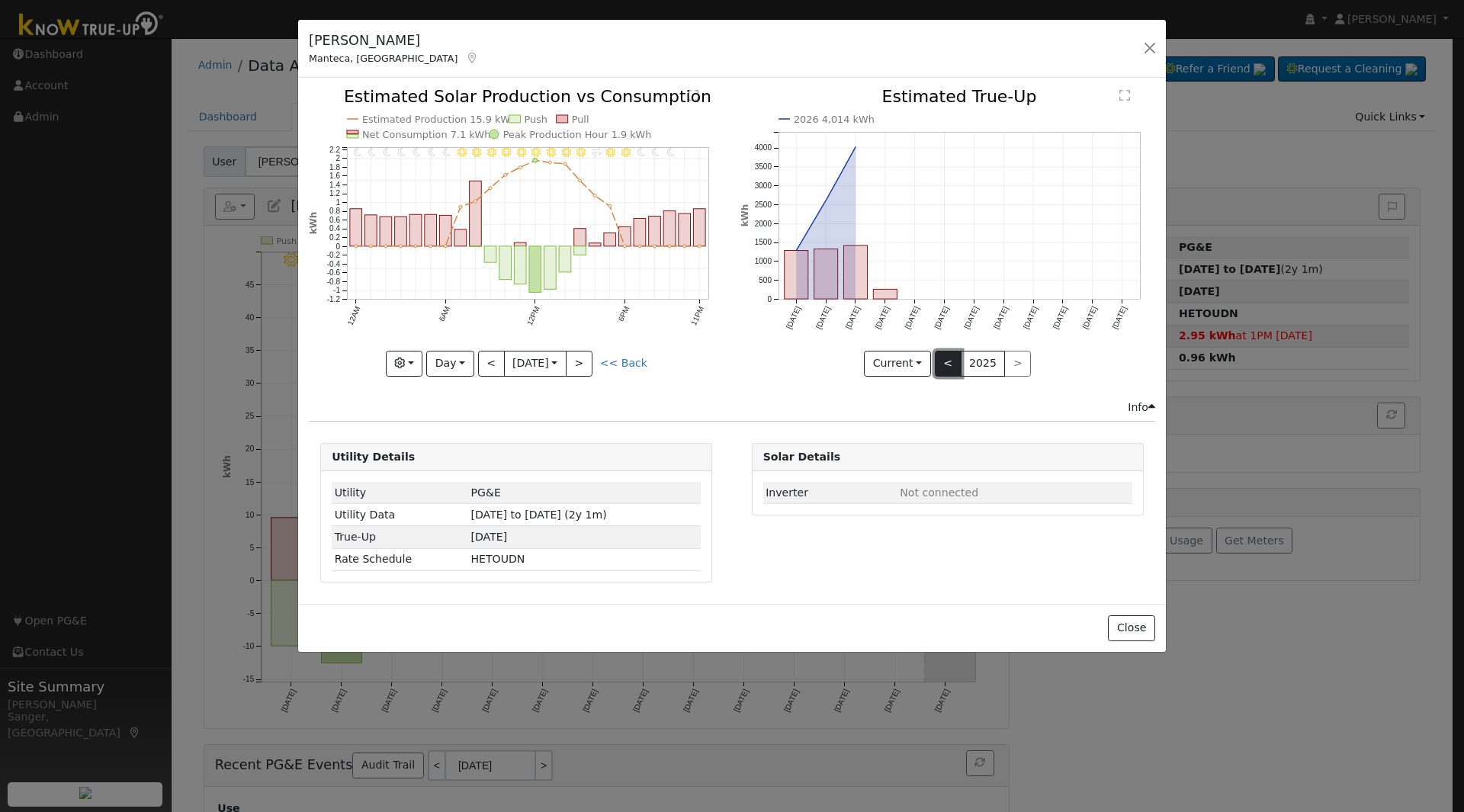
click at [946, 359] on button "<" at bounding box center [948, 364] width 27 height 26
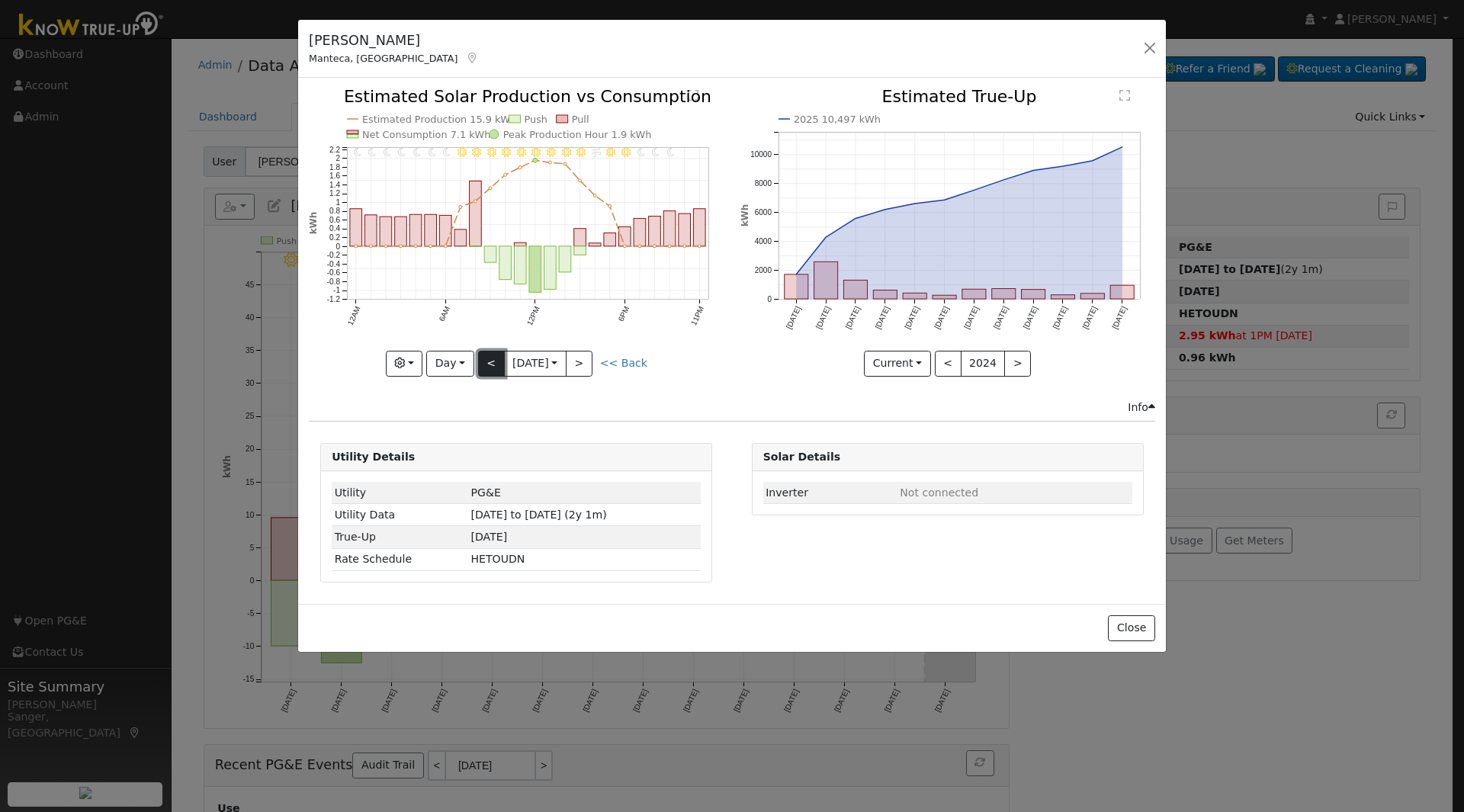
click at [492, 361] on button "<" at bounding box center [491, 364] width 27 height 26
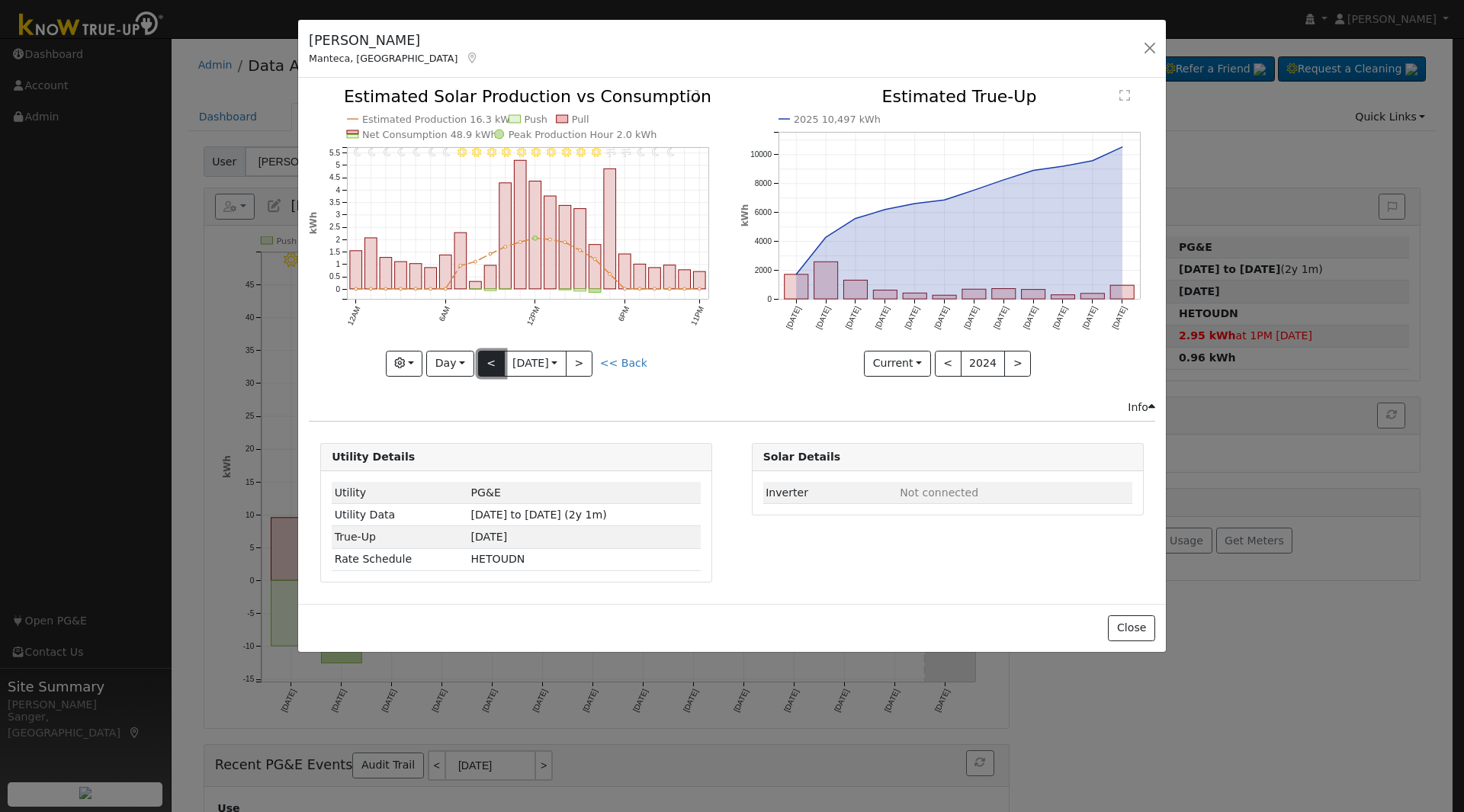
click at [492, 361] on button "<" at bounding box center [491, 364] width 27 height 26
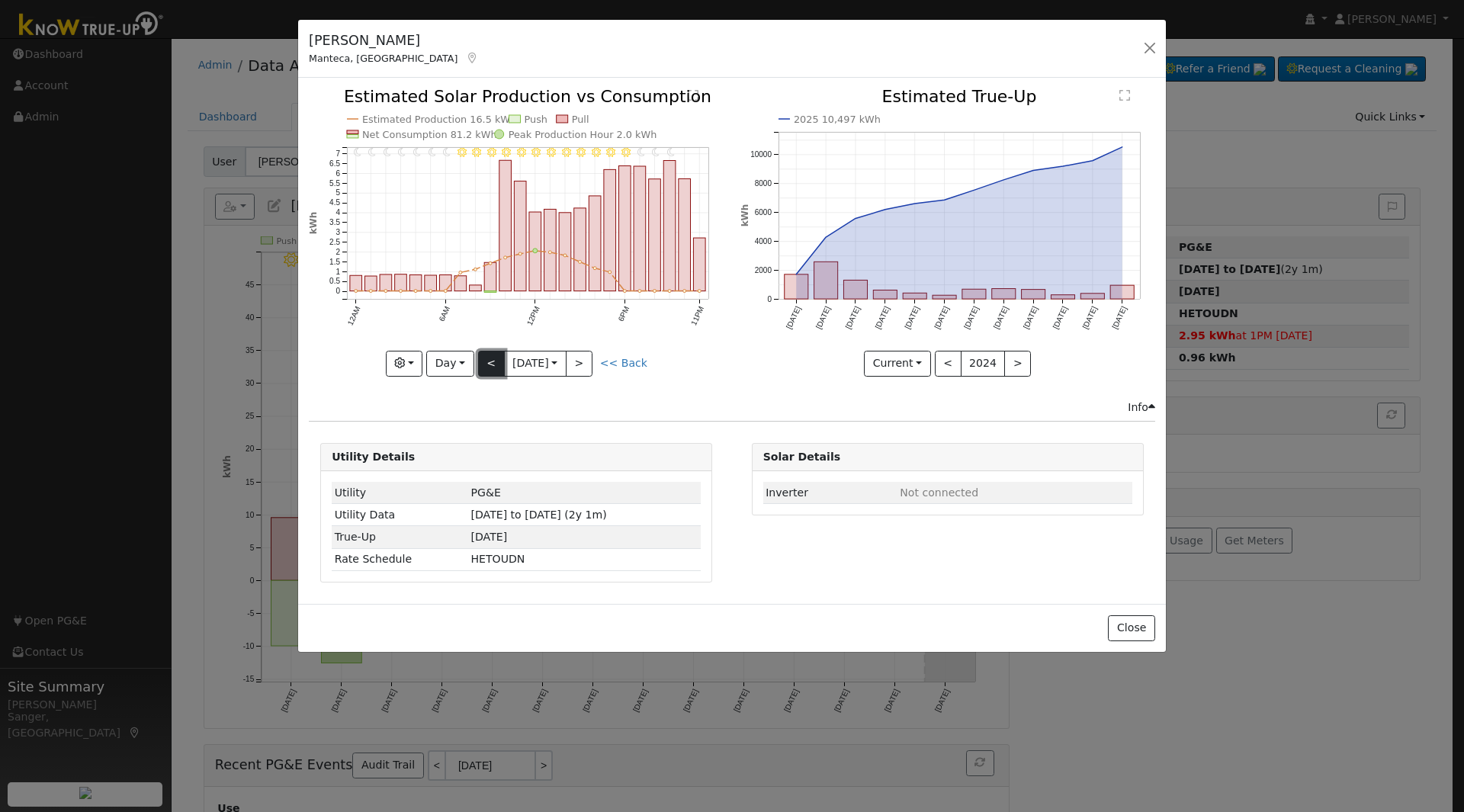
click at [492, 361] on button "<" at bounding box center [491, 364] width 27 height 26
type input "2025-06-17"
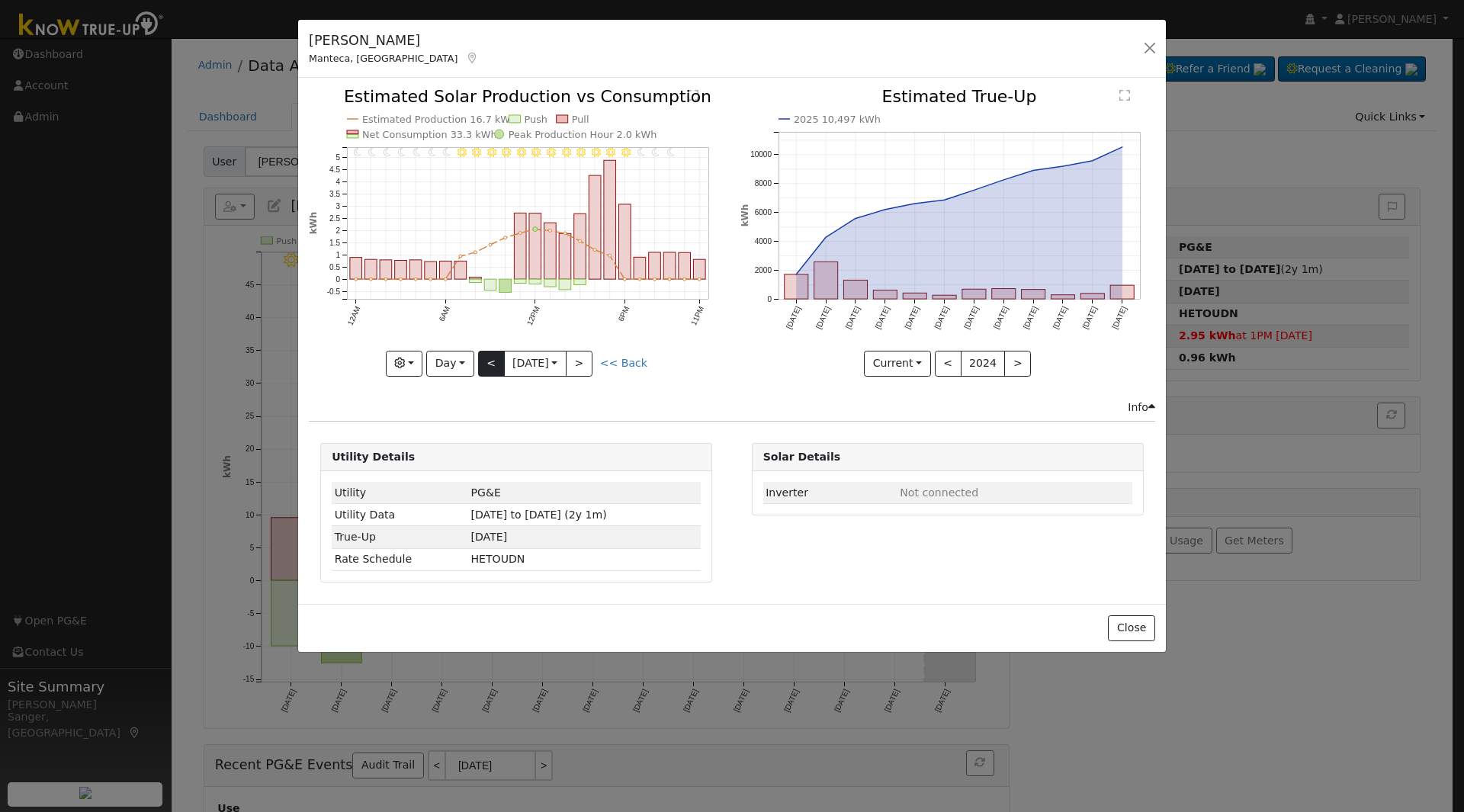
click at [492, 361] on div "11PM - undefined 10PM - undefined 9PM - Clear 8PM - Clear 7PM - Clear 6PM - Cle…" at bounding box center [516, 232] width 415 height 288
click at [515, 364] on input "2025-06-17" at bounding box center [536, 364] width 61 height 24
click at [607, 394] on select "January February March April May June July August September October November De…" at bounding box center [593, 391] width 100 height 19
click at [687, 382] on span at bounding box center [692, 385] width 10 height 8
click at [687, 394] on span at bounding box center [692, 393] width 10 height 8
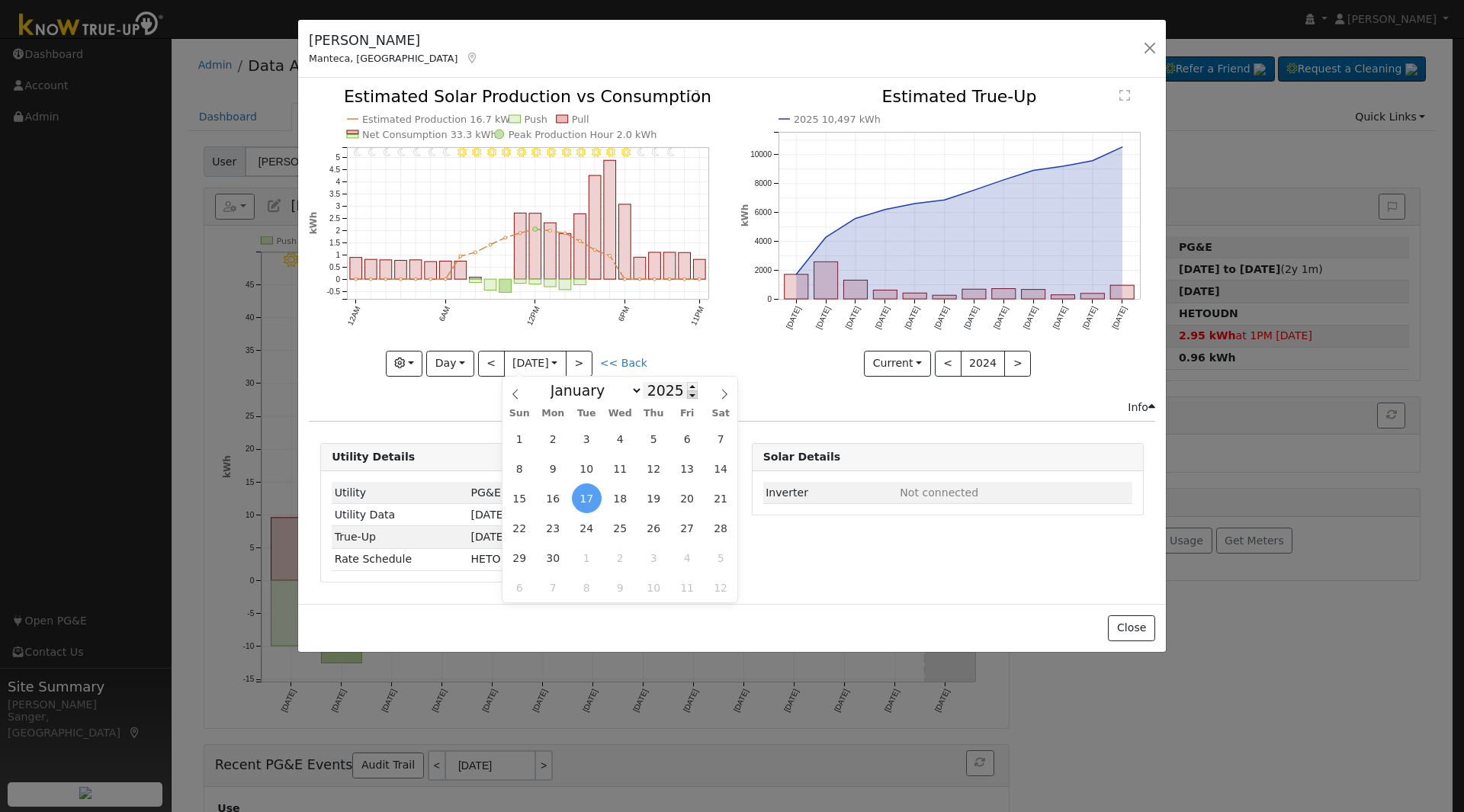
click at [687, 394] on span at bounding box center [692, 393] width 10 height 8
type input "2024"
click at [548, 521] on span "17" at bounding box center [553, 528] width 30 height 30
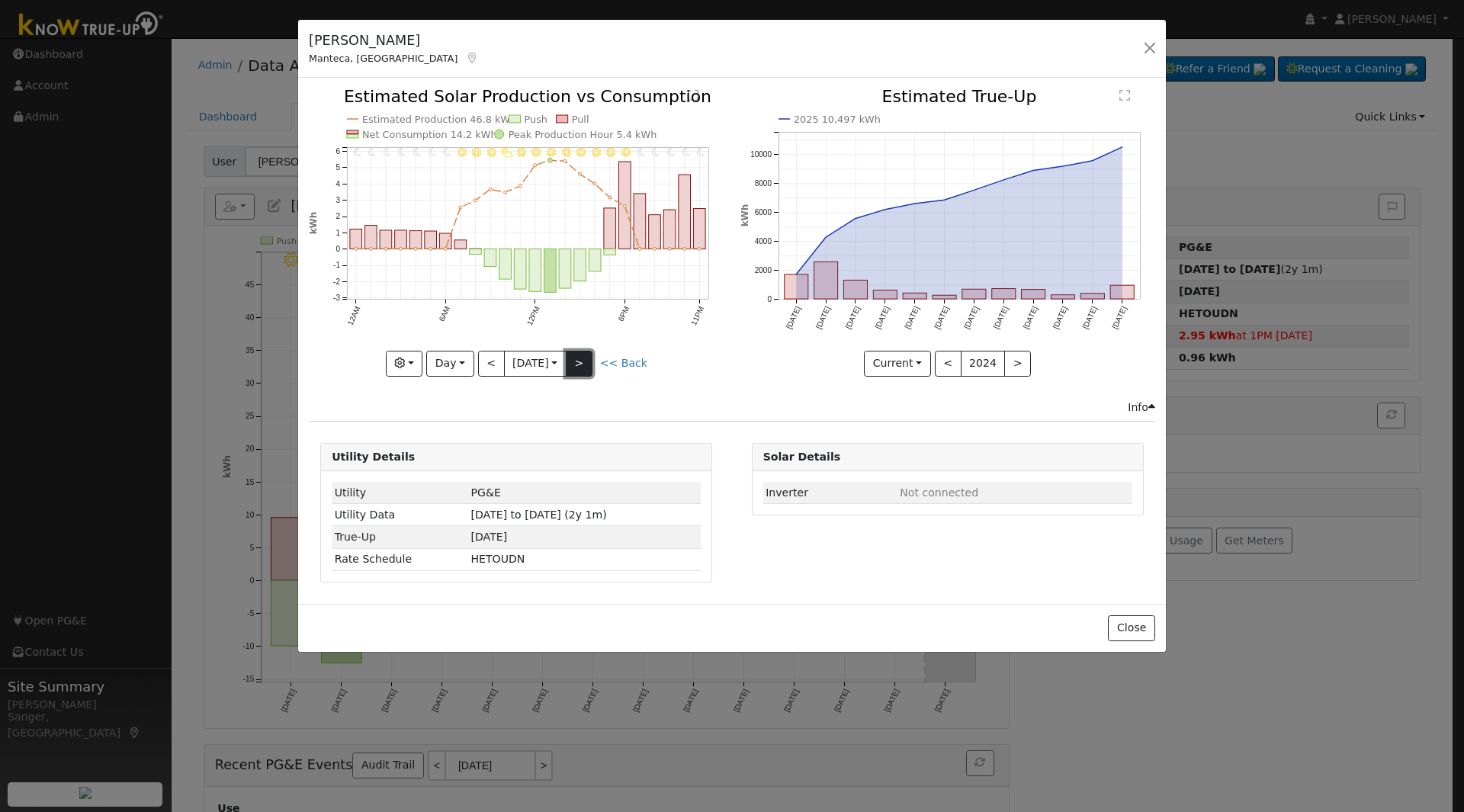
click at [578, 365] on button ">" at bounding box center [578, 364] width 27 height 26
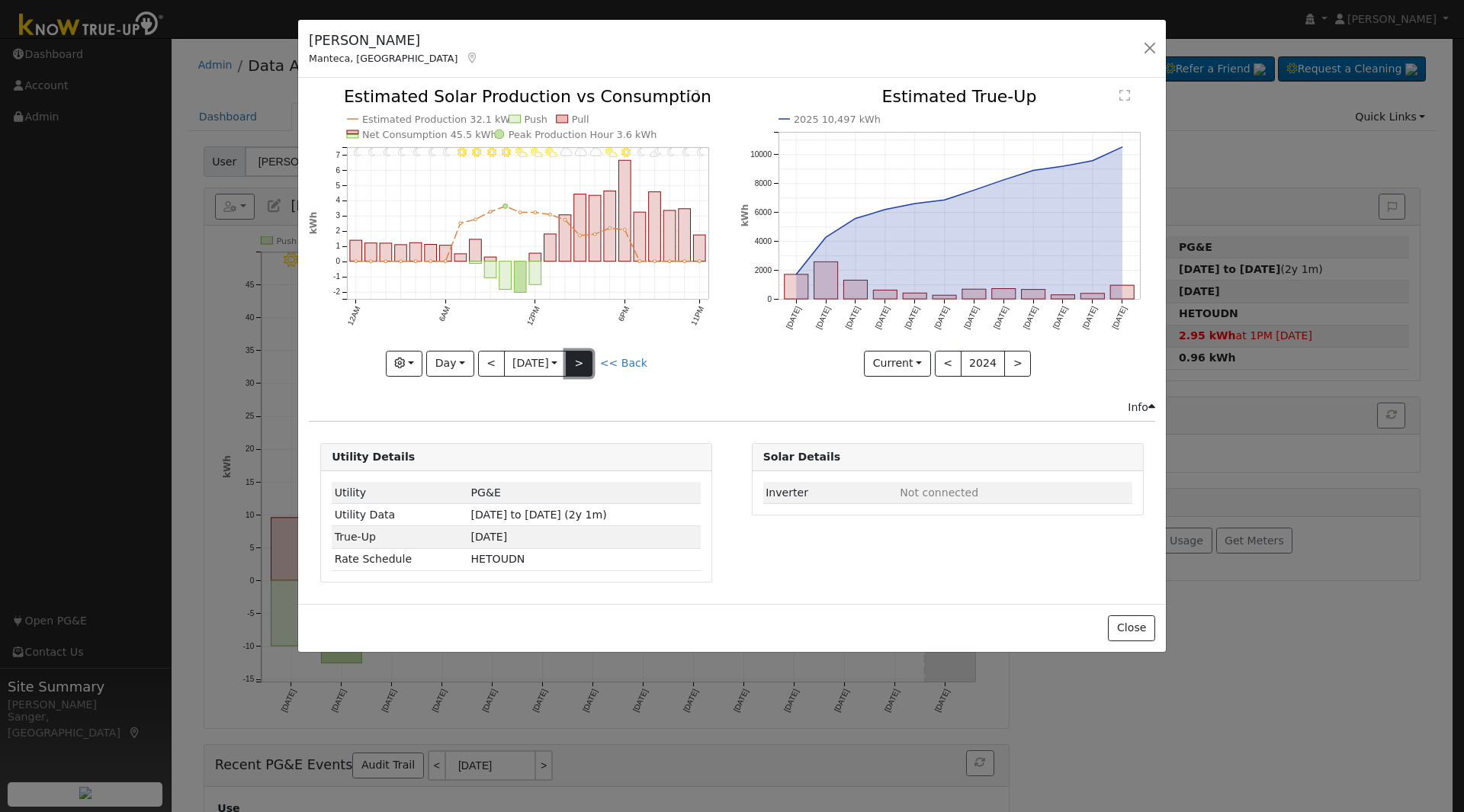
click at [586, 366] on button ">" at bounding box center [578, 364] width 27 height 26
type input "2024-06-20"
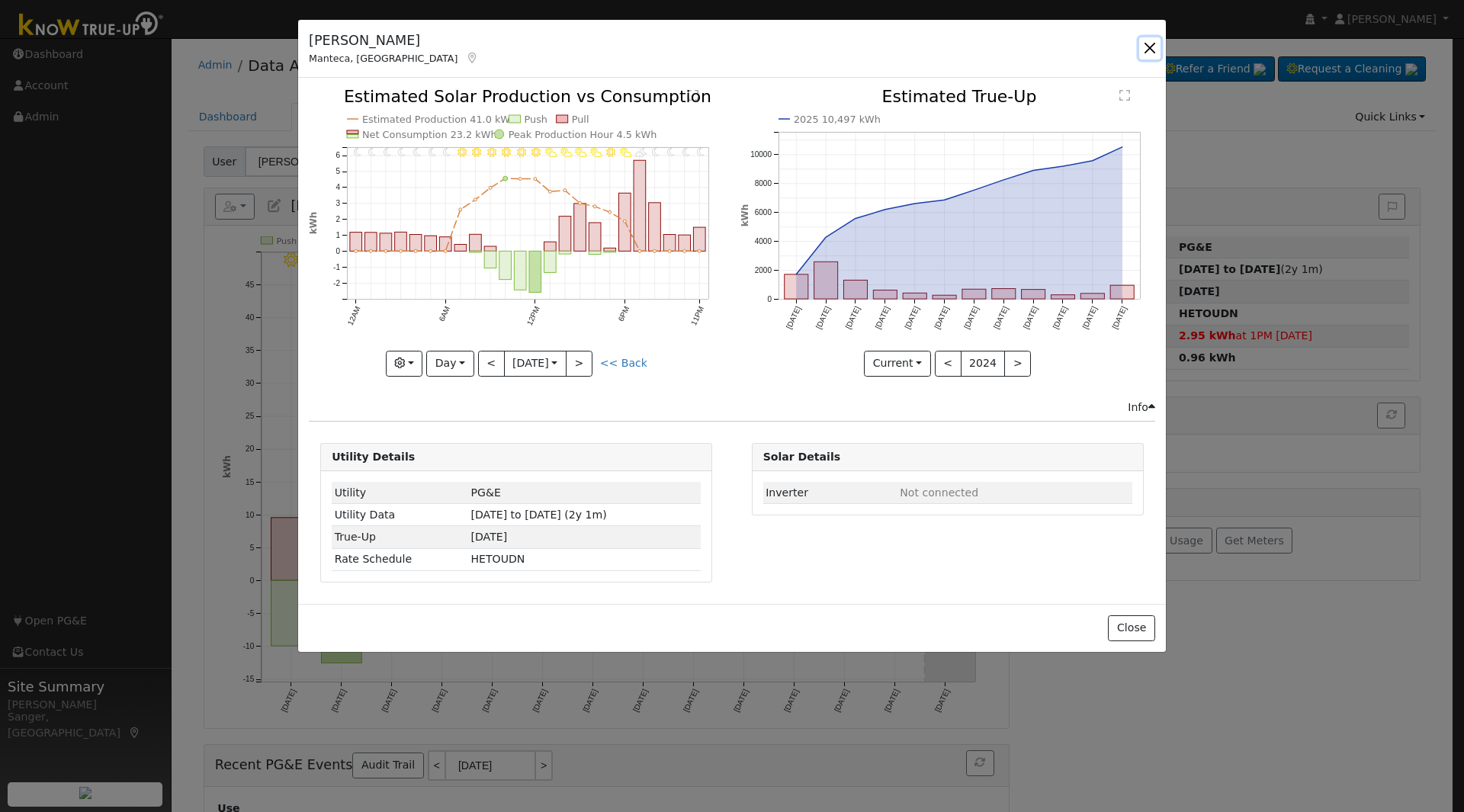
click at [1145, 43] on button "button" at bounding box center [1149, 47] width 21 height 21
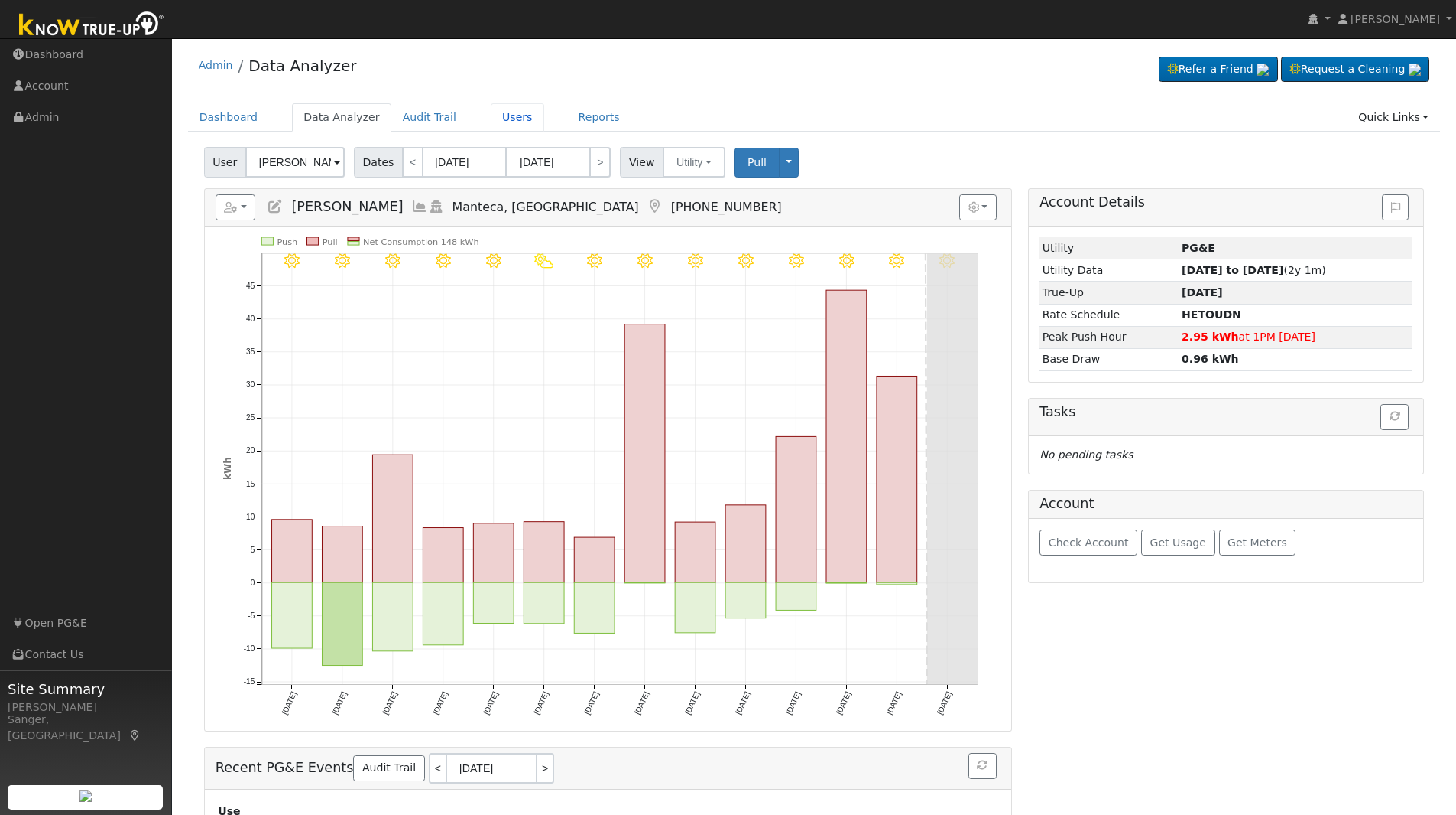
click at [494, 120] on link "Users" at bounding box center [517, 117] width 53 height 28
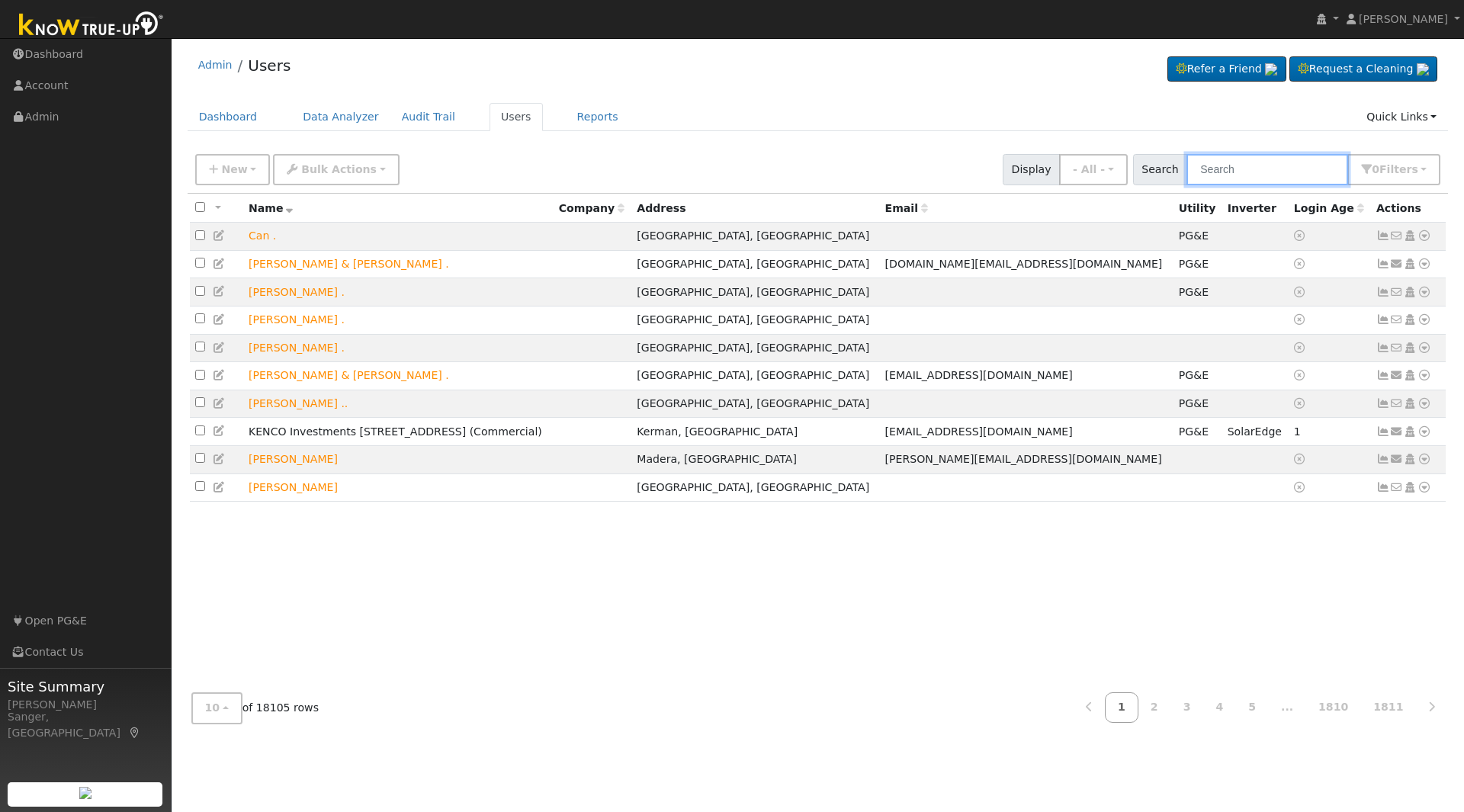
click at [1275, 168] on input "text" at bounding box center [1267, 170] width 162 height 32
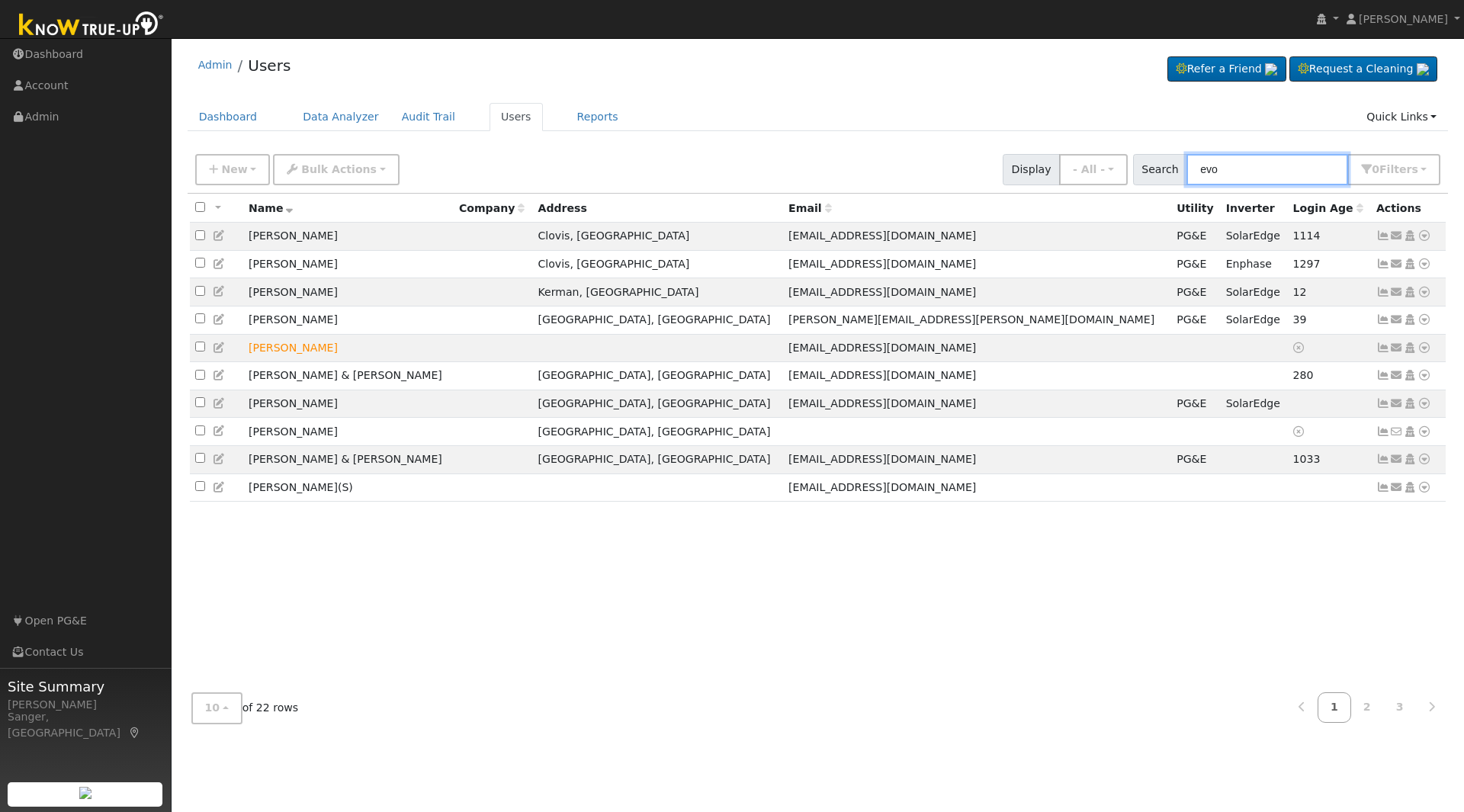
type input "evo"
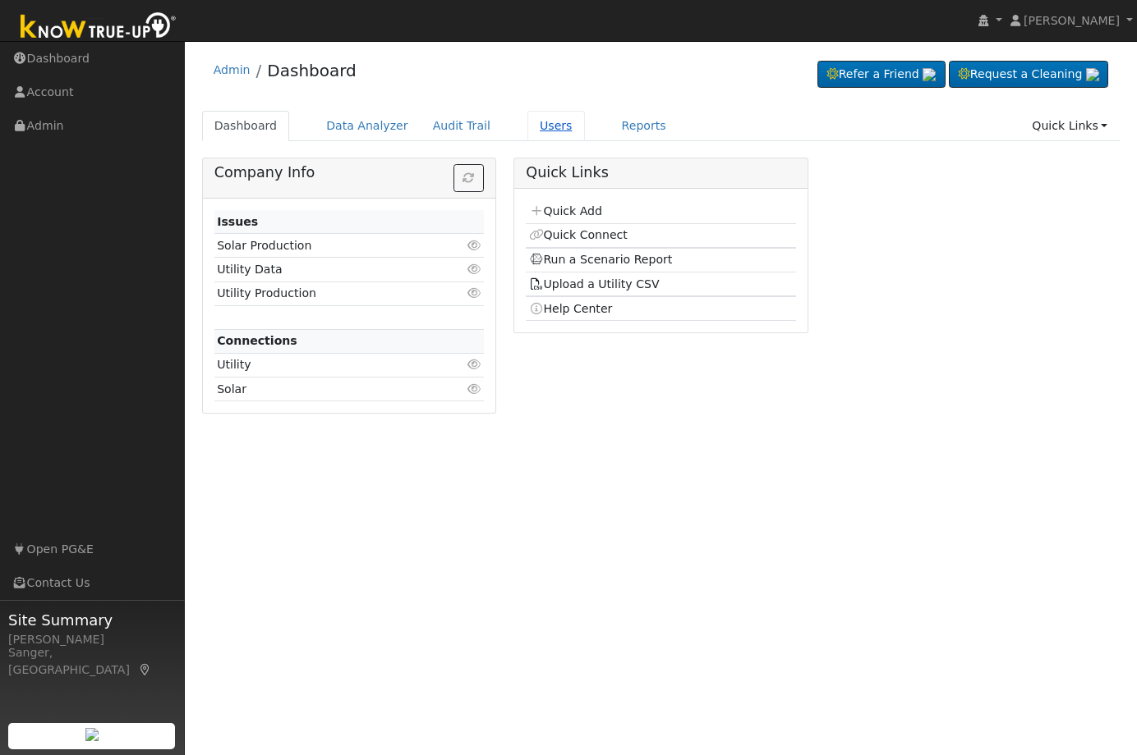
click at [527, 128] on link "Users" at bounding box center [555, 126] width 57 height 30
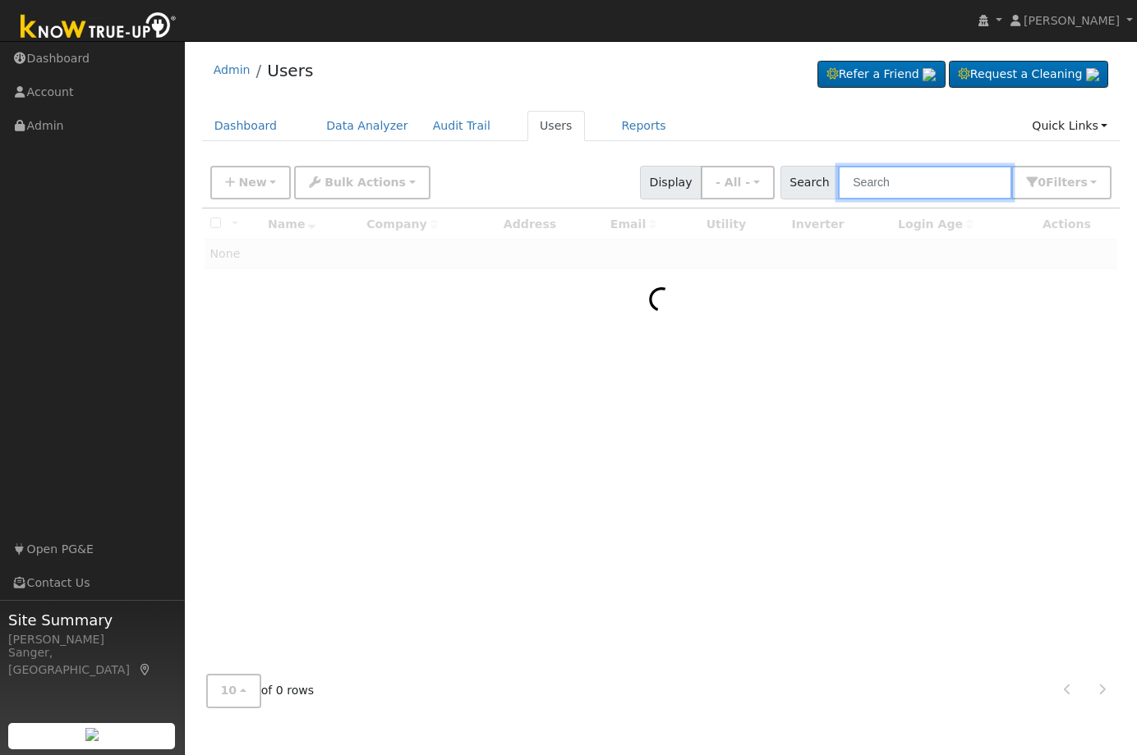
click at [898, 182] on input "text" at bounding box center [925, 183] width 174 height 34
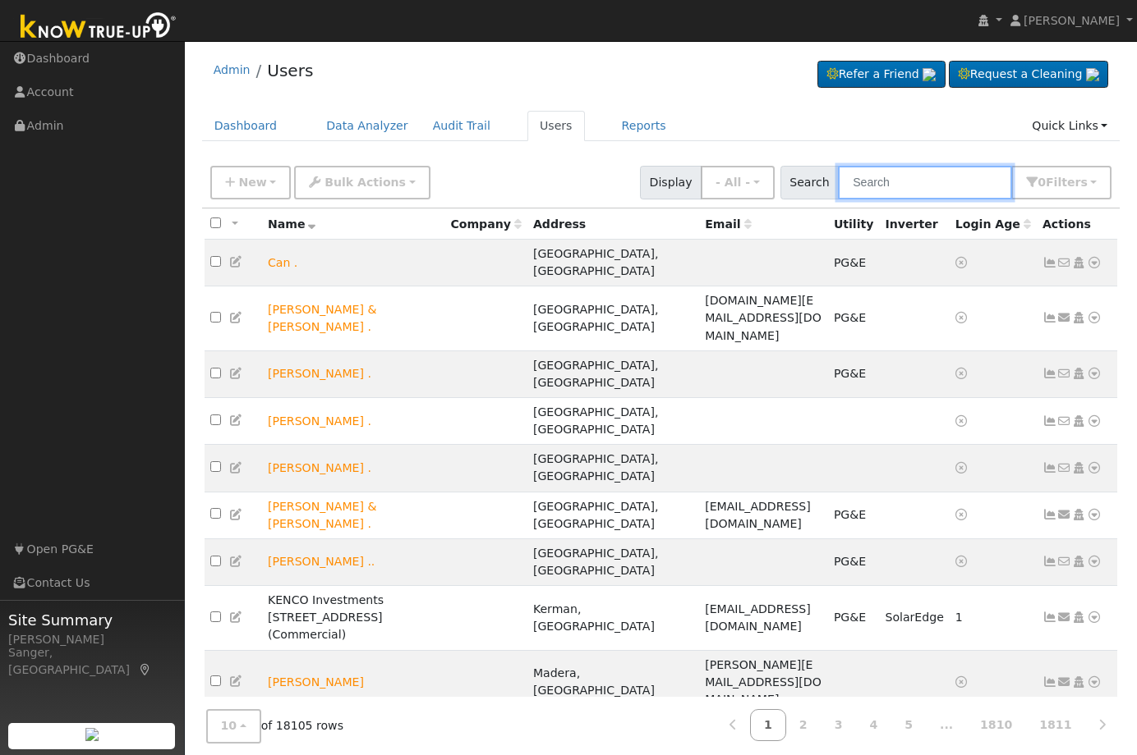
paste input "Quevedo"
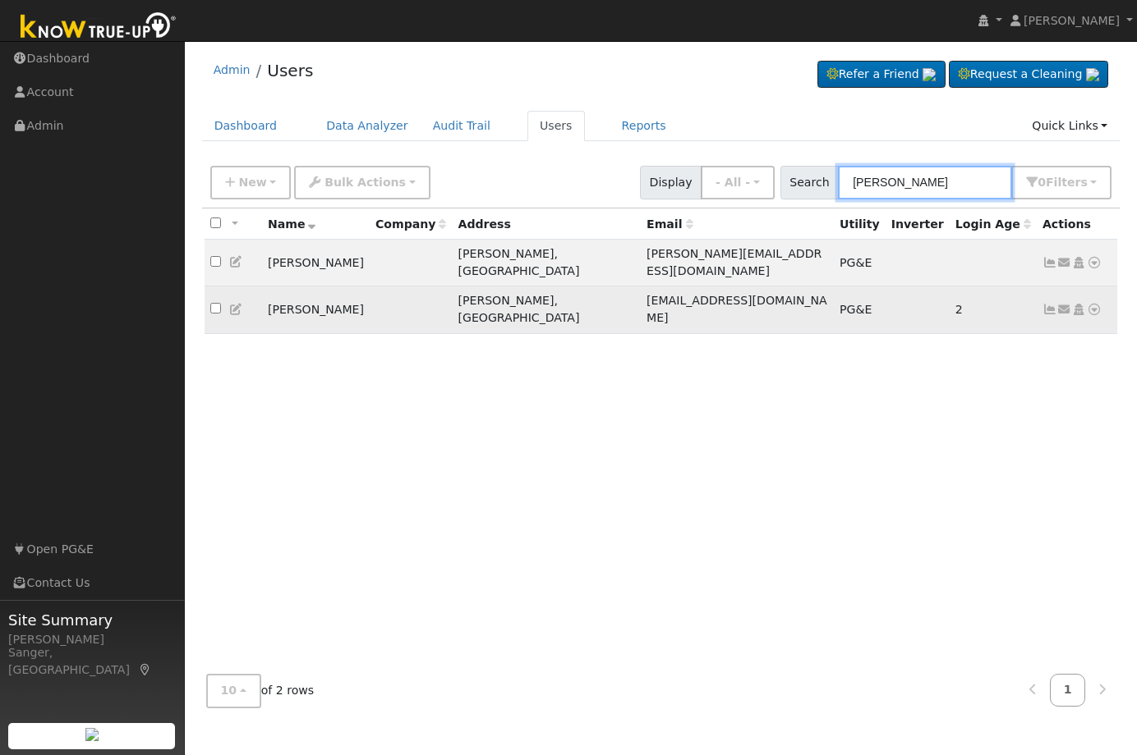
type input "Quevedo"
click at [1091, 304] on icon at bounding box center [1093, 309] width 15 height 11
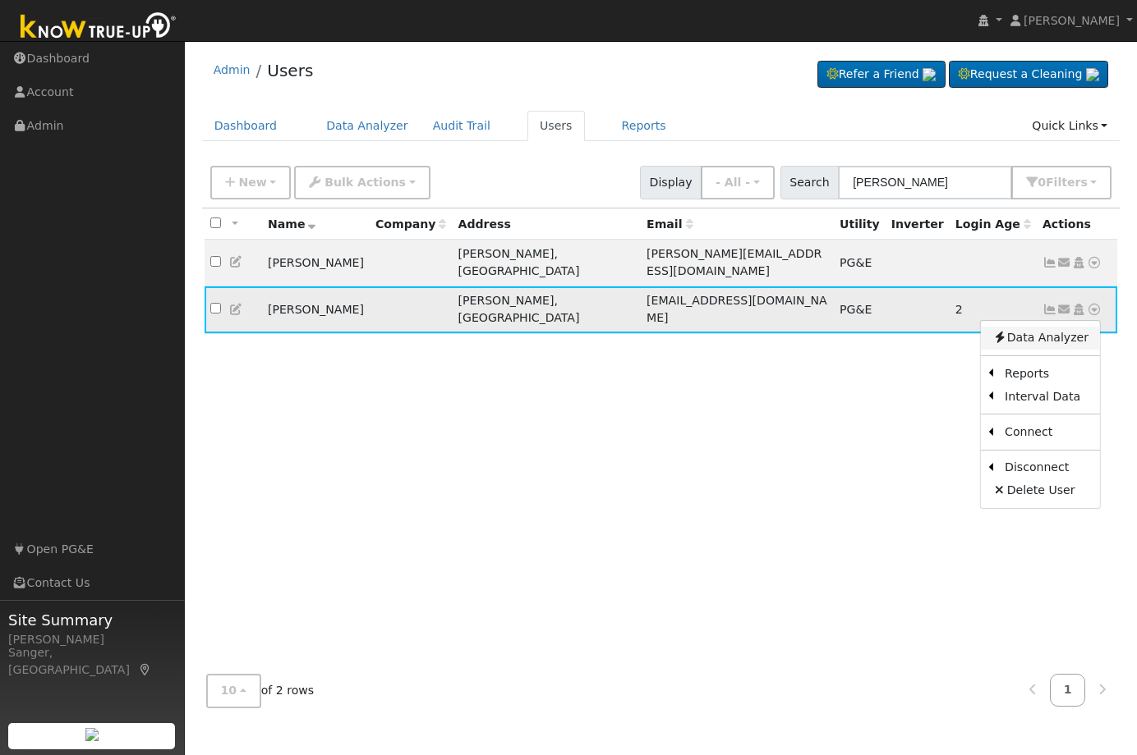
click at [1045, 327] on link "Data Analyzer" at bounding box center [1039, 338] width 119 height 23
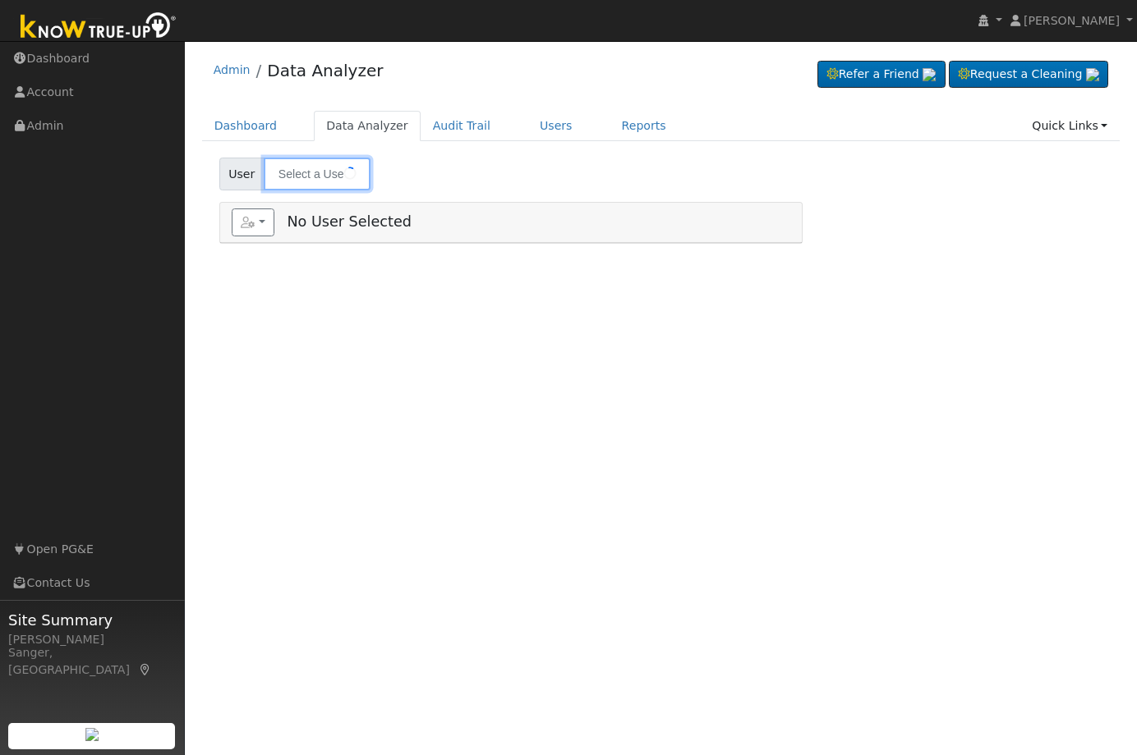
type input "[PERSON_NAME]"
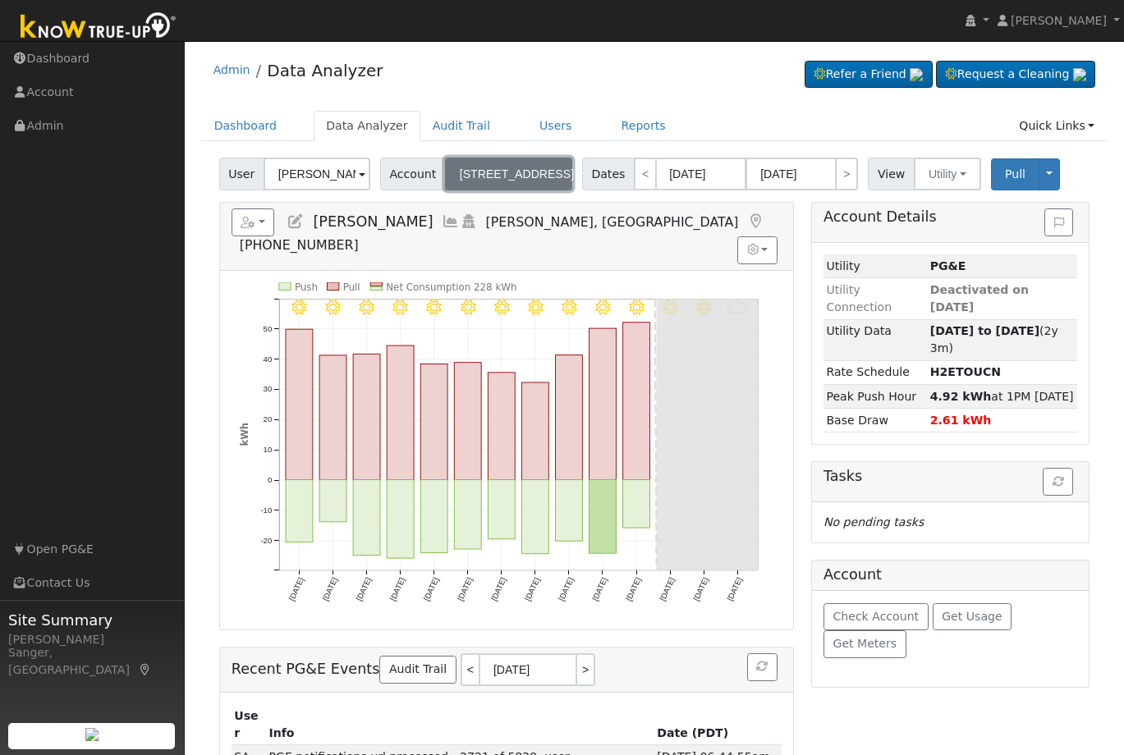
click at [484, 178] on span "[STREET_ADDRESS]" at bounding box center [517, 174] width 114 height 13
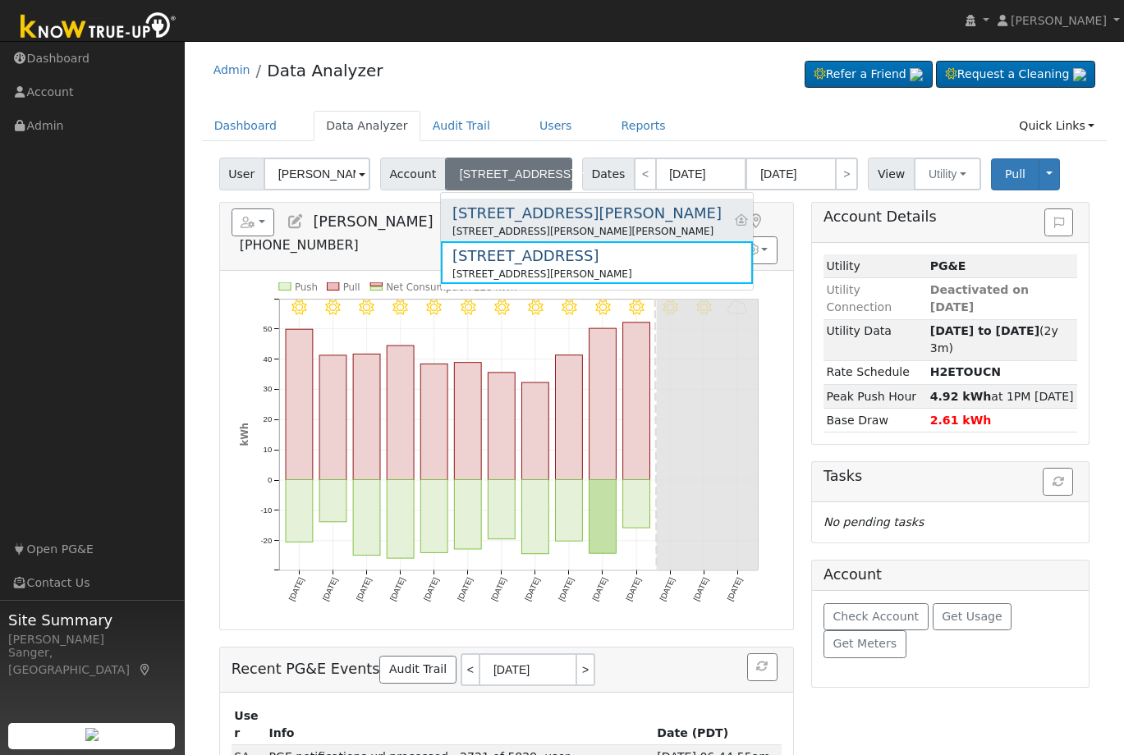
click at [499, 221] on div "[STREET_ADDRESS][PERSON_NAME]" at bounding box center [586, 213] width 269 height 22
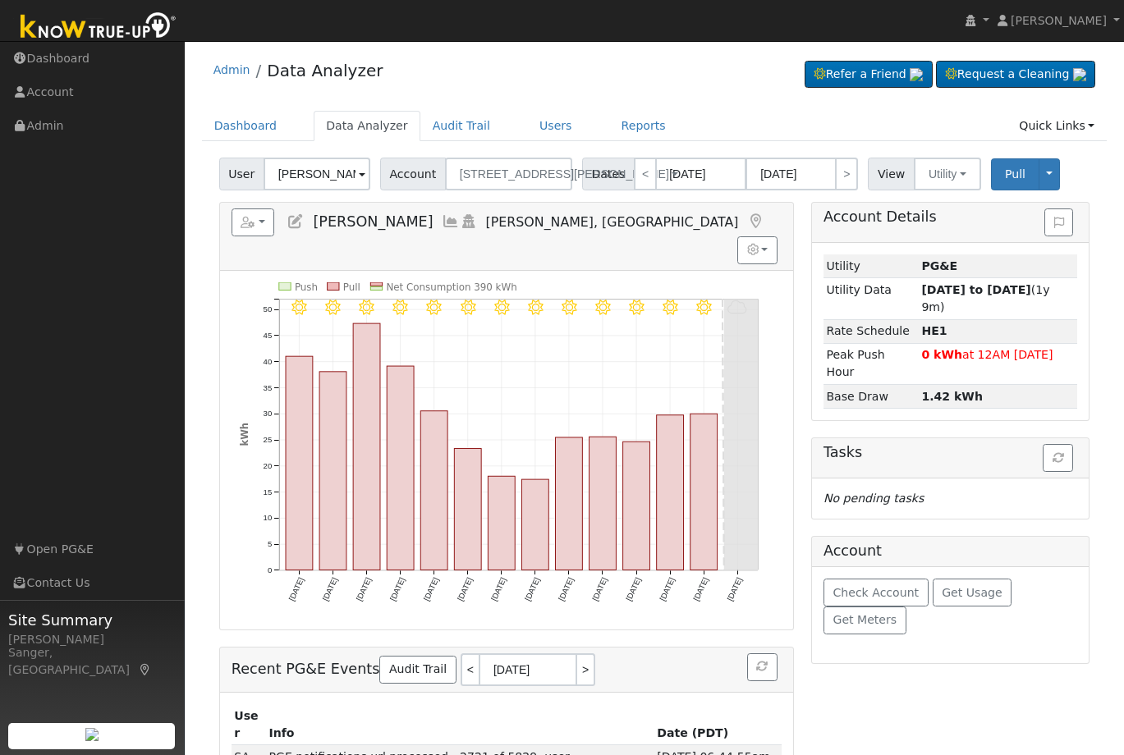
click at [442, 221] on icon at bounding box center [451, 221] width 18 height 15
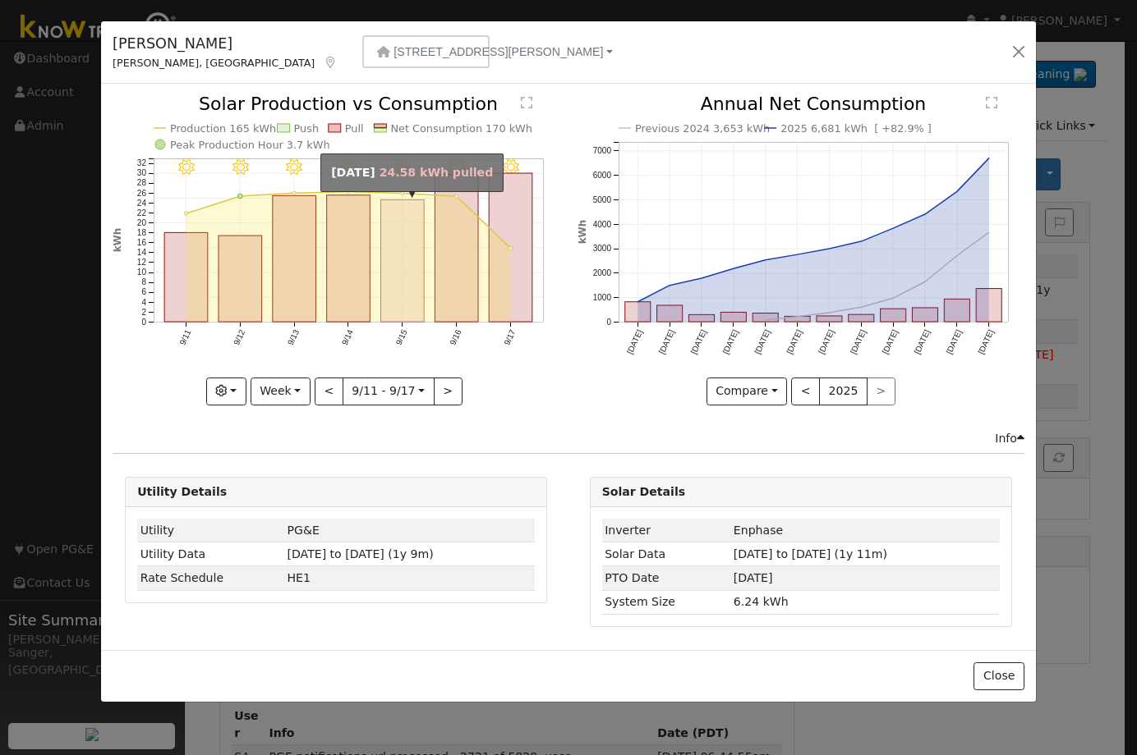
click at [412, 268] on rect "onclick=""" at bounding box center [403, 261] width 44 height 122
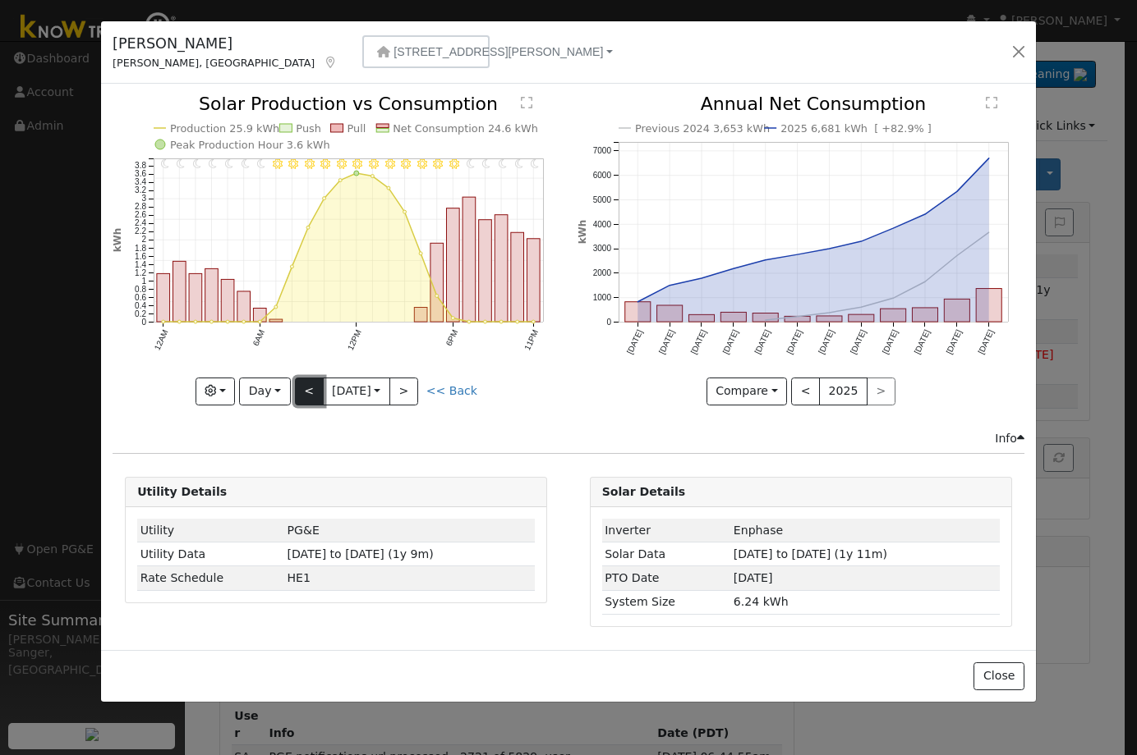
click at [306, 387] on button "<" at bounding box center [309, 392] width 29 height 28
click at [306, 387] on div "11PM - Clear 10PM - Clear 9PM - Clear 8PM - Clear 7PM - Clear 6PM - Clear 5PM -…" at bounding box center [336, 250] width 447 height 310
click at [306, 387] on button "<" at bounding box center [309, 392] width 29 height 28
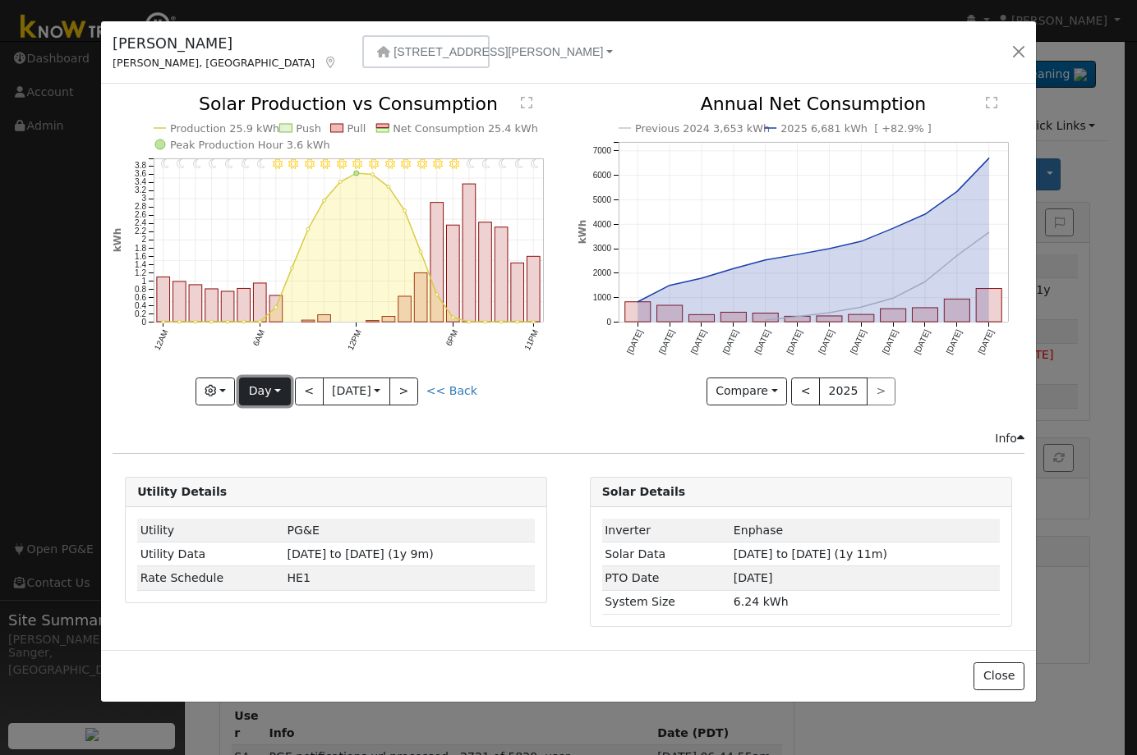
click at [267, 392] on button "Day" at bounding box center [264, 392] width 51 height 28
click at [270, 446] on link "Week" at bounding box center [297, 448] width 114 height 23
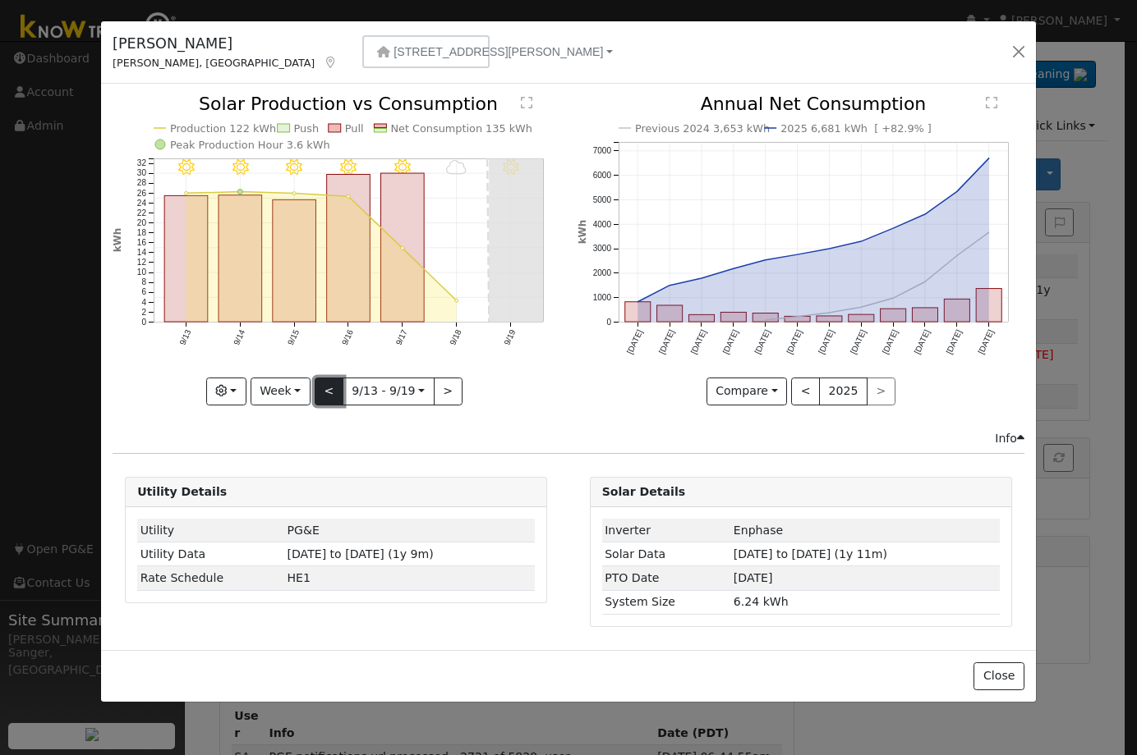
click at [331, 393] on button "<" at bounding box center [329, 392] width 29 height 28
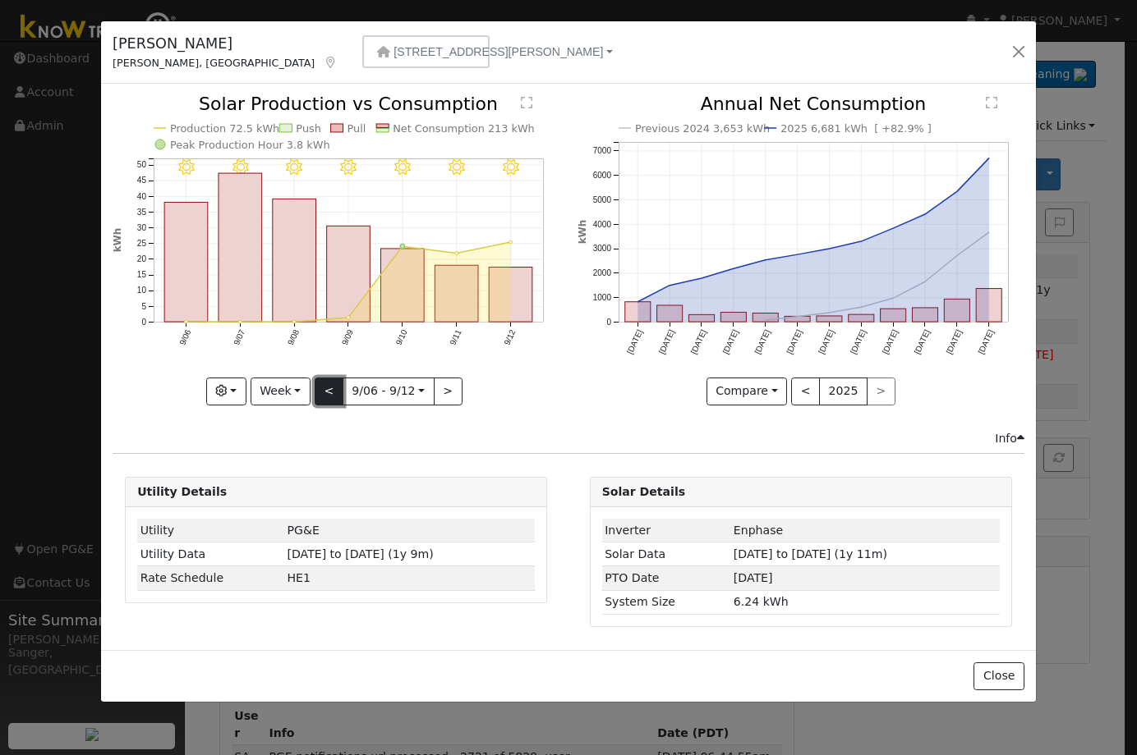
click at [326, 391] on button "<" at bounding box center [329, 392] width 29 height 28
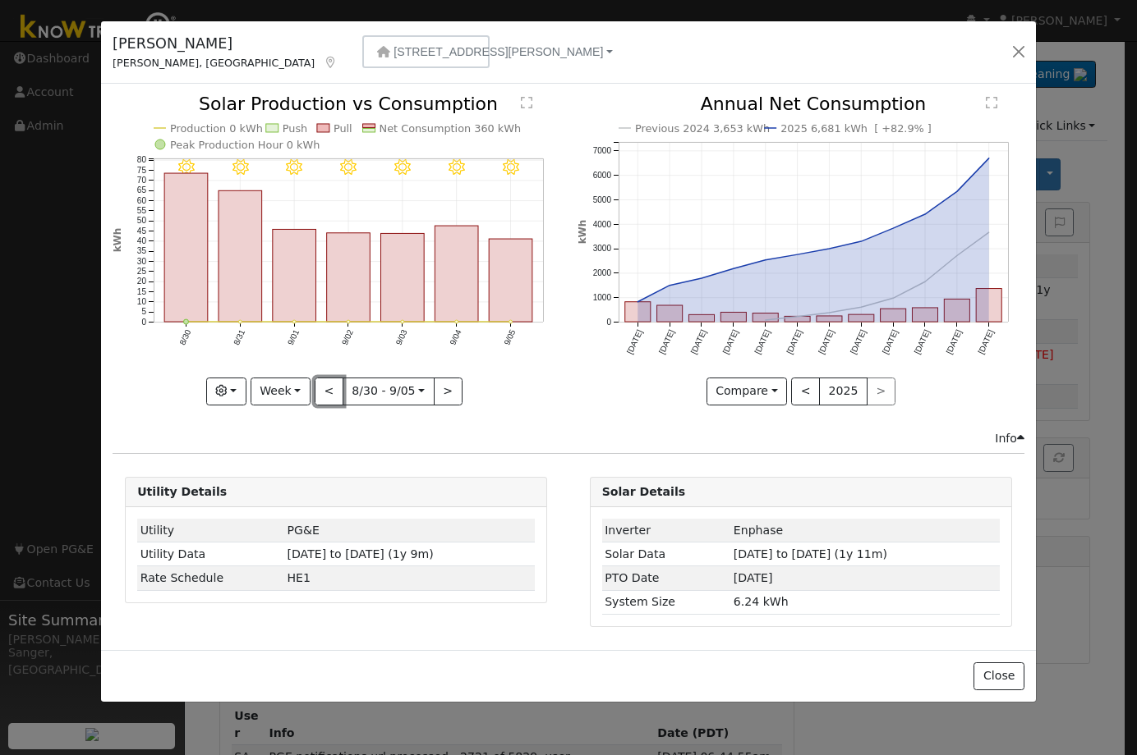
click at [329, 390] on button "<" at bounding box center [329, 392] width 29 height 28
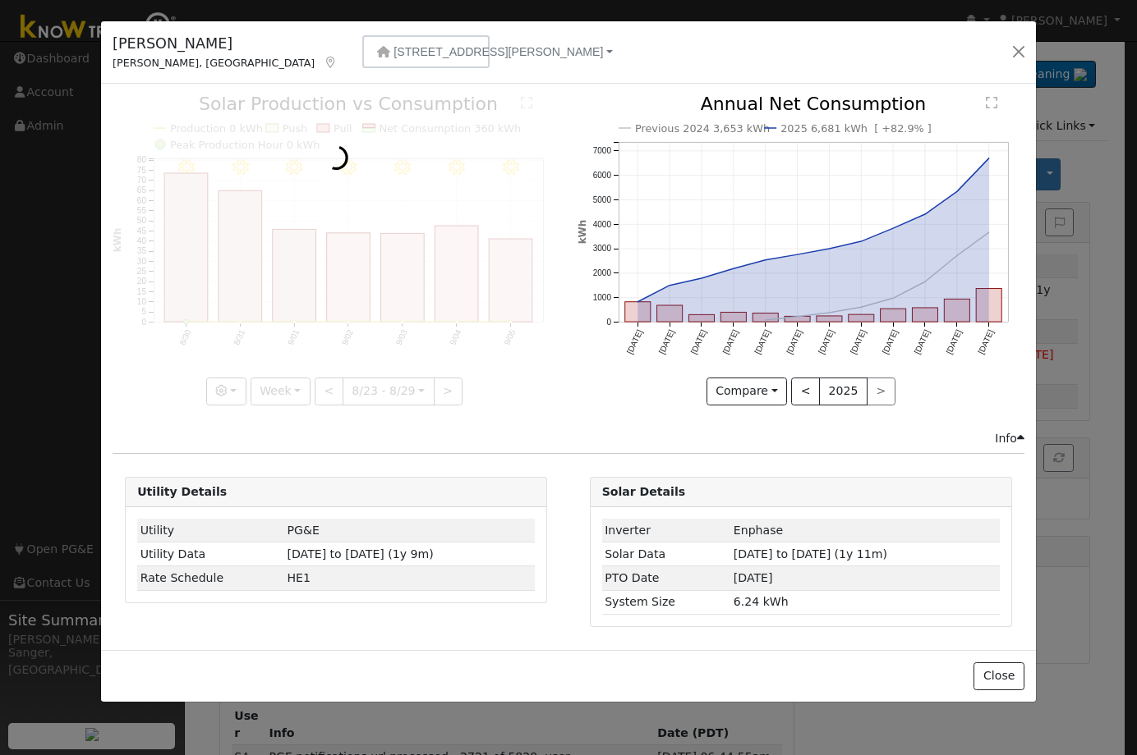
click at [329, 390] on div at bounding box center [336, 250] width 447 height 310
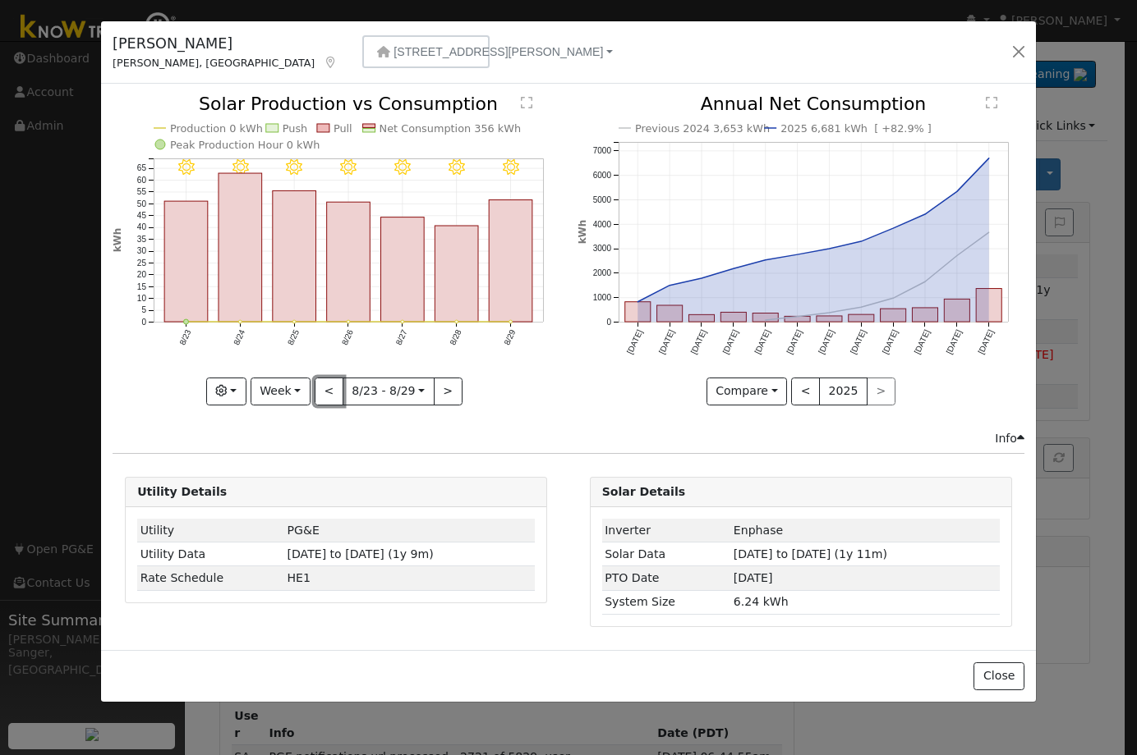
click at [329, 390] on button "<" at bounding box center [329, 392] width 29 height 28
click at [0, 0] on div at bounding box center [0, 0] width 0 height 0
click at [329, 390] on div at bounding box center [336, 250] width 447 height 310
click at [329, 390] on button "<" at bounding box center [329, 392] width 29 height 28
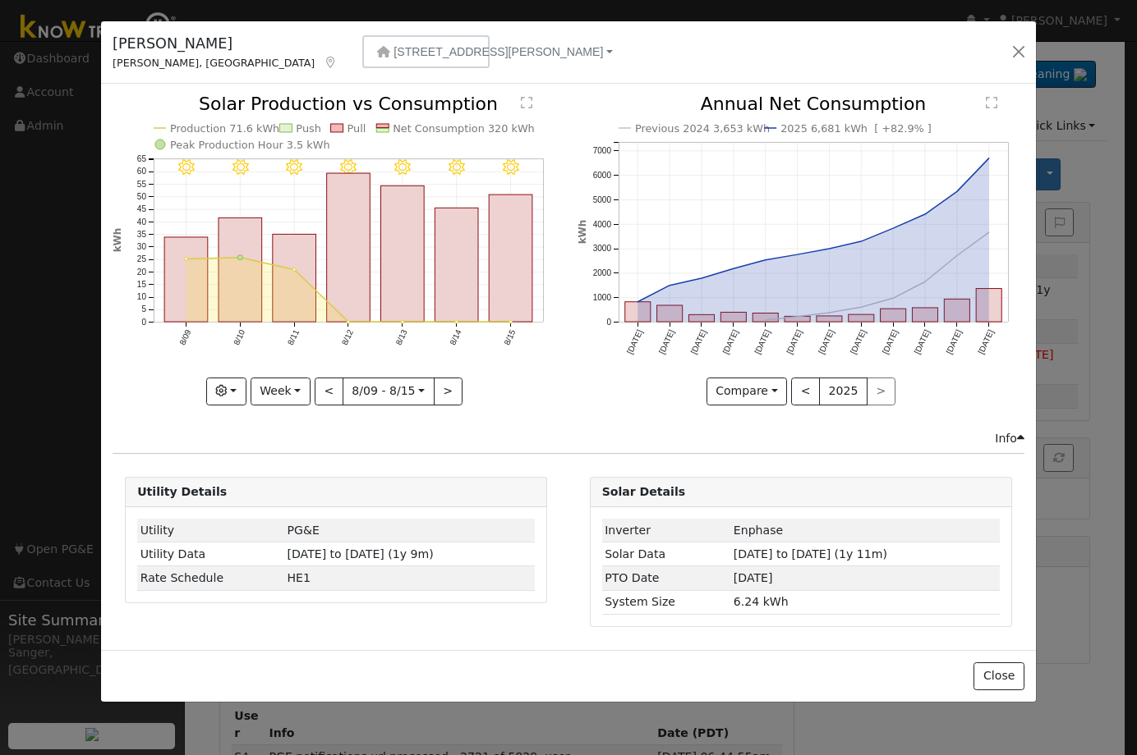
click at [329, 390] on div at bounding box center [336, 250] width 447 height 310
click at [329, 390] on button "<" at bounding box center [329, 392] width 29 height 28
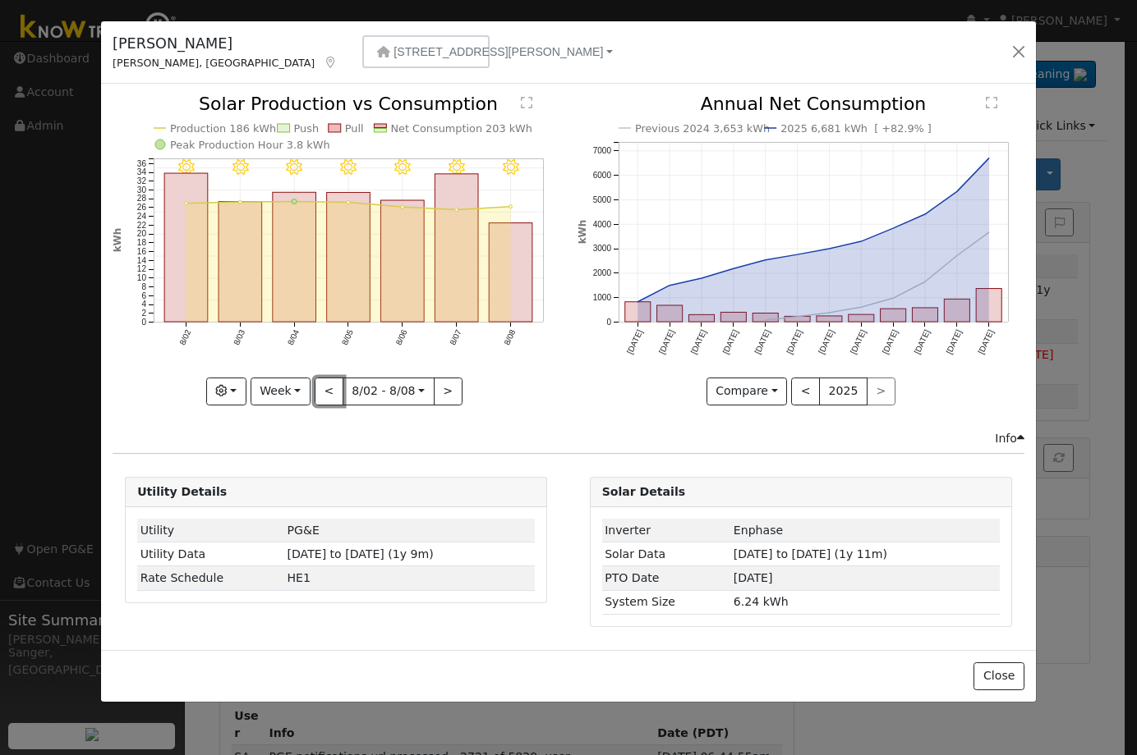
click at [329, 390] on button "<" at bounding box center [329, 392] width 29 height 28
type input "[DATE]"
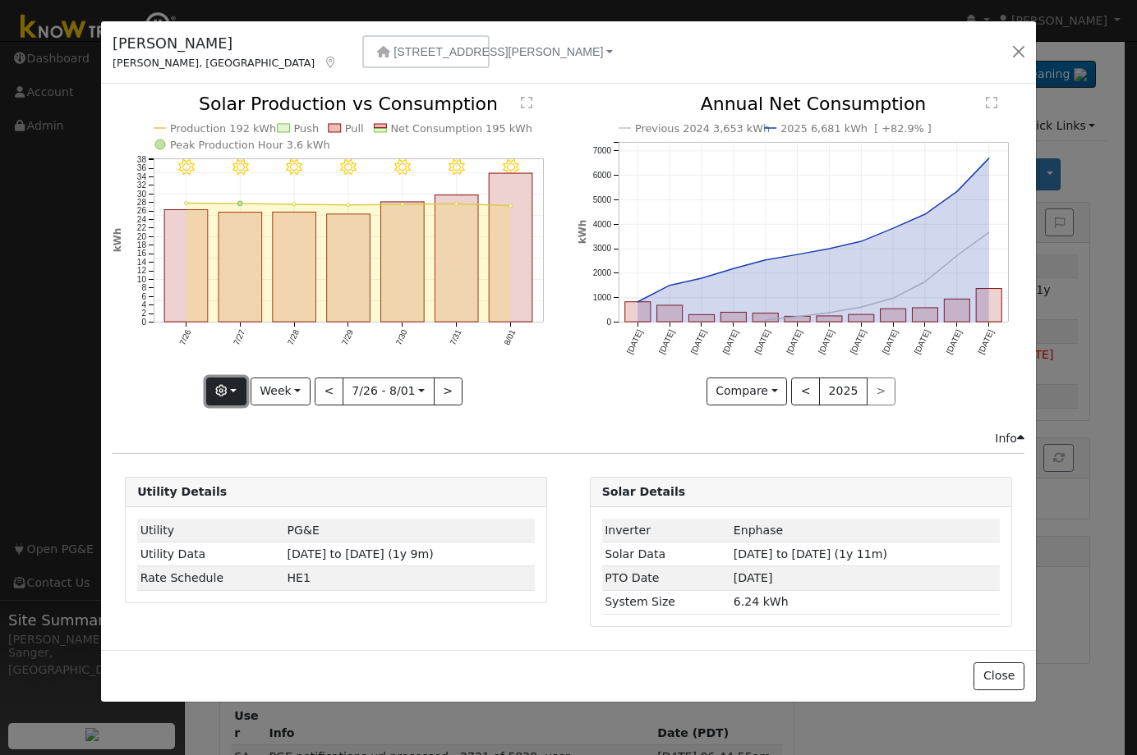
click at [223, 387] on icon "button" at bounding box center [220, 390] width 11 height 11
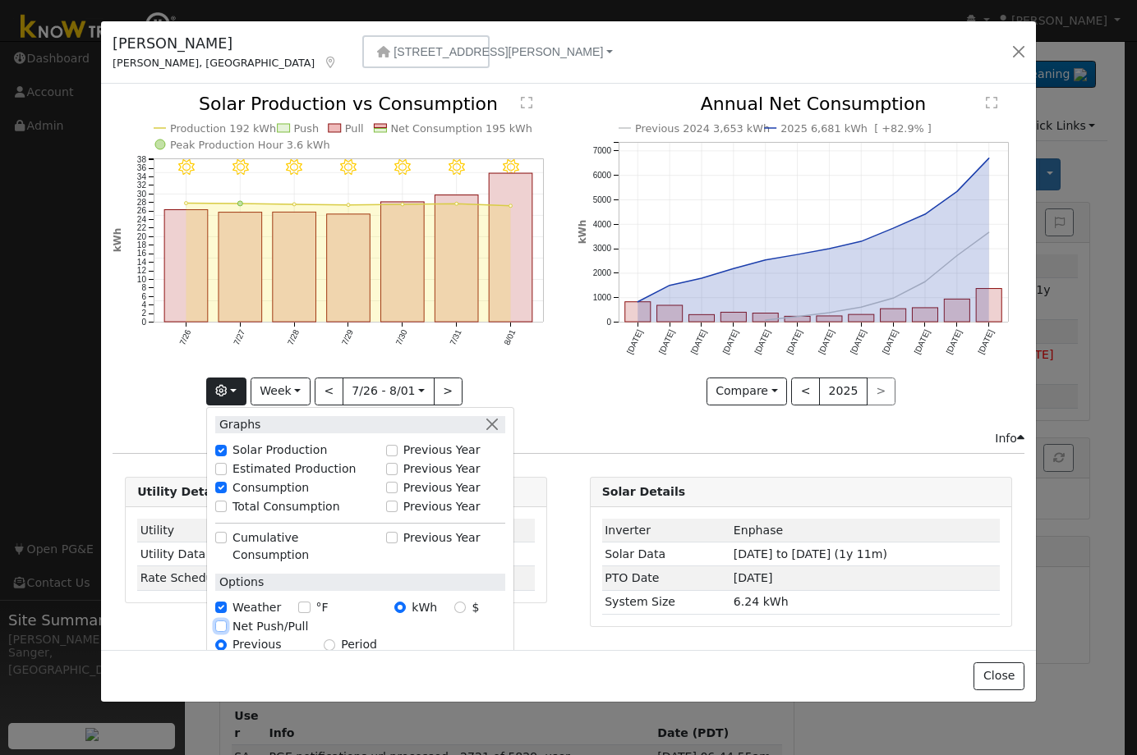
click at [225, 621] on input "Net Push/Pull" at bounding box center [220, 626] width 11 height 11
checkbox input "true"
click at [324, 389] on button "<" at bounding box center [329, 392] width 29 height 28
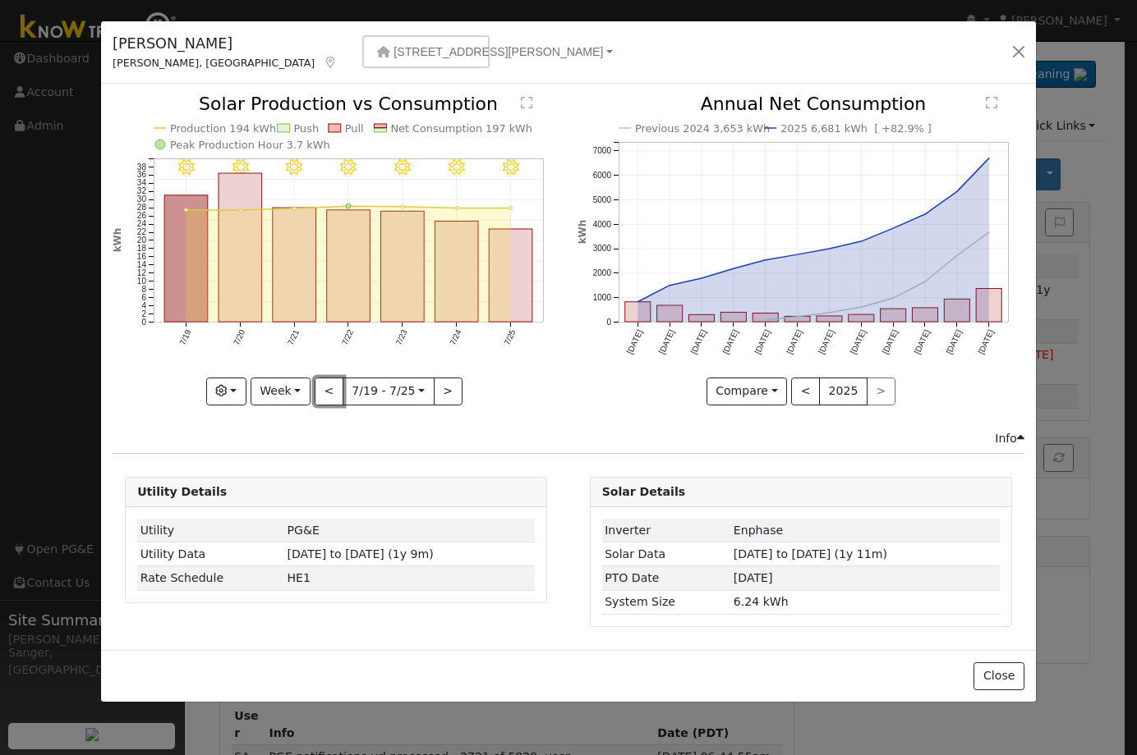
click at [328, 388] on button "<" at bounding box center [329, 392] width 29 height 28
type input "[DATE]"
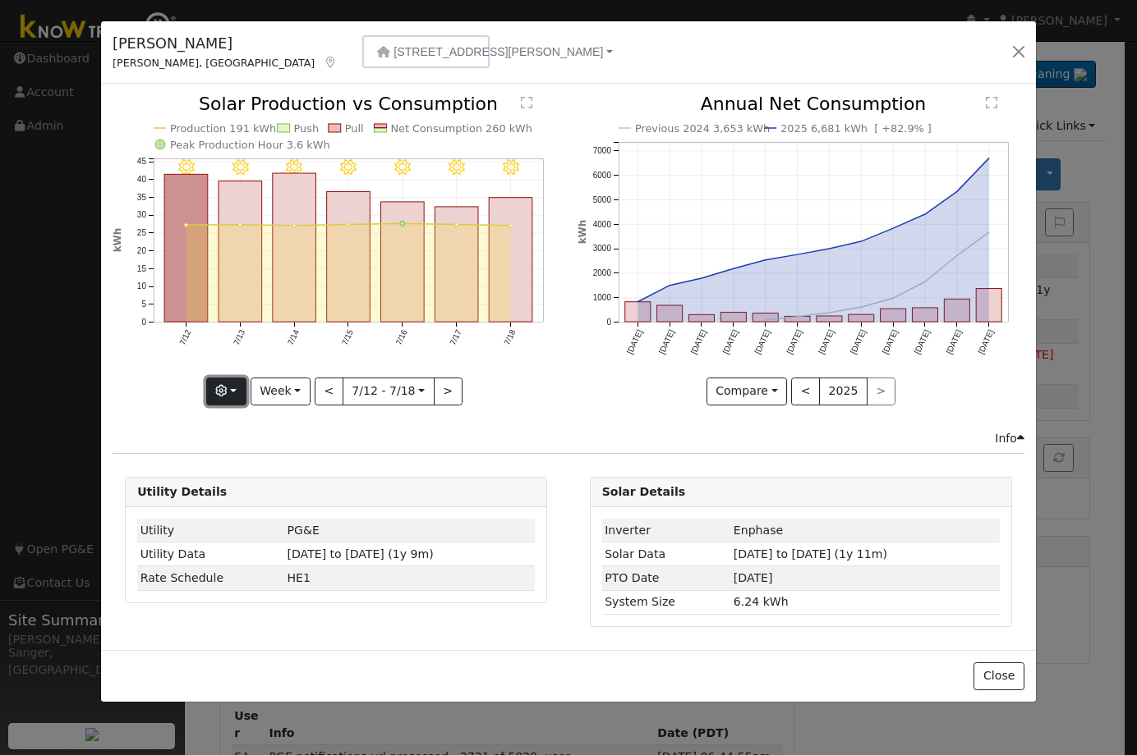
click at [223, 390] on icon "button" at bounding box center [220, 390] width 11 height 11
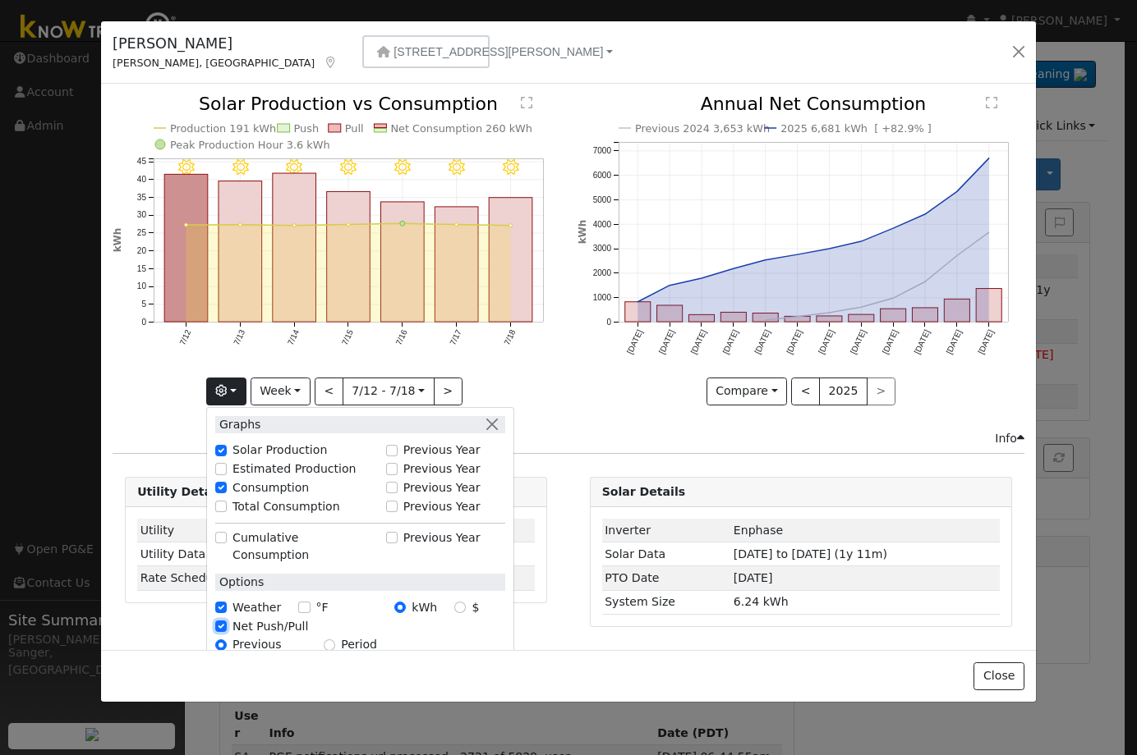
click at [223, 621] on input "Net Push/Pull" at bounding box center [220, 626] width 11 height 11
checkbox input "false"
click at [331, 392] on button "<" at bounding box center [329, 392] width 29 height 28
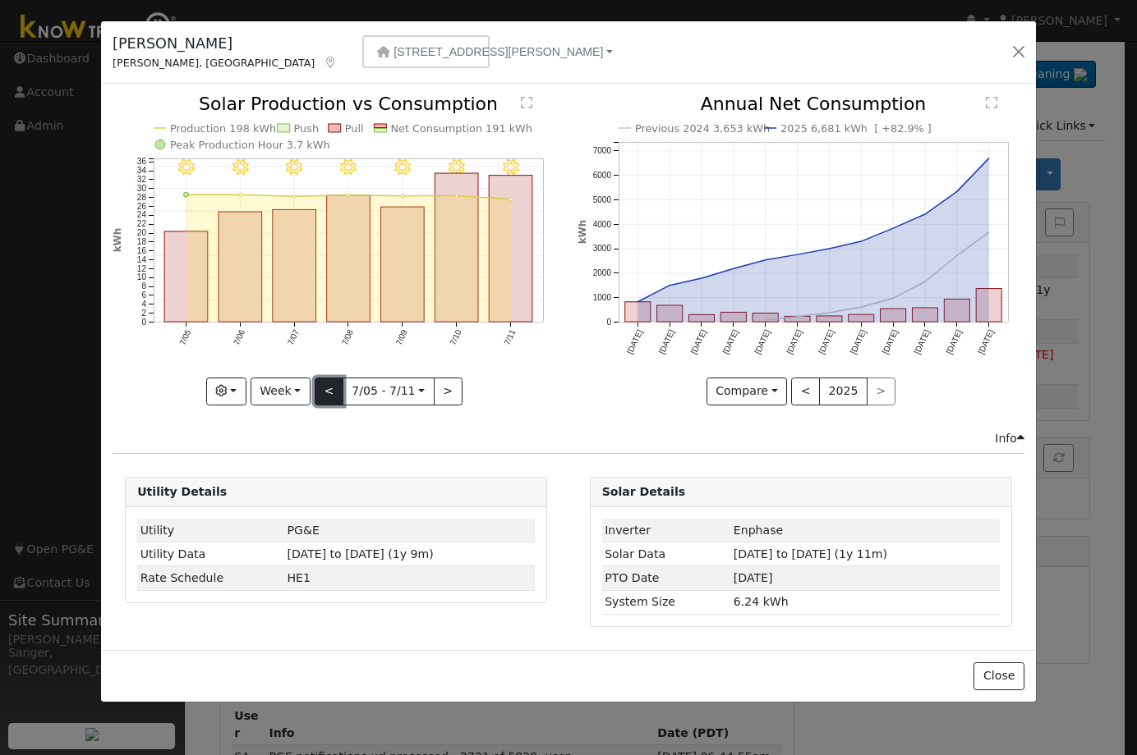
click at [331, 392] on button "<" at bounding box center [329, 392] width 29 height 28
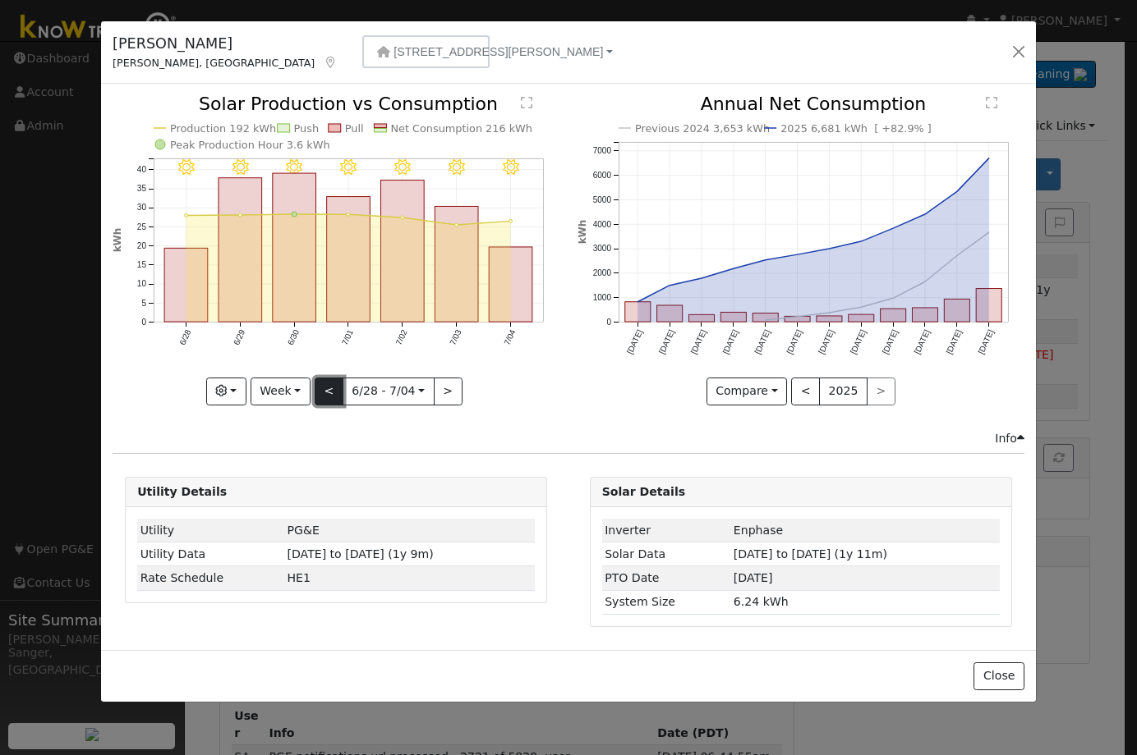
click at [331, 392] on button "<" at bounding box center [329, 392] width 29 height 28
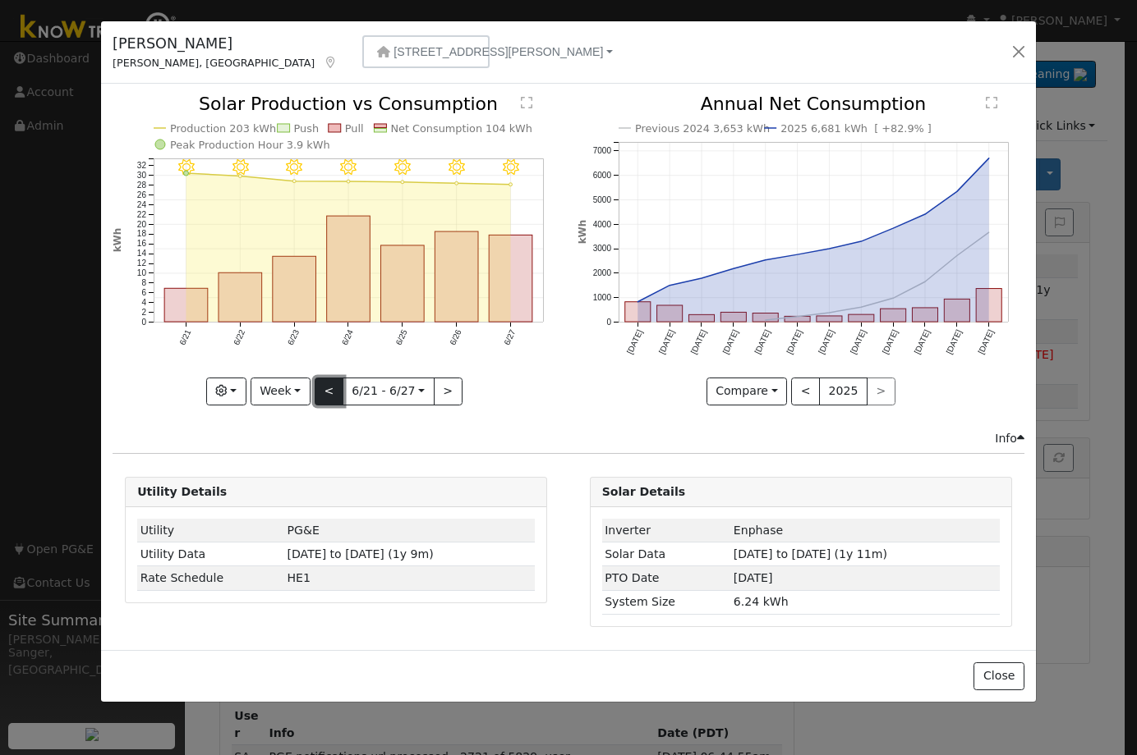
click at [331, 392] on button "<" at bounding box center [329, 392] width 29 height 28
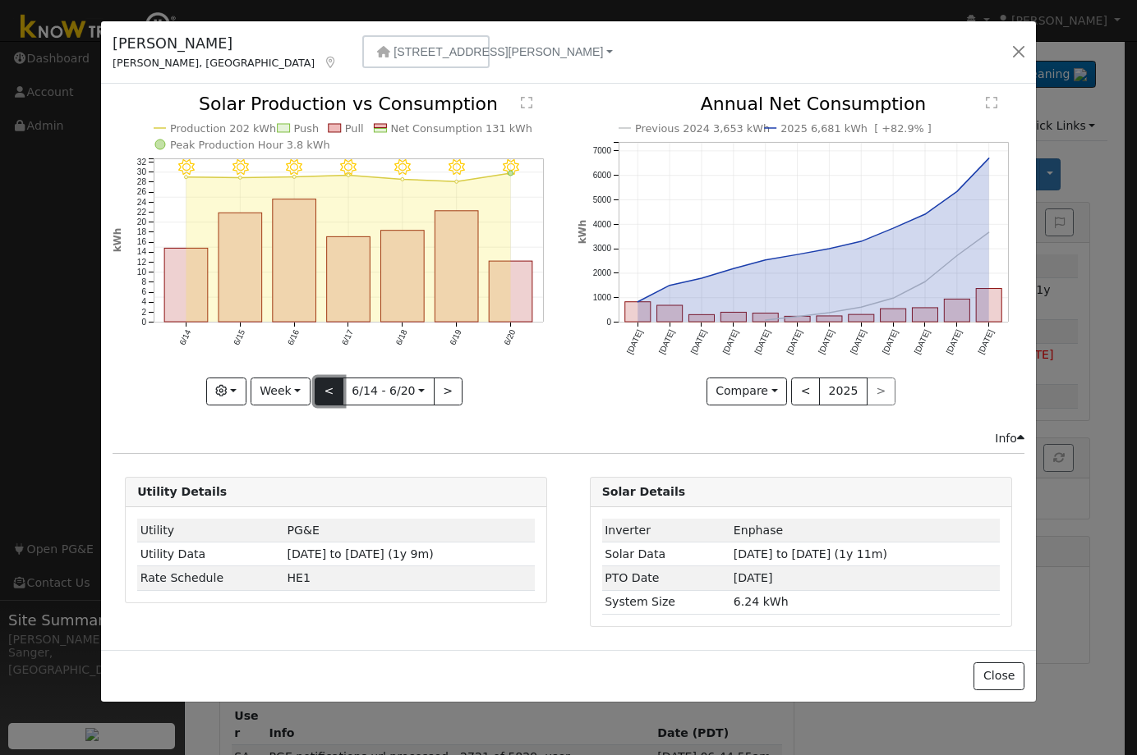
click at [331, 392] on button "<" at bounding box center [329, 392] width 29 height 28
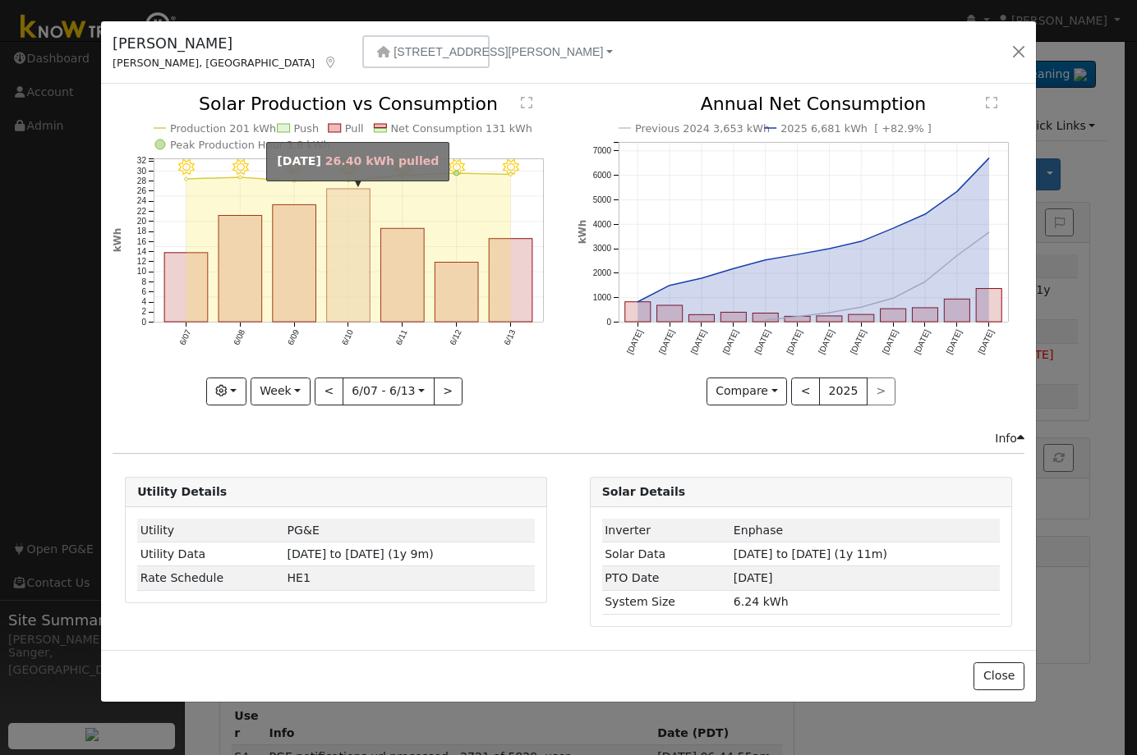
click at [342, 273] on rect "onclick=""" at bounding box center [349, 255] width 44 height 133
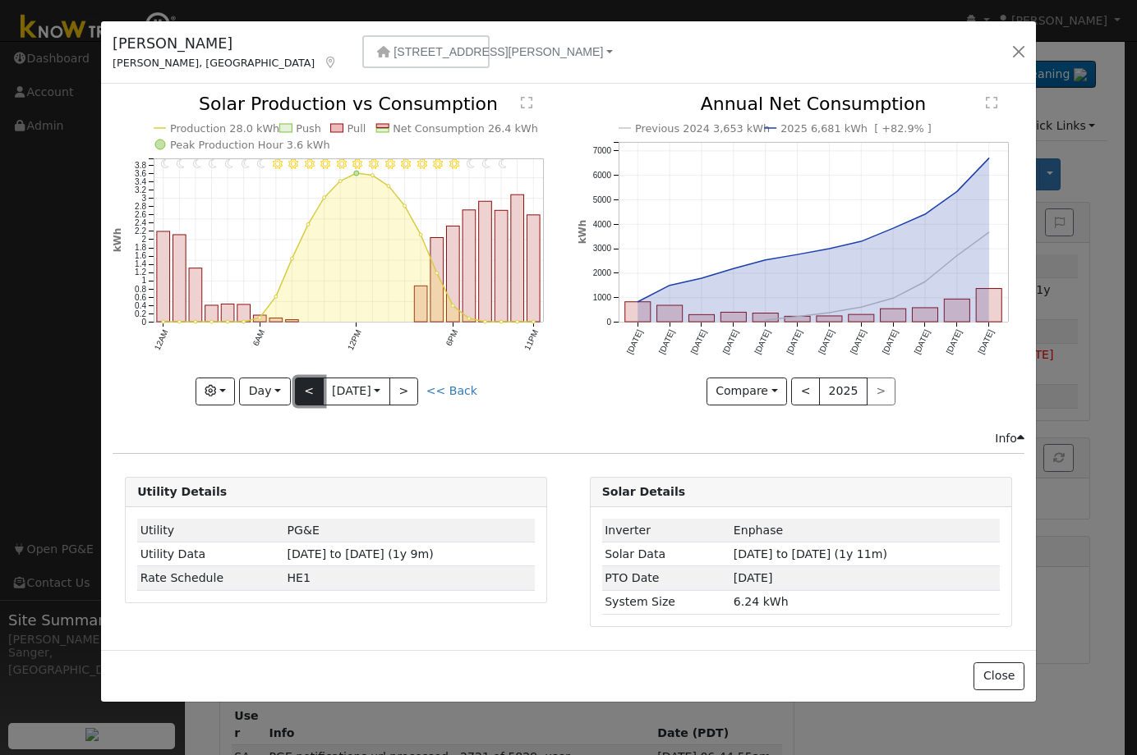
click at [306, 389] on button "<" at bounding box center [309, 392] width 29 height 28
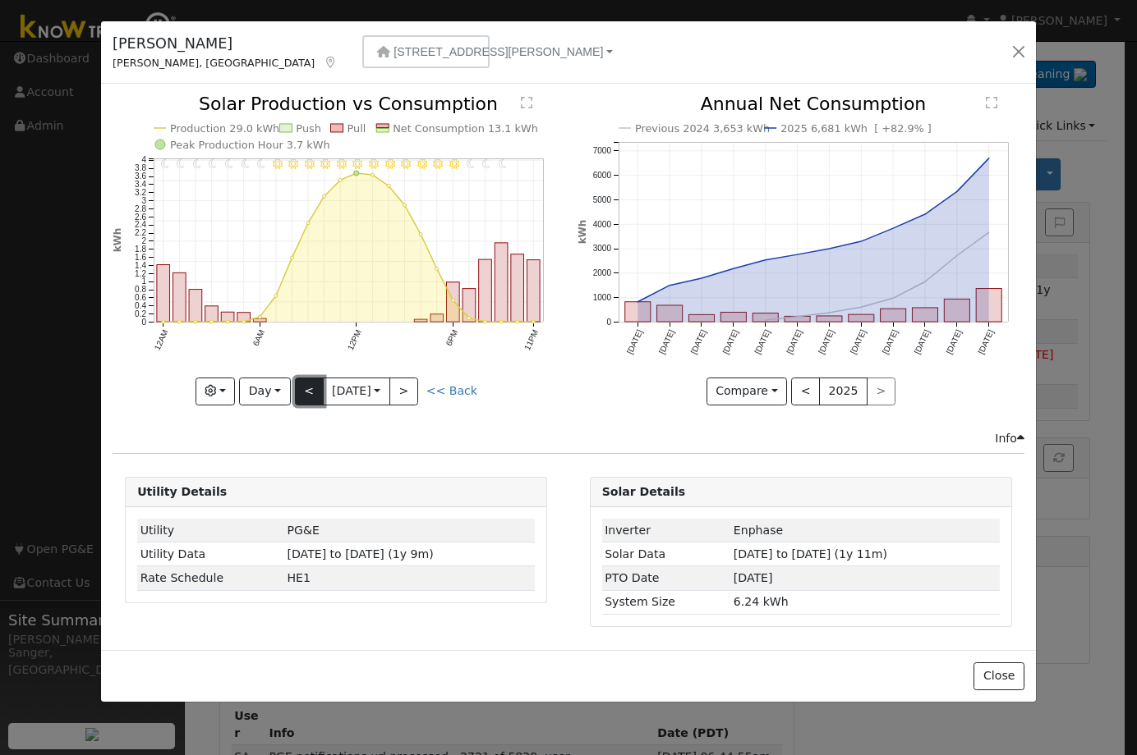
click at [306, 389] on button "<" at bounding box center [309, 392] width 29 height 28
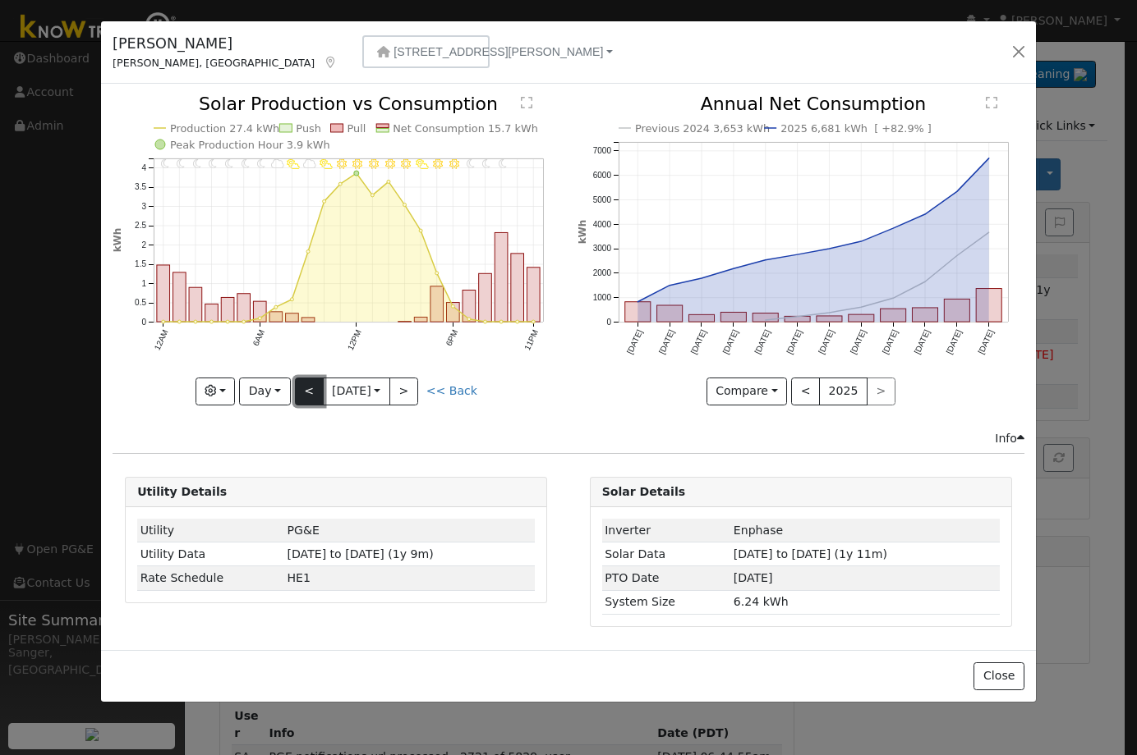
click at [306, 389] on button "<" at bounding box center [309, 392] width 29 height 28
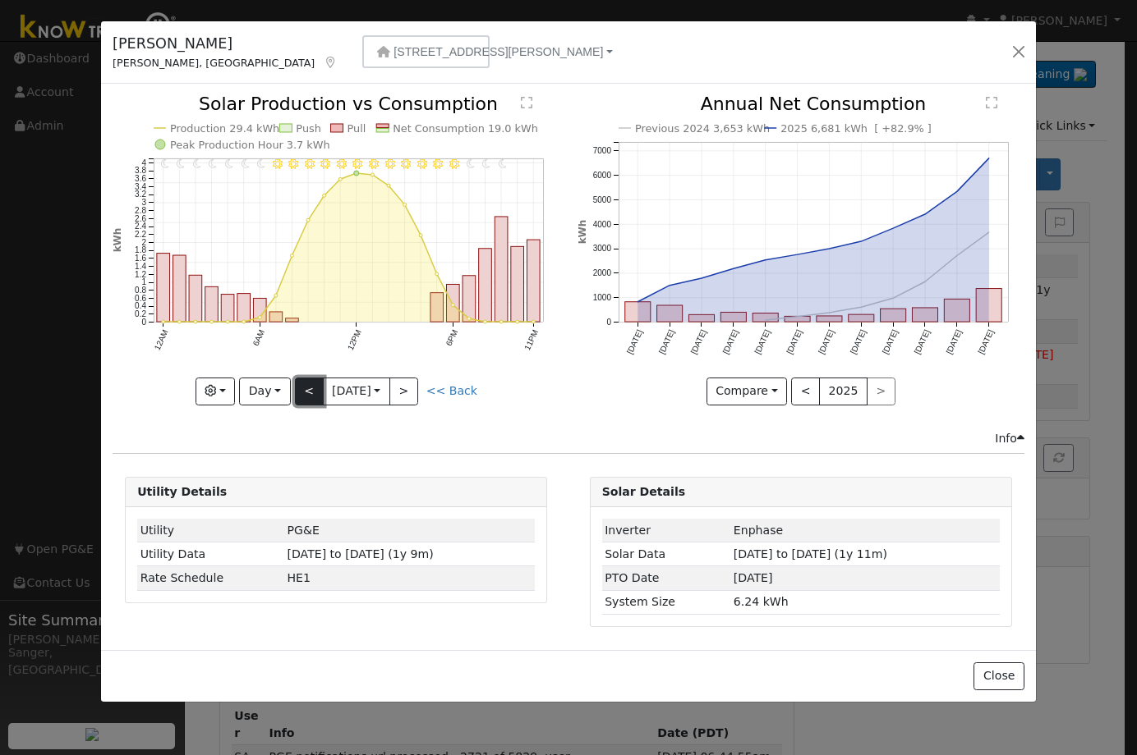
click at [306, 389] on button "<" at bounding box center [309, 392] width 29 height 28
type input "[DATE]"
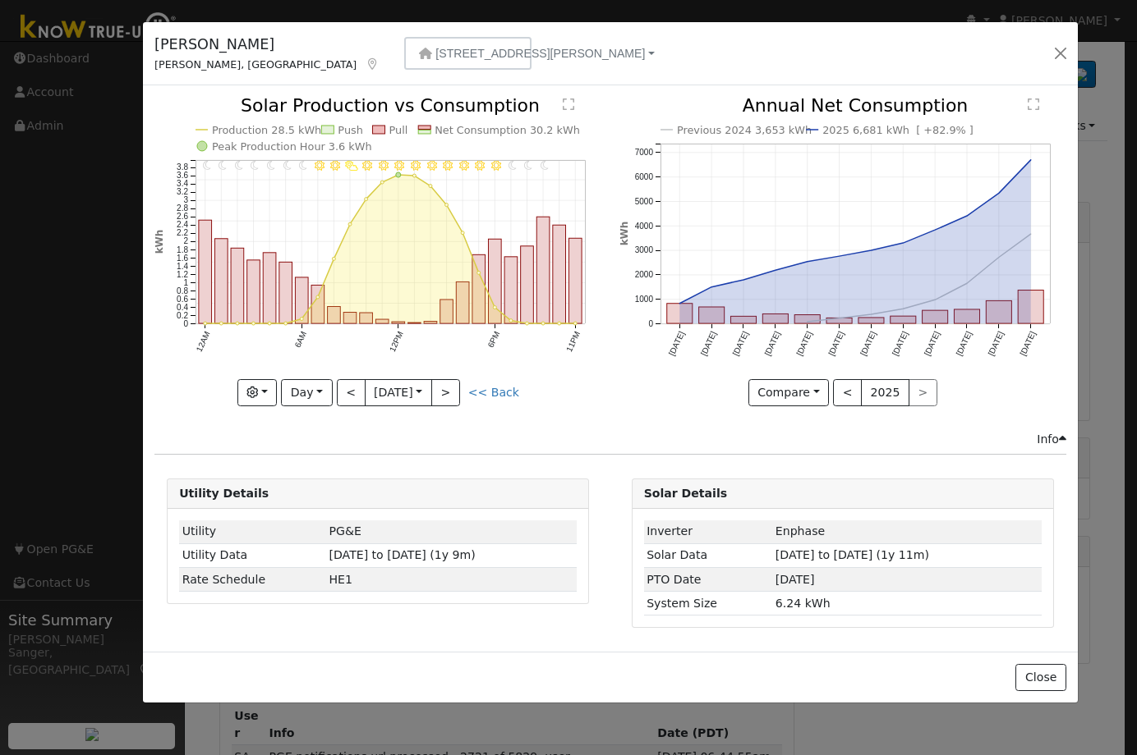
drag, startPoint x: 140, startPoint y: 41, endPoint x: 182, endPoint y: 42, distance: 41.9
click at [182, 42] on h5 "[PERSON_NAME]" at bounding box center [266, 44] width 225 height 21
click at [1059, 51] on button "button" at bounding box center [1060, 53] width 23 height 23
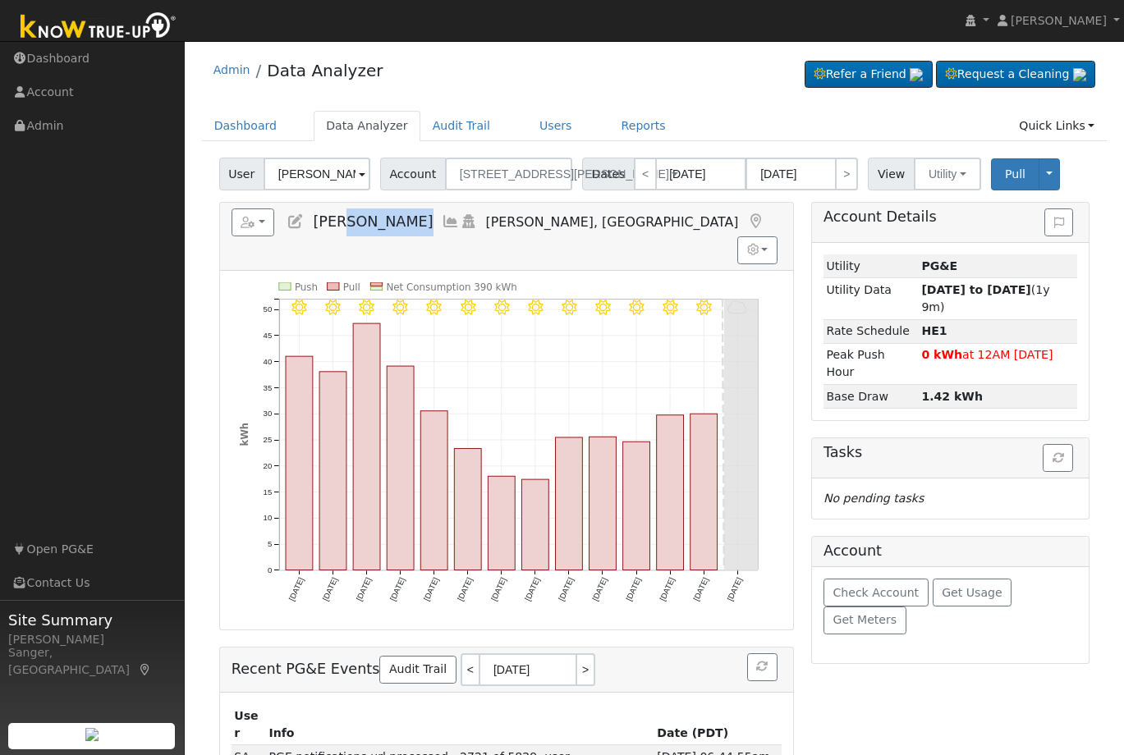
drag, startPoint x: 340, startPoint y: 219, endPoint x: 400, endPoint y: 220, distance: 60.0
click at [400, 220] on h5 "Reports Scenario Health Check Energy Audit Account Timeline User Audit Trail In…" at bounding box center [507, 223] width 550 height 28
copy span "[PERSON_NAME]"
